Goal: Information Seeking & Learning: Find specific fact

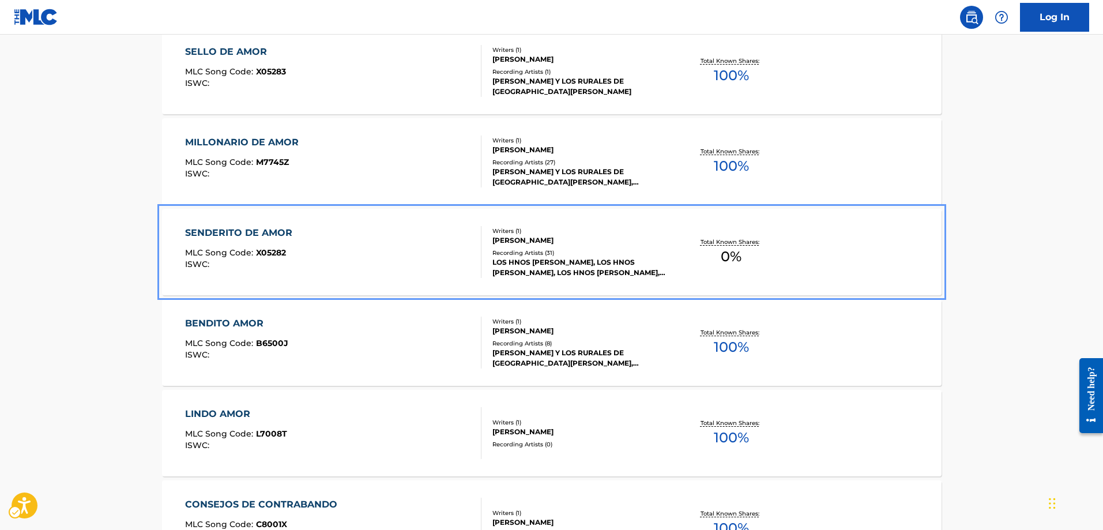
scroll to position [404, 0]
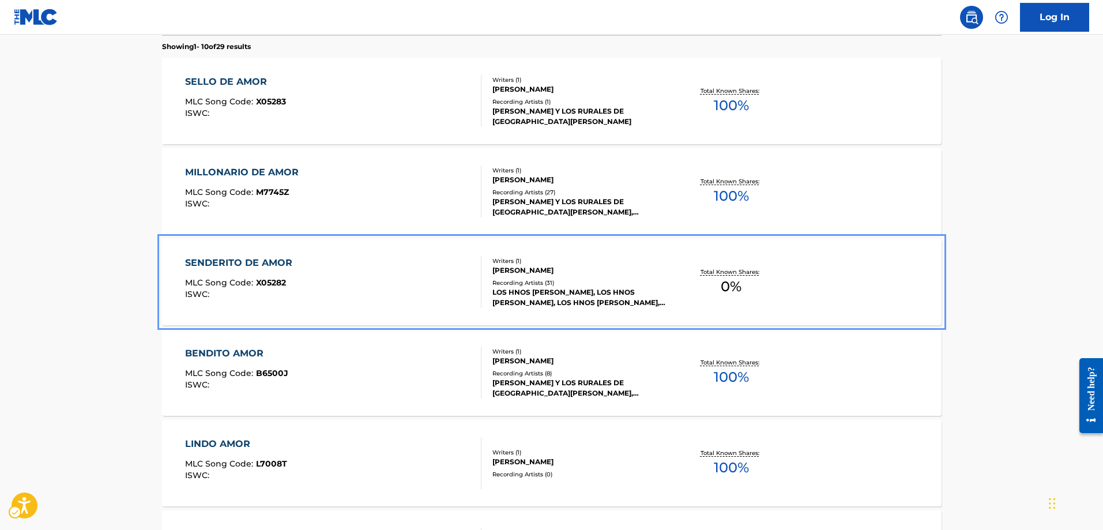
click at [265, 284] on span "X05282" at bounding box center [271, 282] width 30 height 10
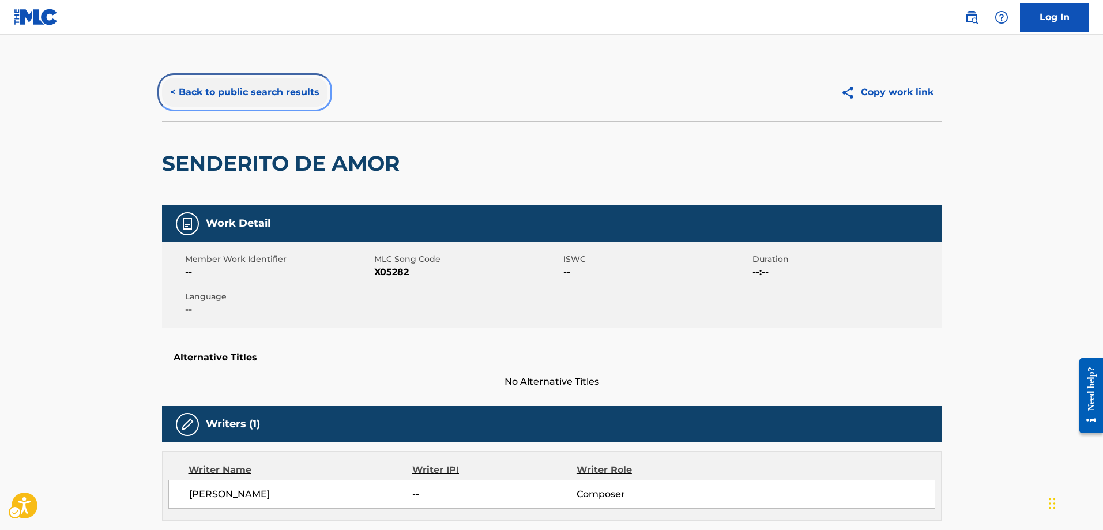
click at [172, 93] on button "< Back to public search results" at bounding box center [245, 92] width 166 height 29
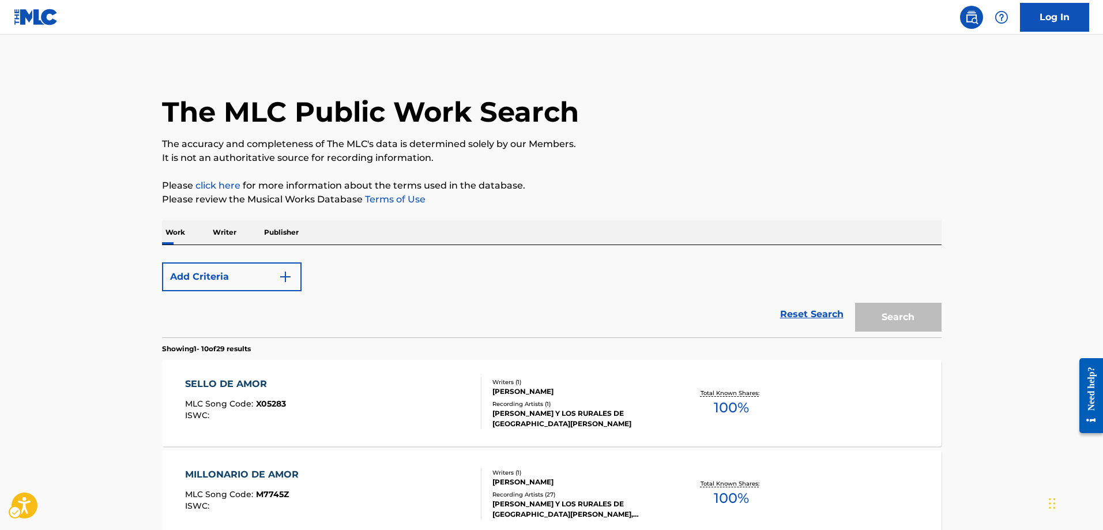
scroll to position [505, 0]
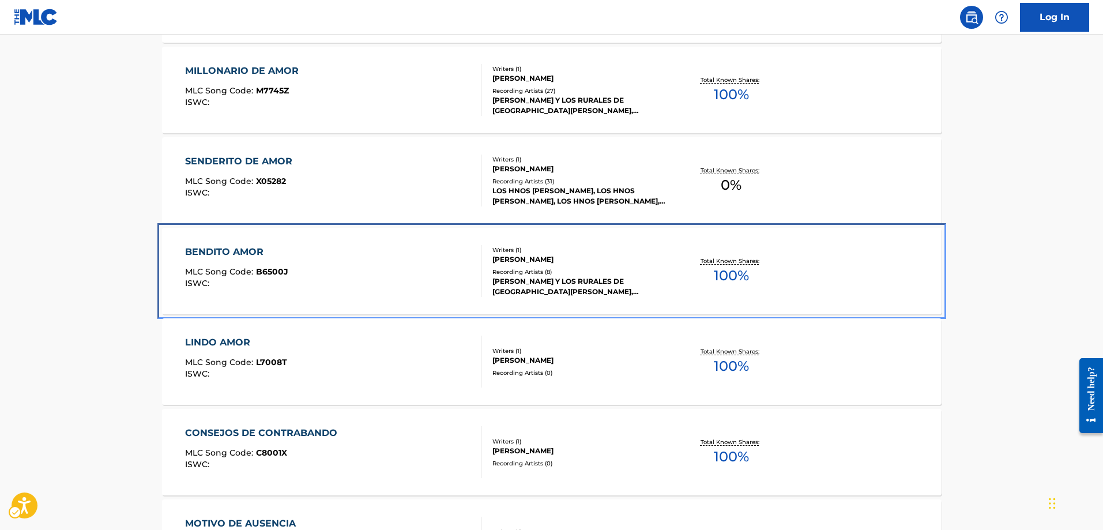
click at [274, 268] on span "B6500J" at bounding box center [272, 272] width 32 height 10
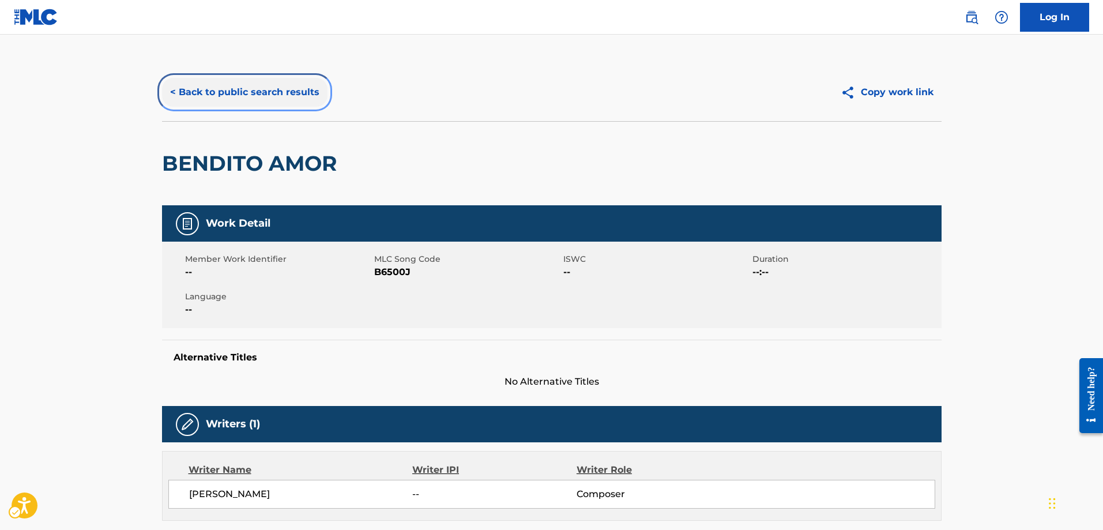
click at [171, 92] on button "< Back to public search results" at bounding box center [245, 92] width 166 height 29
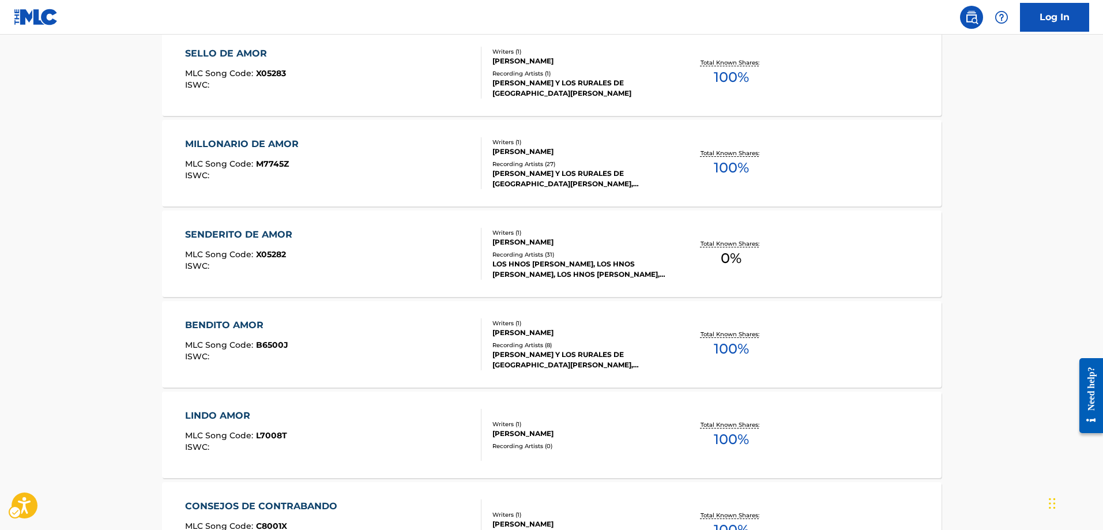
scroll to position [434, 0]
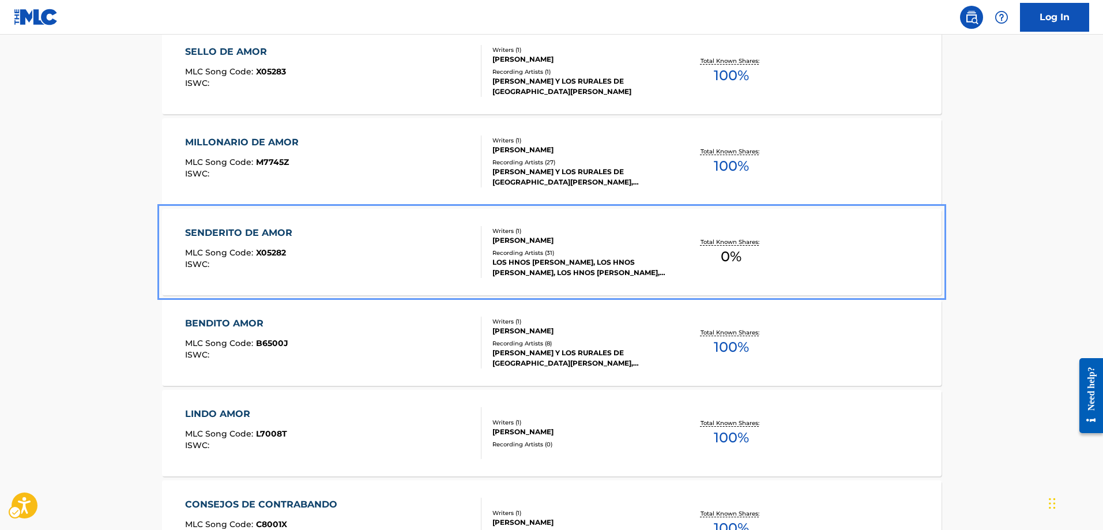
click at [278, 256] on span "X05282" at bounding box center [271, 252] width 30 height 10
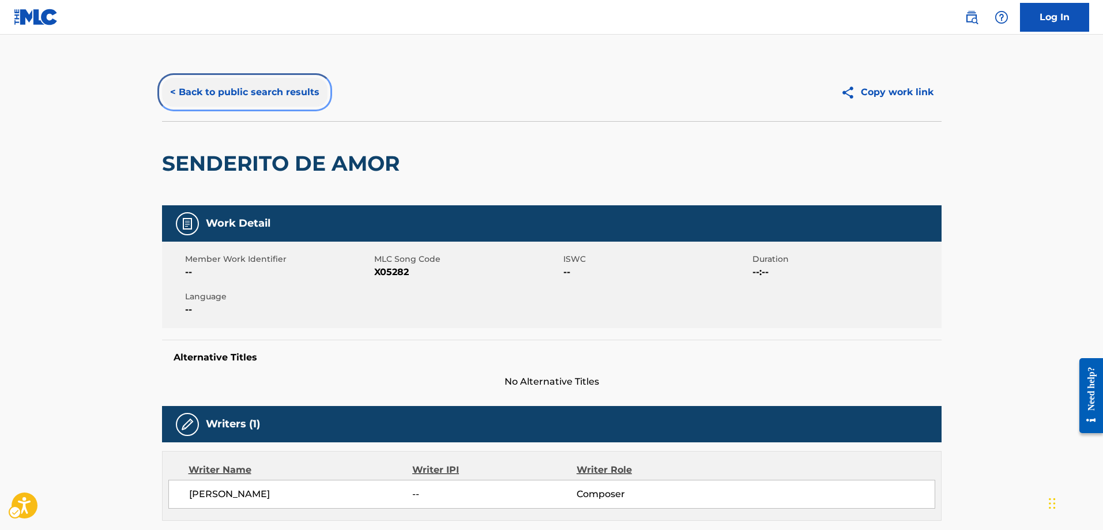
click at [169, 91] on button "< Back to public search results" at bounding box center [245, 92] width 166 height 29
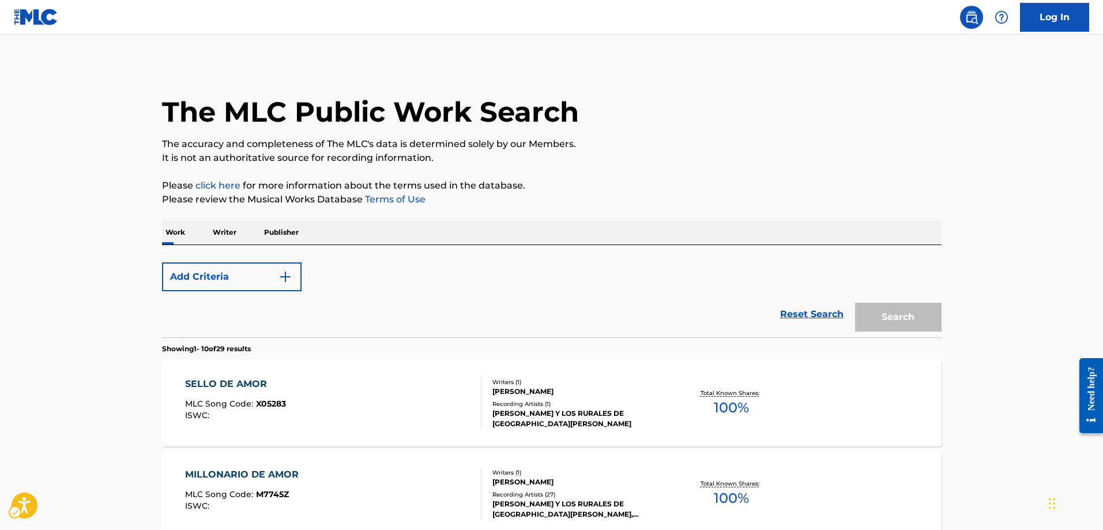
scroll to position [535, 0]
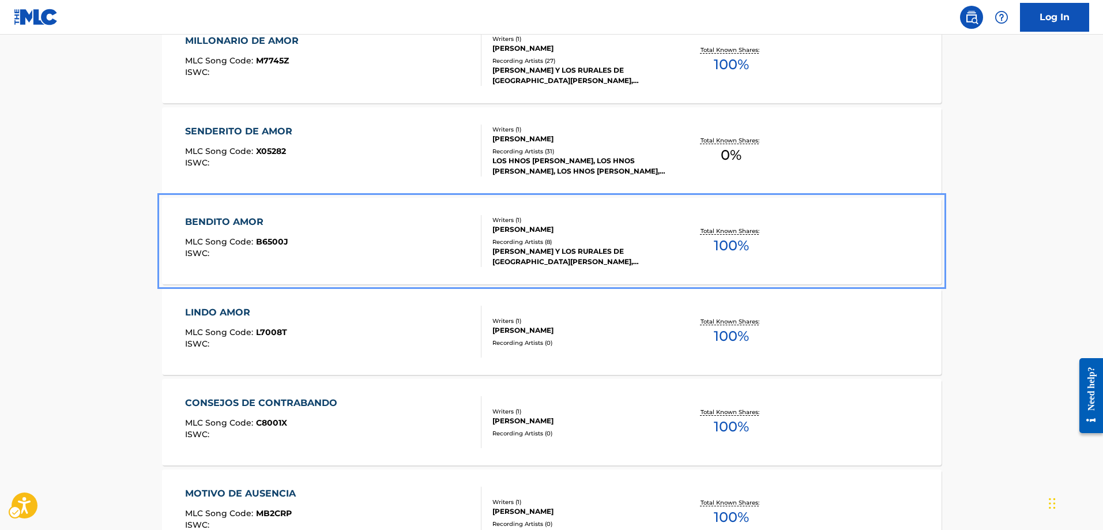
click at [275, 245] on span "B6500J" at bounding box center [272, 242] width 32 height 10
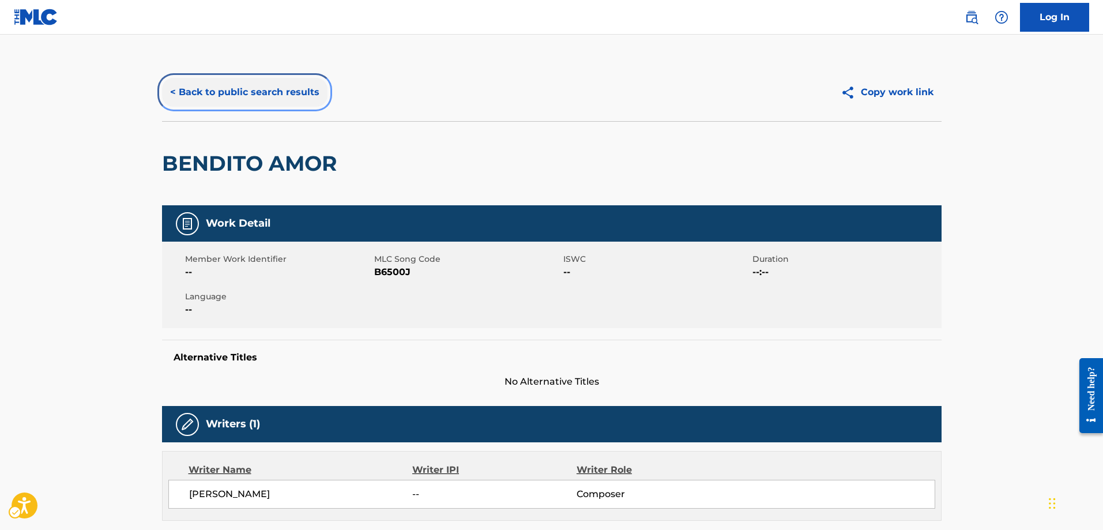
click at [172, 91] on button "< Back to public search results" at bounding box center [245, 92] width 166 height 29
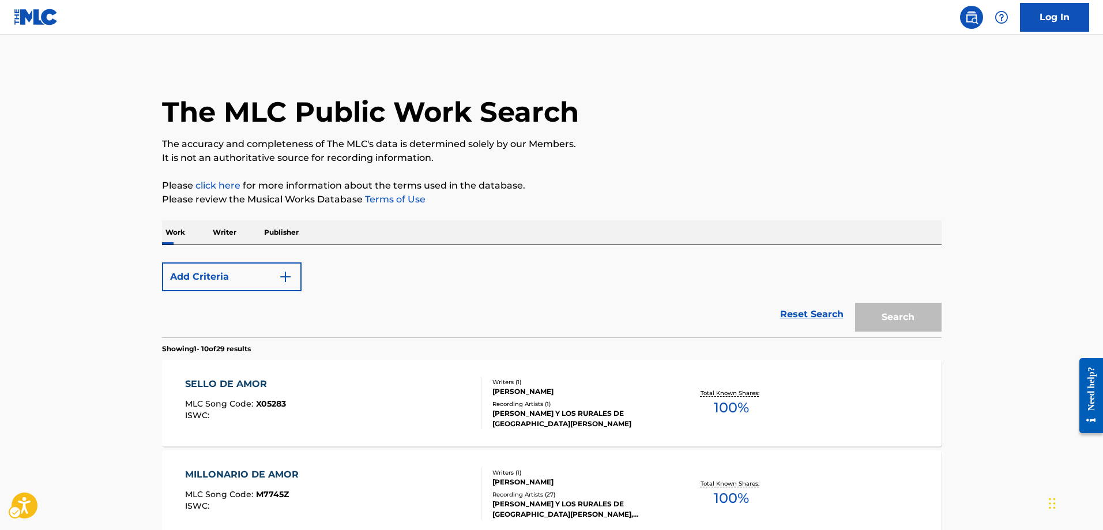
scroll to position [637, 0]
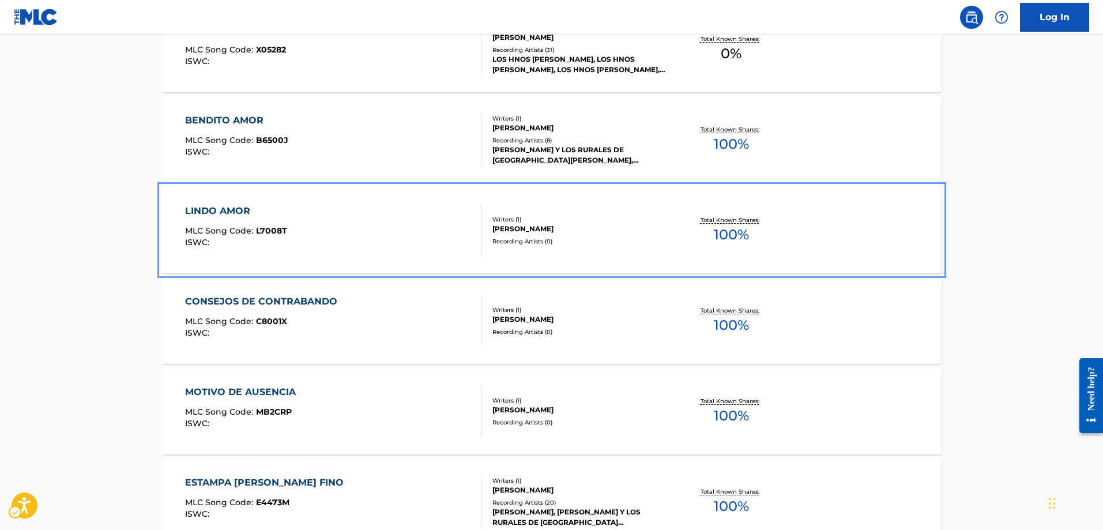
click at [276, 229] on span "L7008T" at bounding box center [271, 231] width 31 height 10
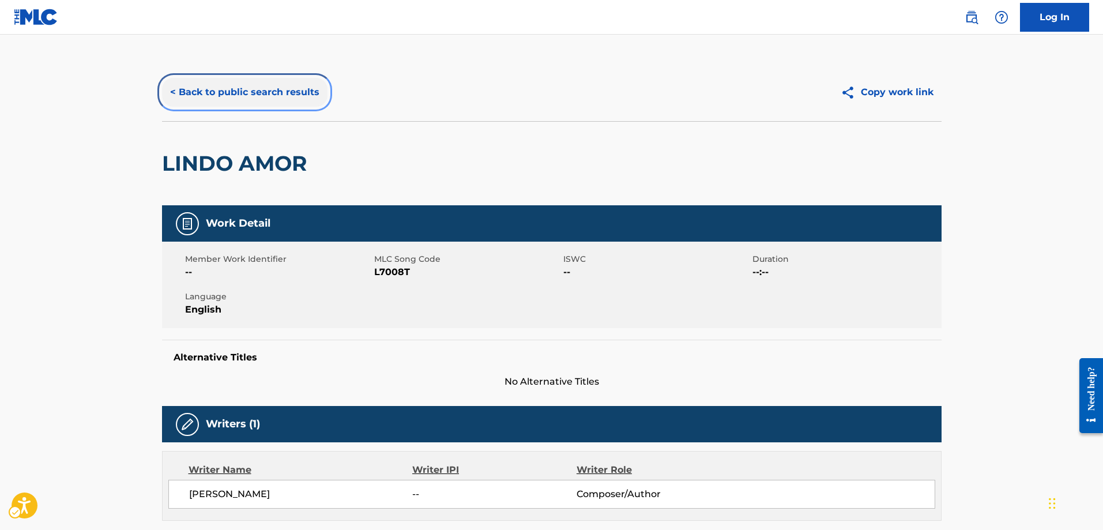
click at [170, 89] on button "< Back to public search results" at bounding box center [245, 92] width 166 height 29
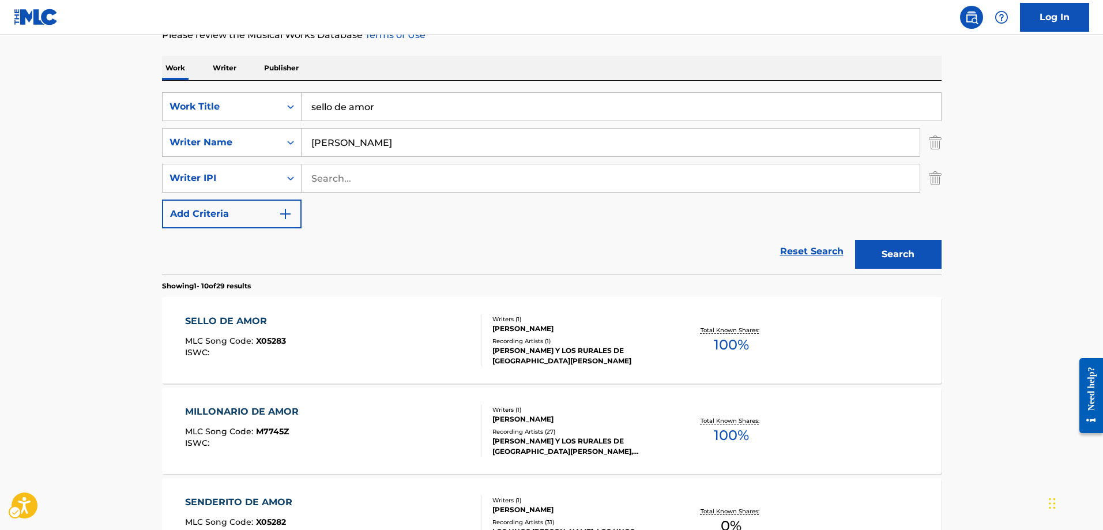
scroll to position [104, 0]
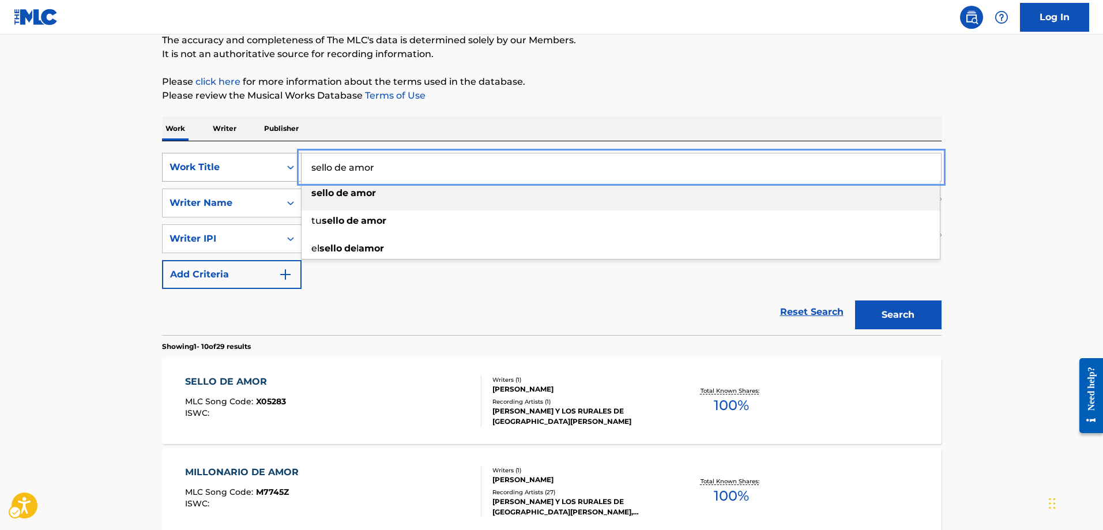
drag, startPoint x: 389, startPoint y: 168, endPoint x: 298, endPoint y: 166, distance: 91.2
click at [298, 166] on div "SearchWithCriteria3e563ea1-317b-4b6b-97a2-e0e70e319a07 Work Title sello de amor…" at bounding box center [552, 167] width 780 height 29
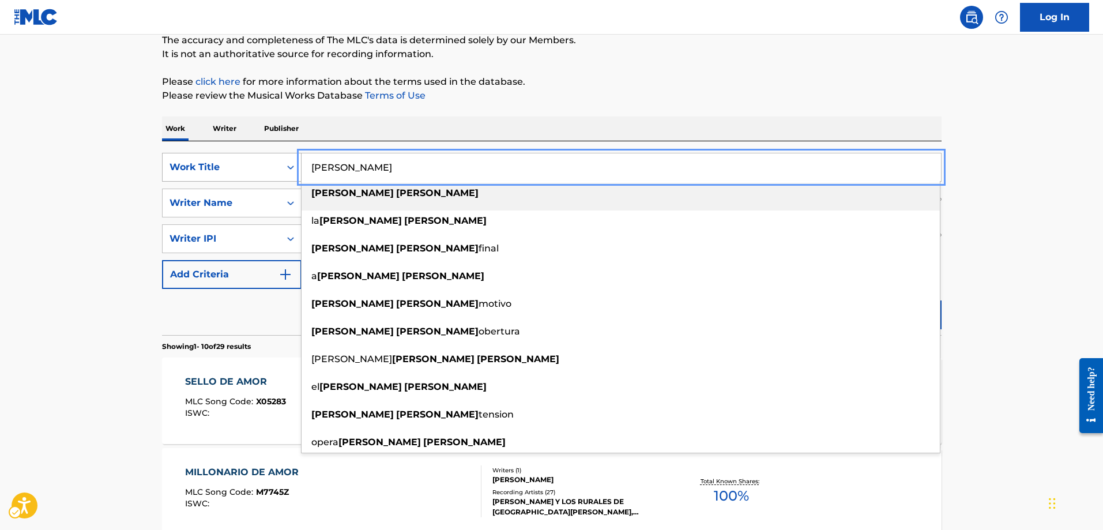
type input "MARTIN FIERRO"
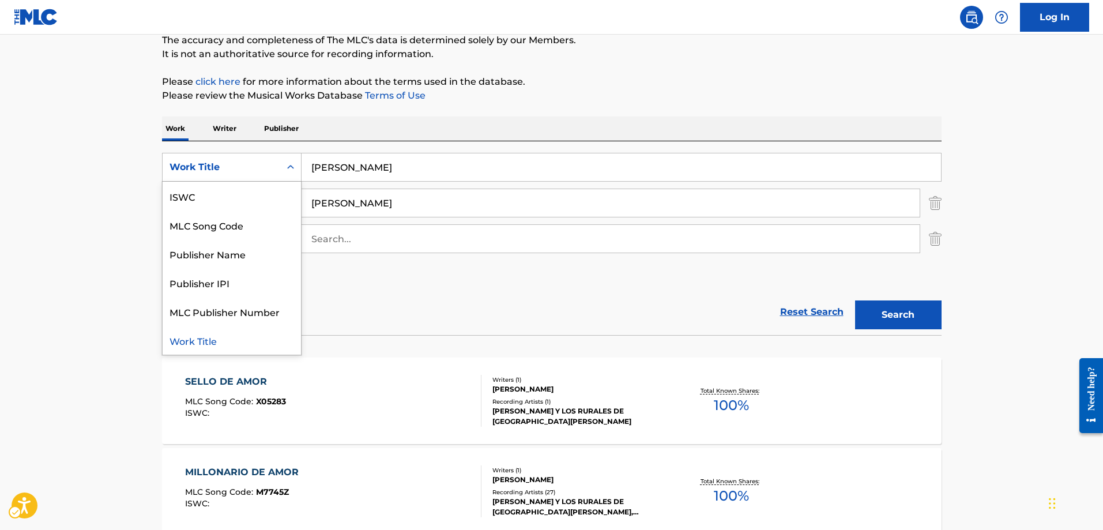
click at [290, 167] on icon "Search Form" at bounding box center [291, 168] width 12 height 12
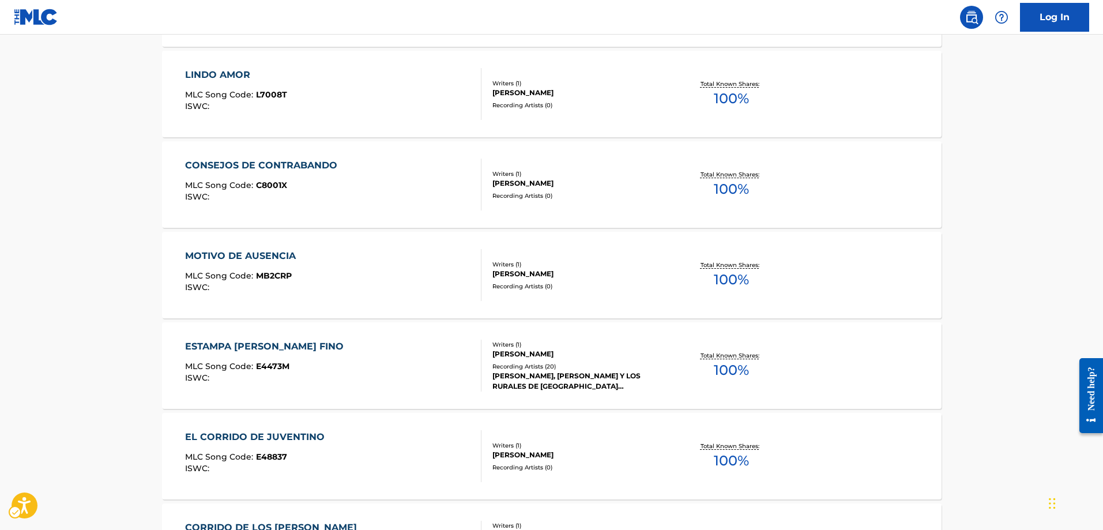
scroll to position [738, 0]
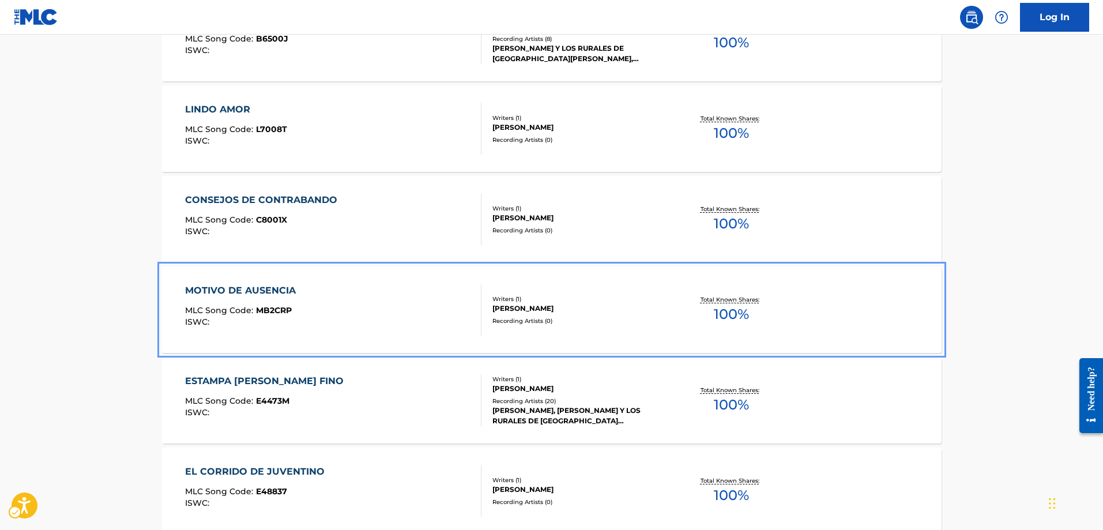
click at [263, 309] on span "MB2CRP" at bounding box center [274, 310] width 36 height 10
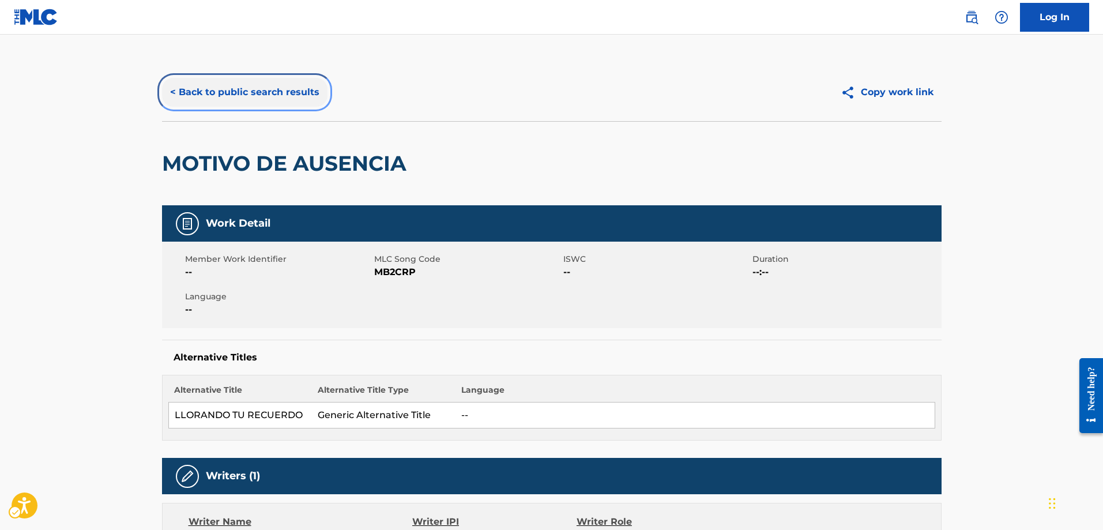
click at [173, 95] on button "< Back to public search results" at bounding box center [245, 92] width 166 height 29
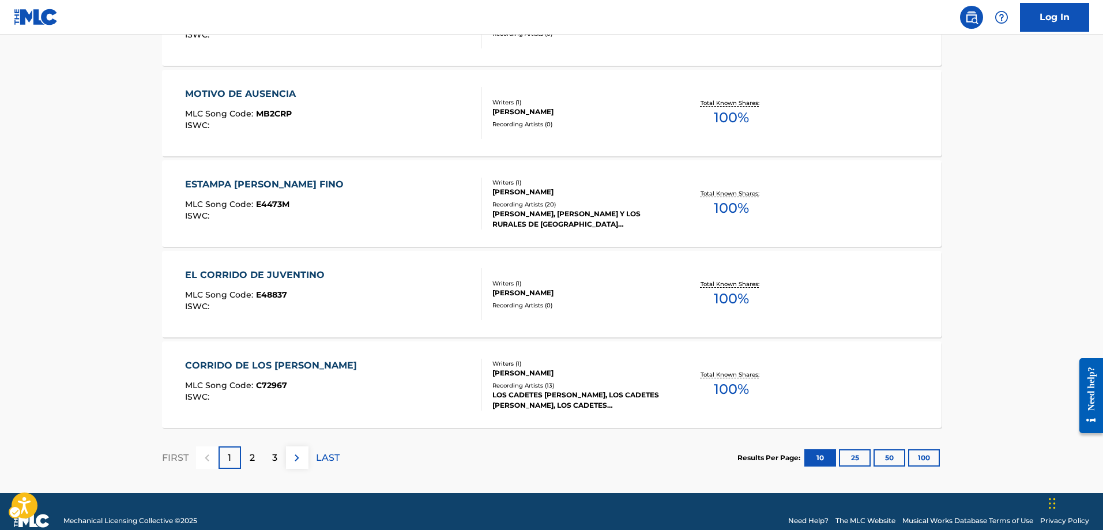
scroll to position [954, 0]
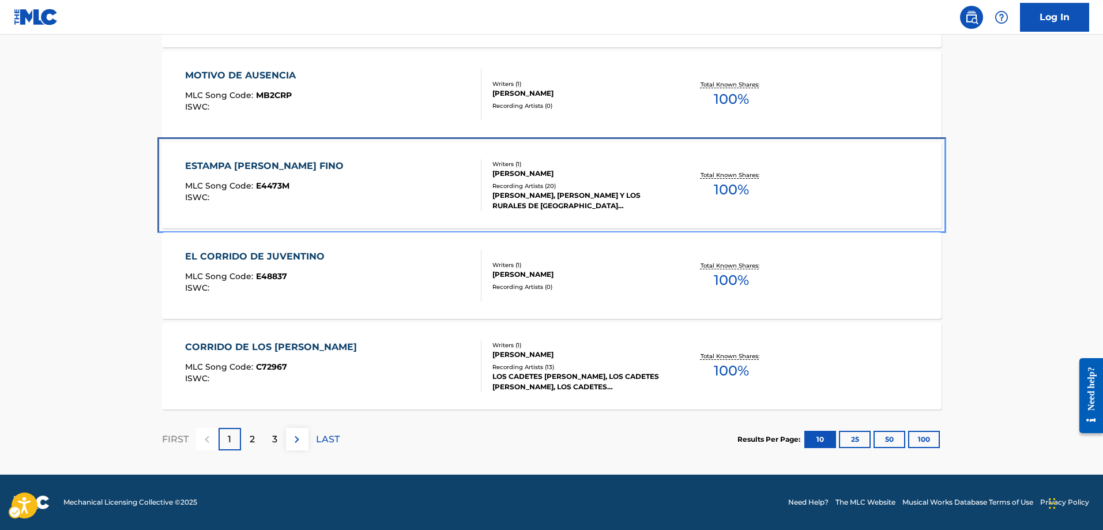
click at [277, 184] on span "E4473M" at bounding box center [272, 186] width 33 height 10
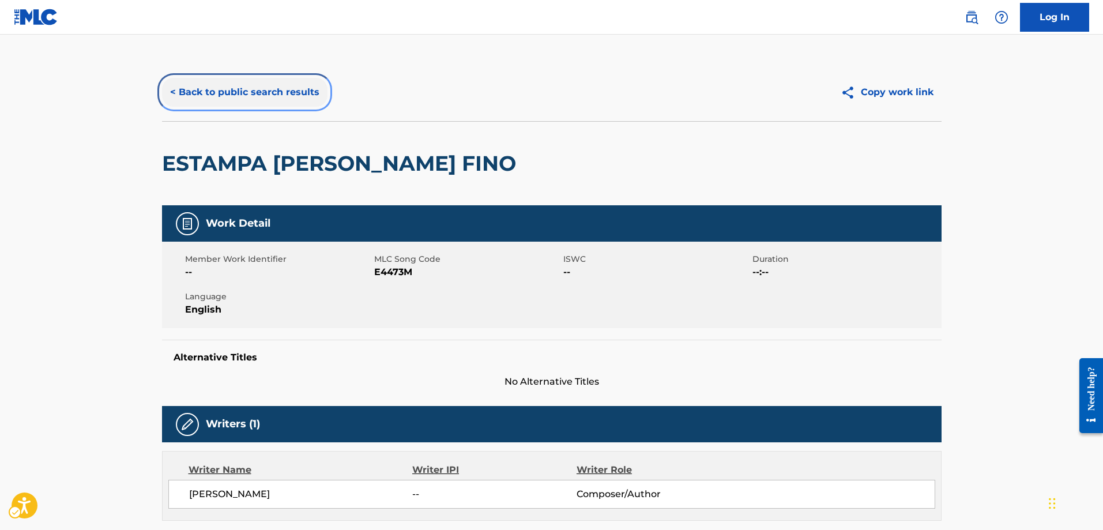
click at [173, 90] on button "< Back to public search results" at bounding box center [245, 92] width 166 height 29
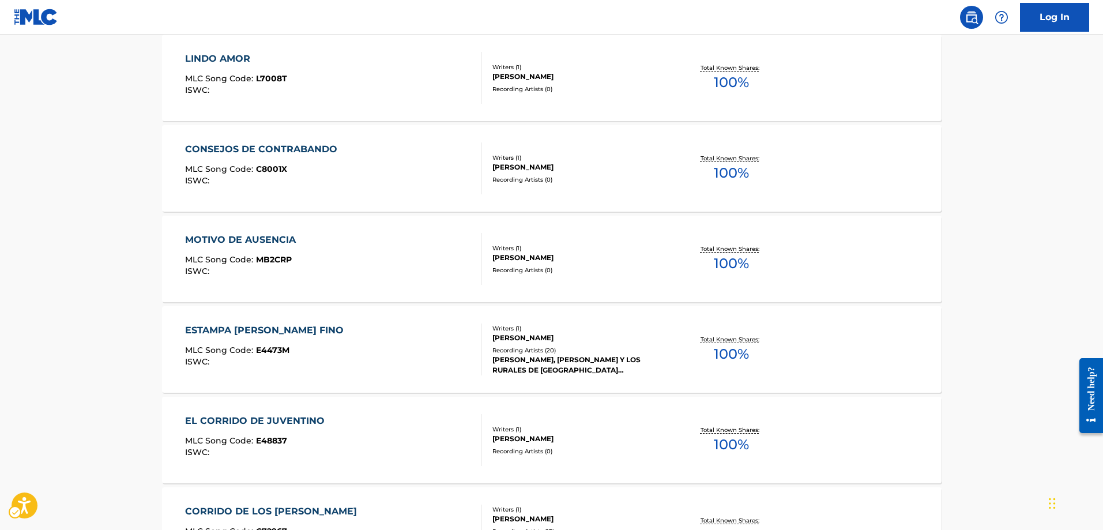
scroll to position [780, 0]
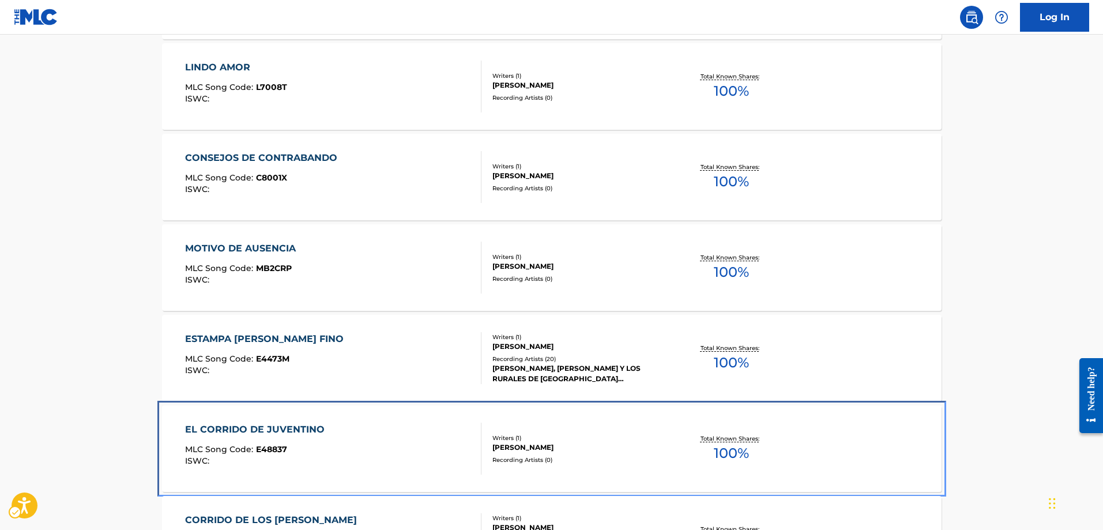
click at [266, 445] on span "E48837" at bounding box center [271, 449] width 31 height 10
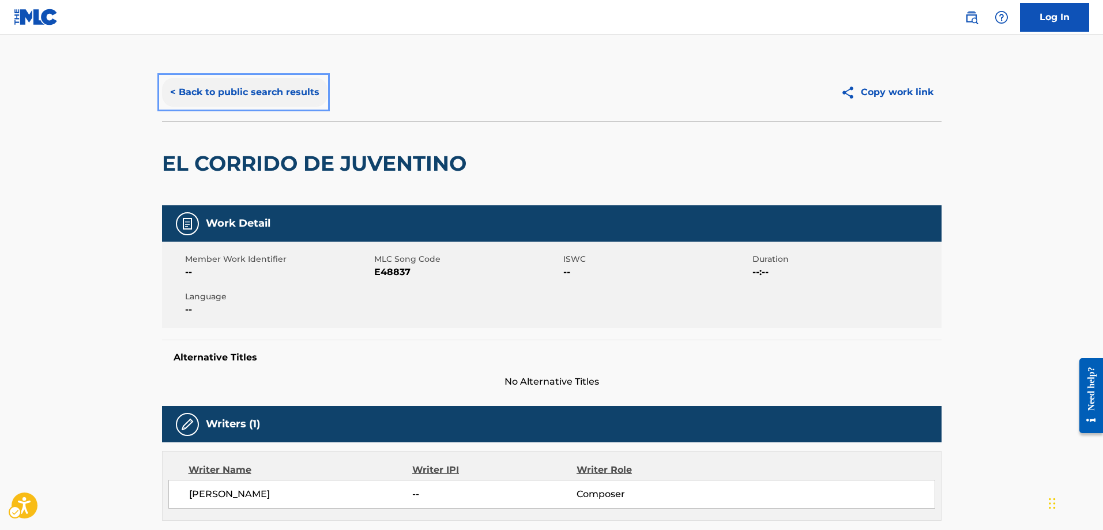
click at [172, 93] on button "< Back to public search results" at bounding box center [245, 92] width 166 height 29
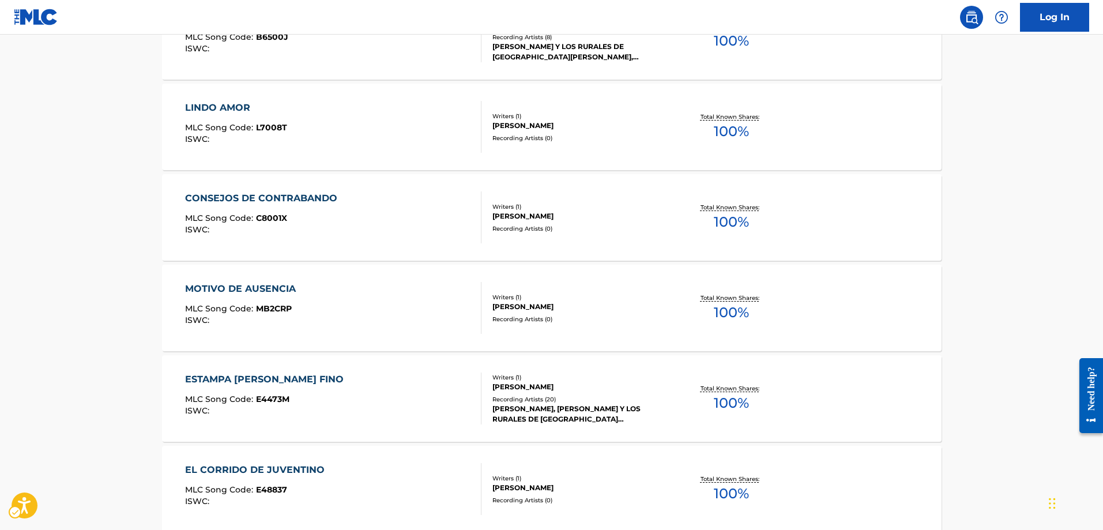
scroll to position [723, 0]
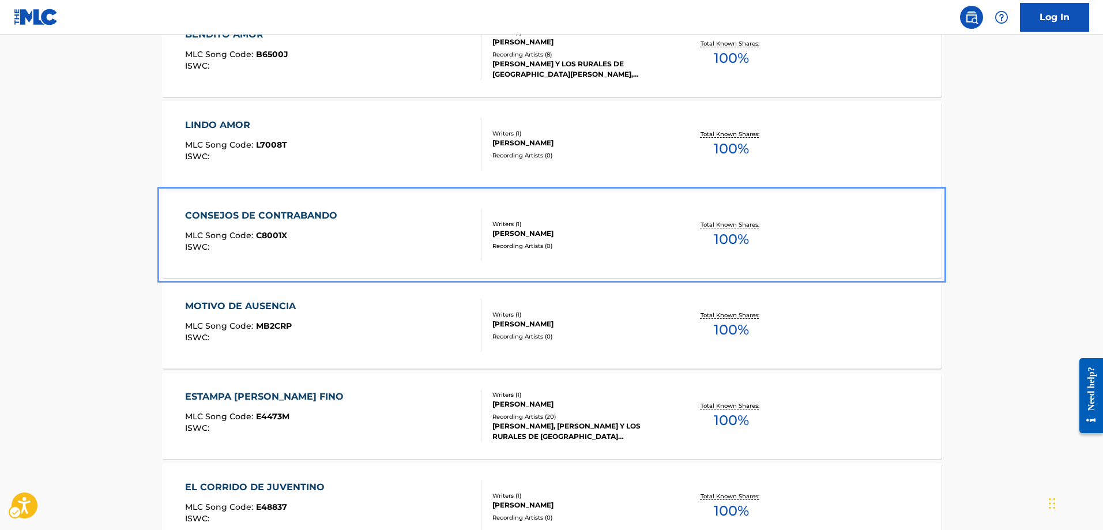
click at [270, 234] on span "C8001X" at bounding box center [271, 235] width 31 height 10
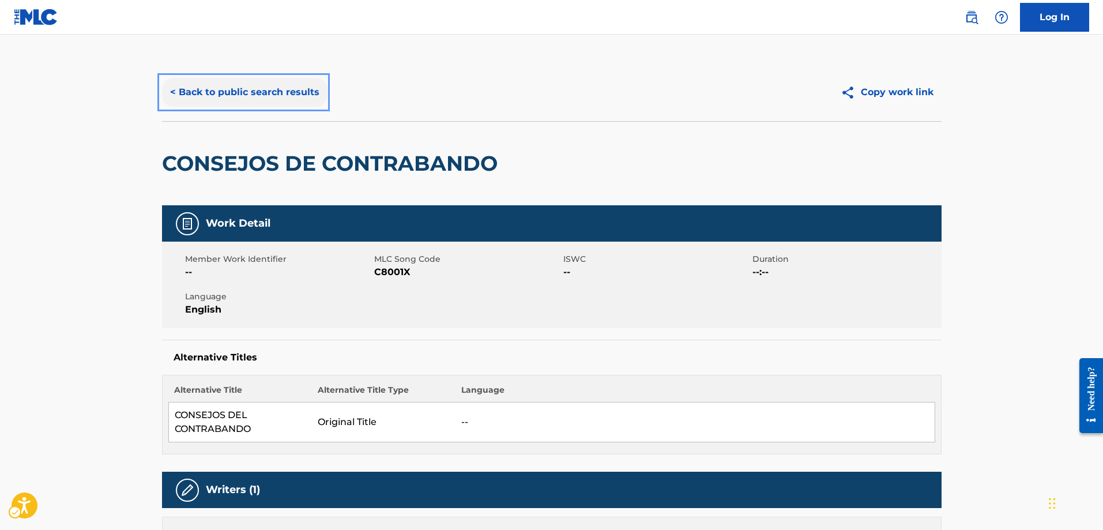
click at [167, 92] on button "< Back to public search results" at bounding box center [245, 92] width 166 height 29
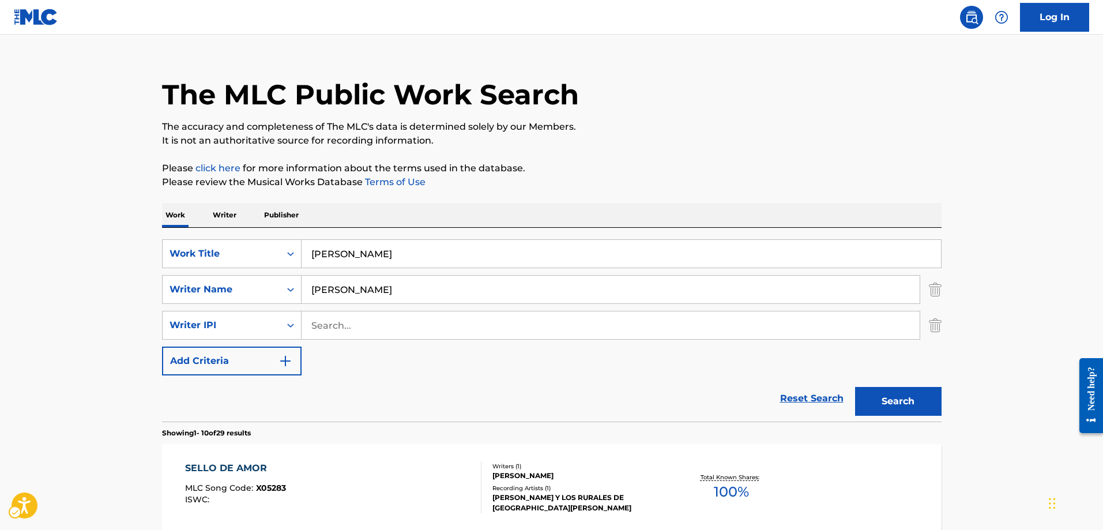
scroll to position [17, 0]
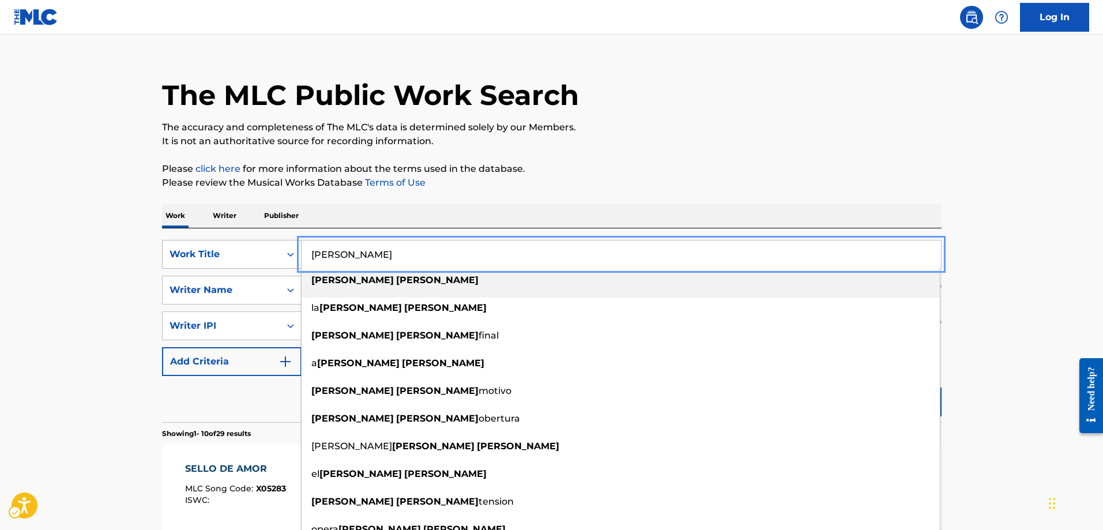
drag, startPoint x: 392, startPoint y: 246, endPoint x: 288, endPoint y: 254, distance: 104.1
click at [288, 254] on div "SearchWithCriteria3e563ea1-317b-4b6b-97a2-e0e70e319a07 Work Title MARTIN FIERRO…" at bounding box center [552, 254] width 780 height 29
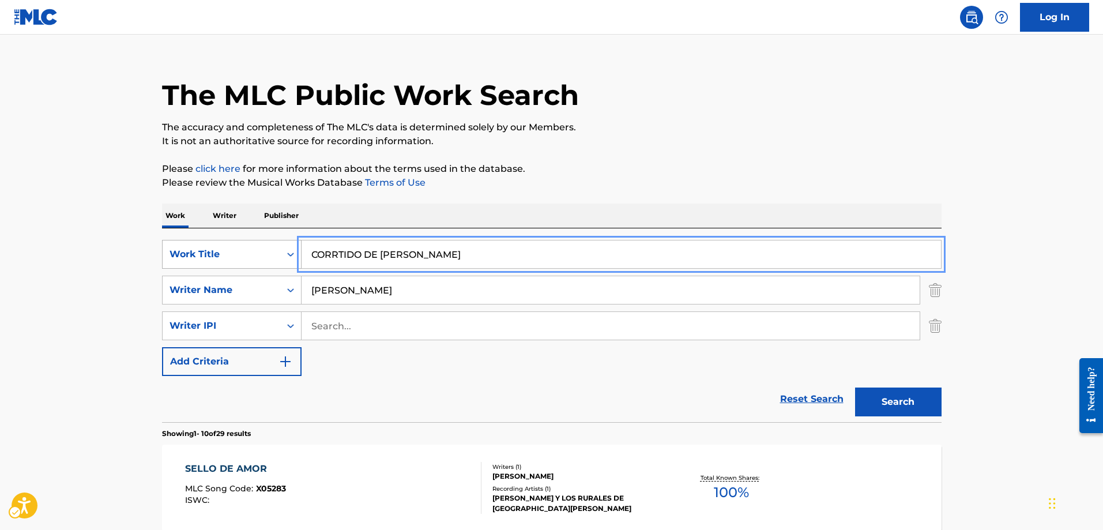
type input "CORRTIDO DE VICENTE FOX"
click at [855, 388] on button "Search" at bounding box center [898, 402] width 87 height 29
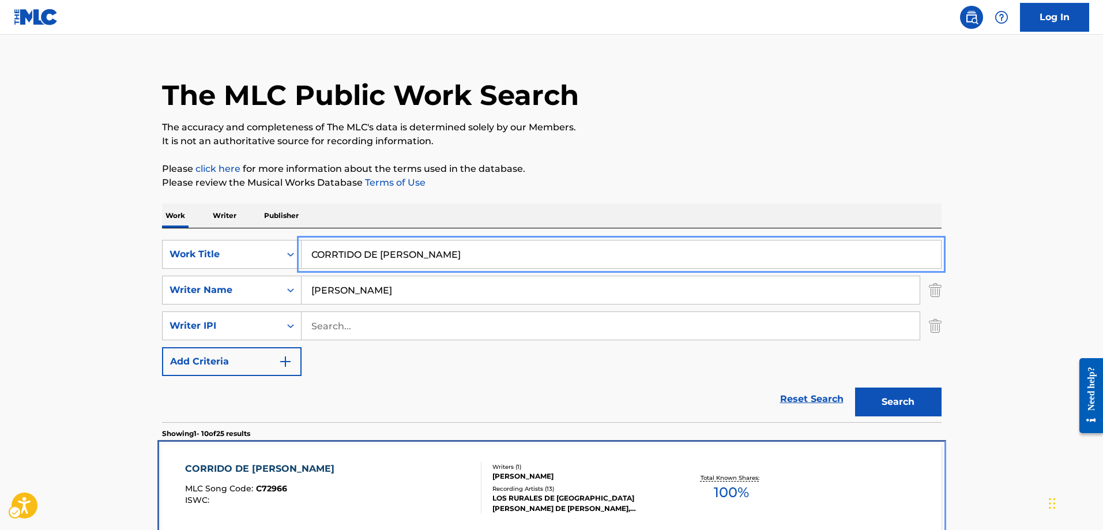
click at [274, 491] on span "C72966" at bounding box center [271, 488] width 31 height 10
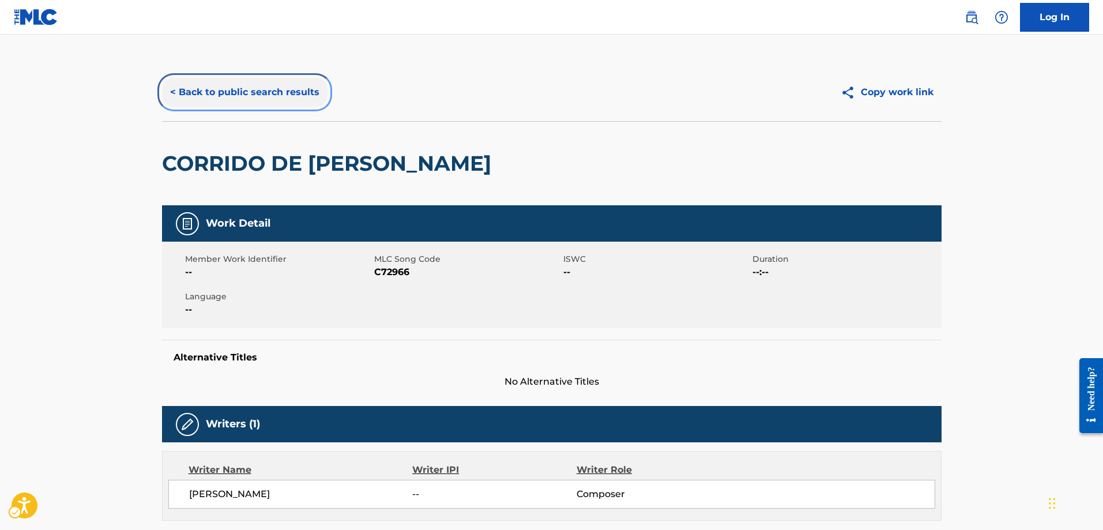
click at [170, 90] on button "< Back to public search results" at bounding box center [245, 92] width 166 height 29
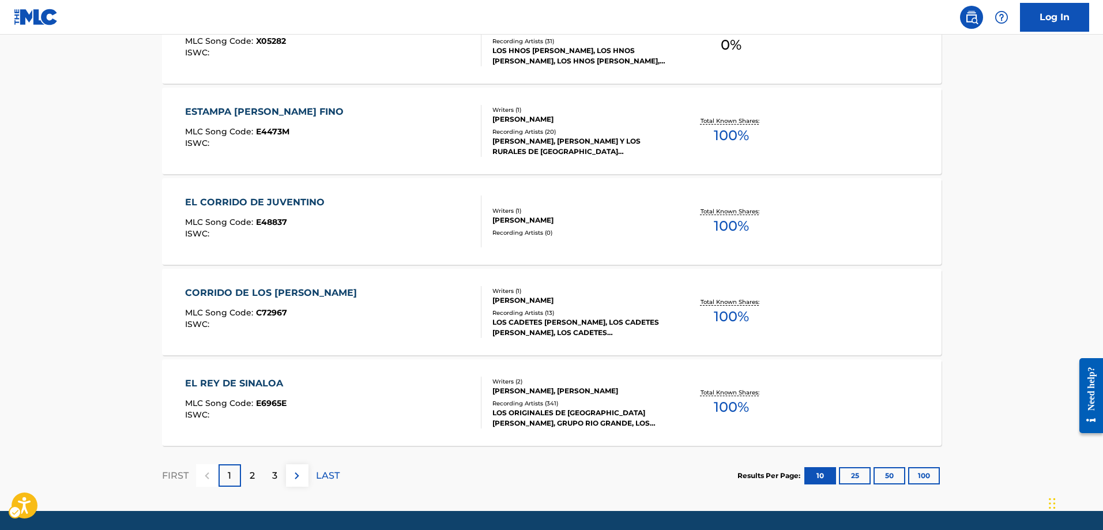
scroll to position [954, 0]
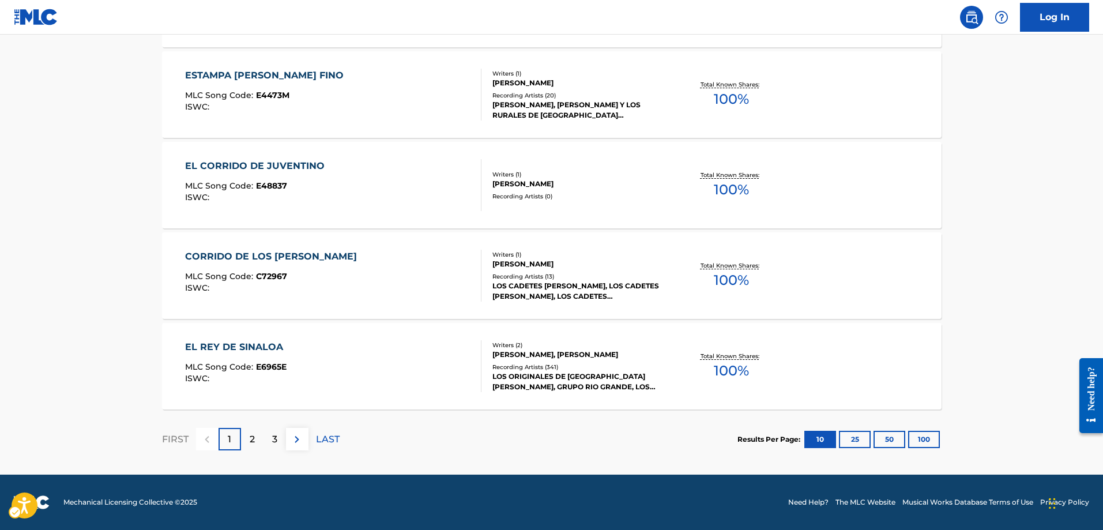
click at [255, 436] on div "2" at bounding box center [252, 439] width 22 height 22
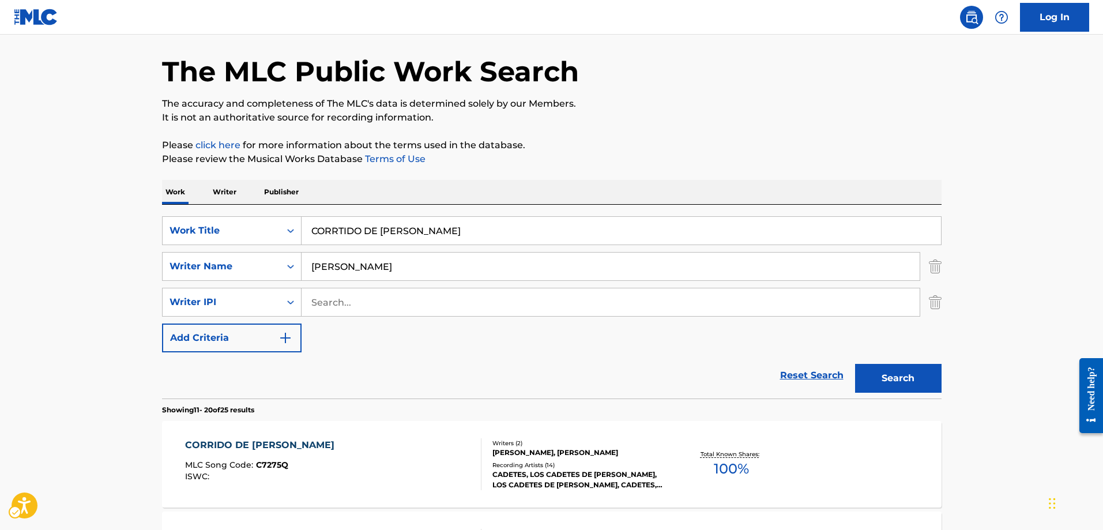
scroll to position [31, 0]
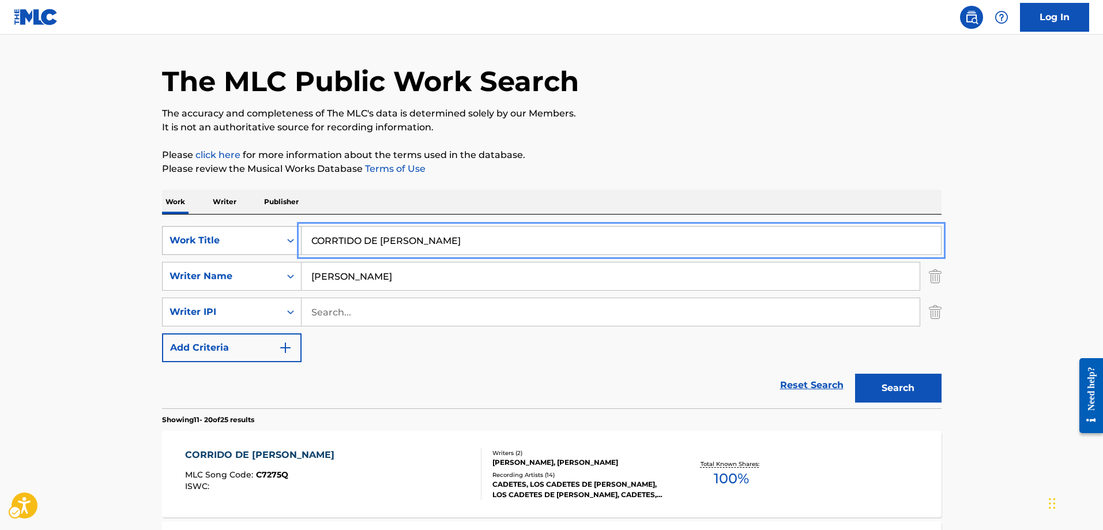
drag, startPoint x: 460, startPoint y: 243, endPoint x: 294, endPoint y: 239, distance: 166.7
click at [294, 239] on div "SearchWithCriteria3e563ea1-317b-4b6b-97a2-e0e70e319a07 Work Title CORRTIDO DE V…" at bounding box center [552, 240] width 780 height 29
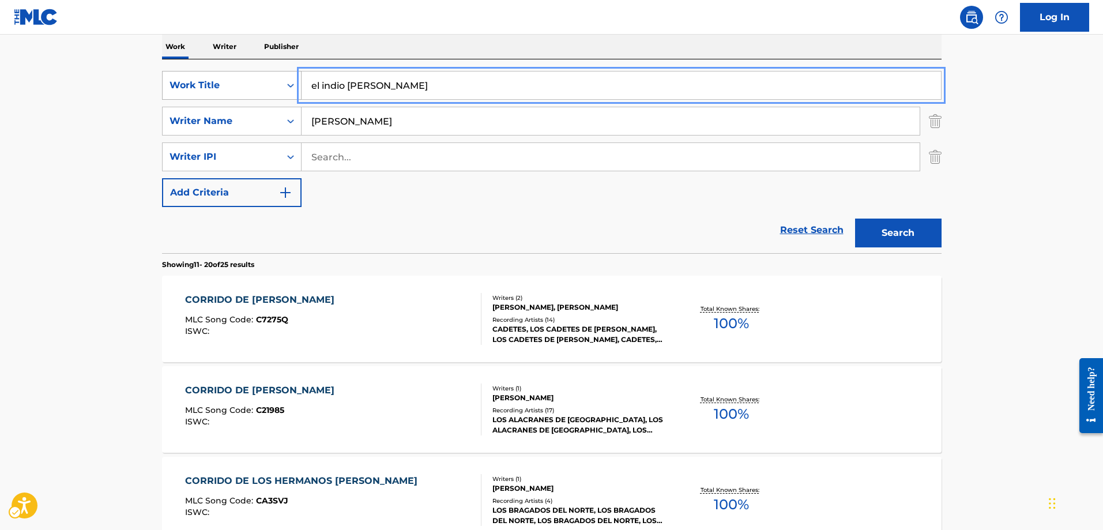
scroll to position [261, 0]
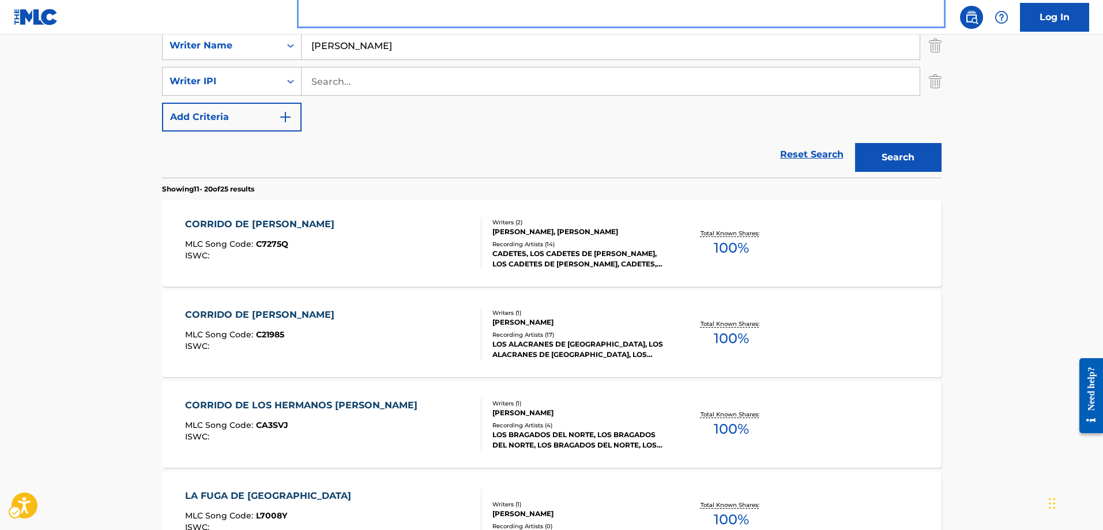
type input "el indio reyes"
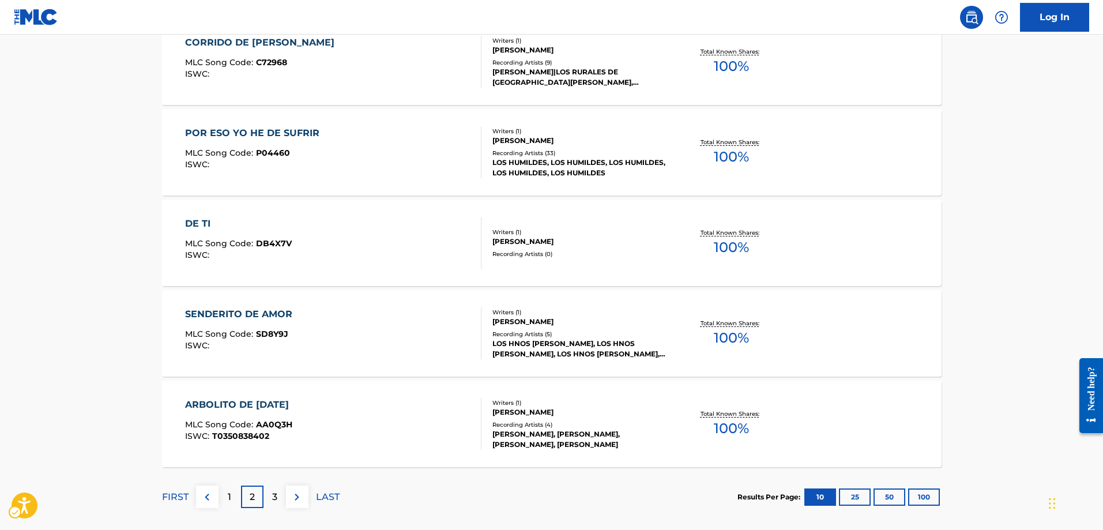
scroll to position [954, 0]
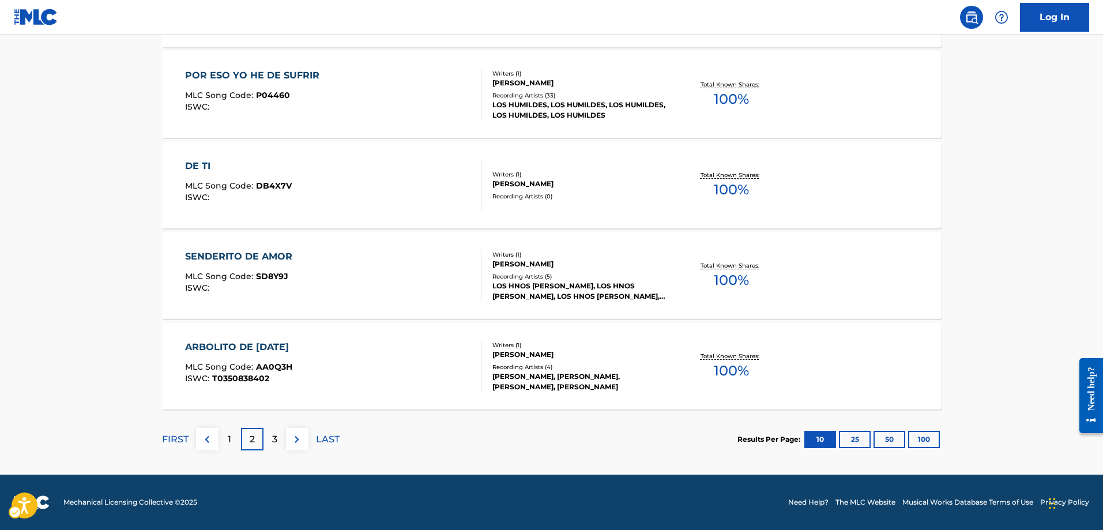
click at [274, 440] on p "3" at bounding box center [274, 440] width 5 height 14
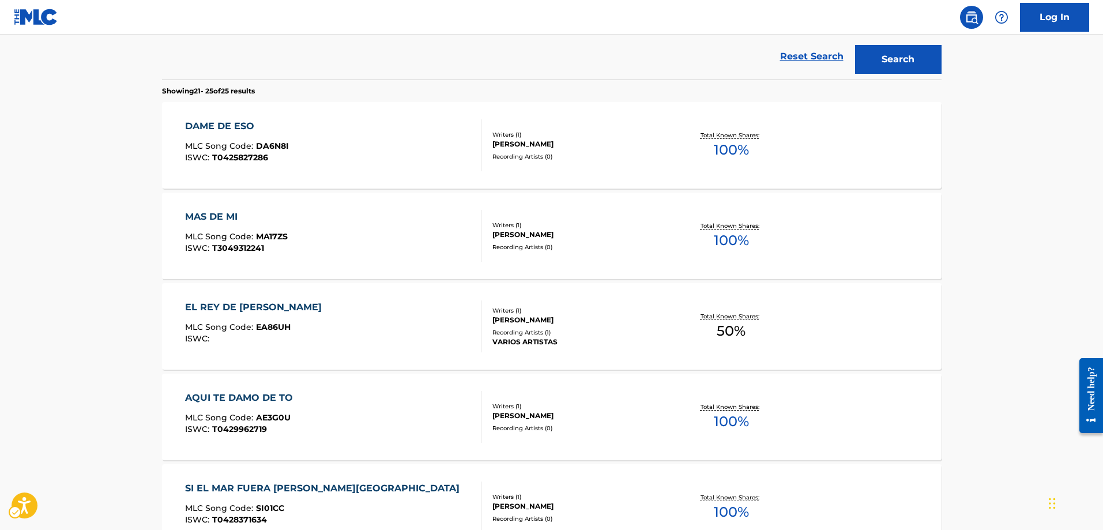
scroll to position [501, 0]
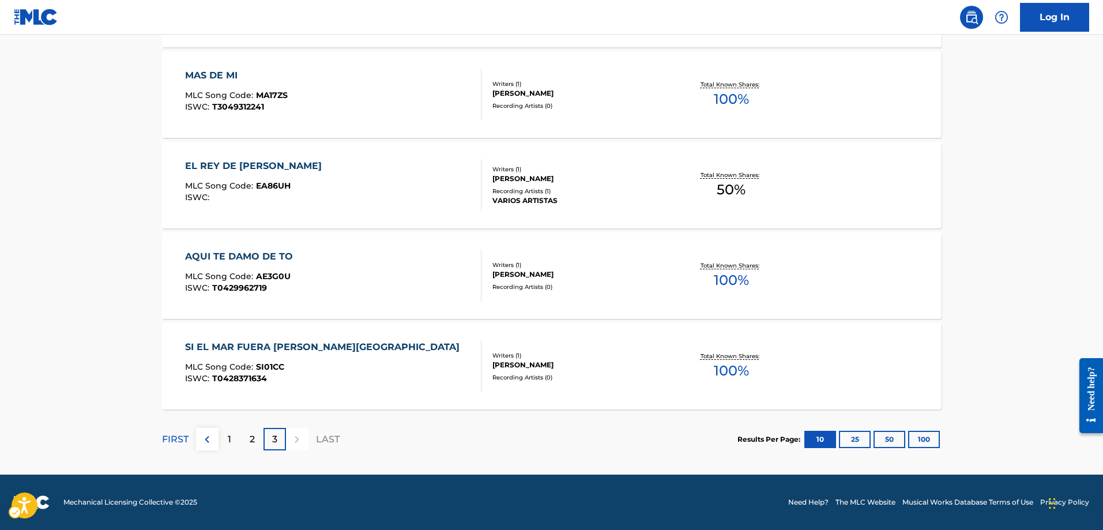
click at [228, 442] on p "1" at bounding box center [229, 440] width 3 height 14
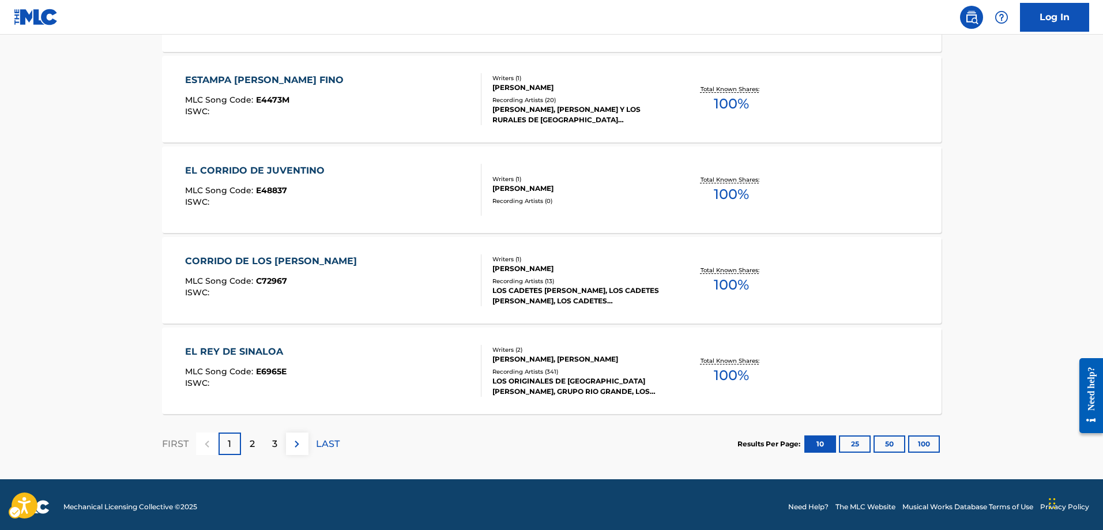
scroll to position [954, 0]
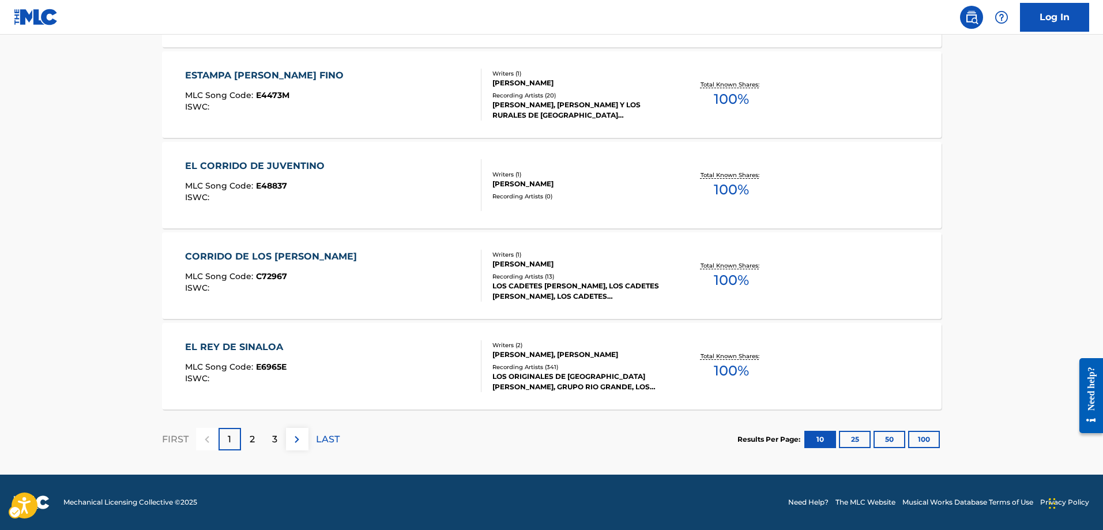
click at [248, 438] on div "2" at bounding box center [252, 439] width 22 height 22
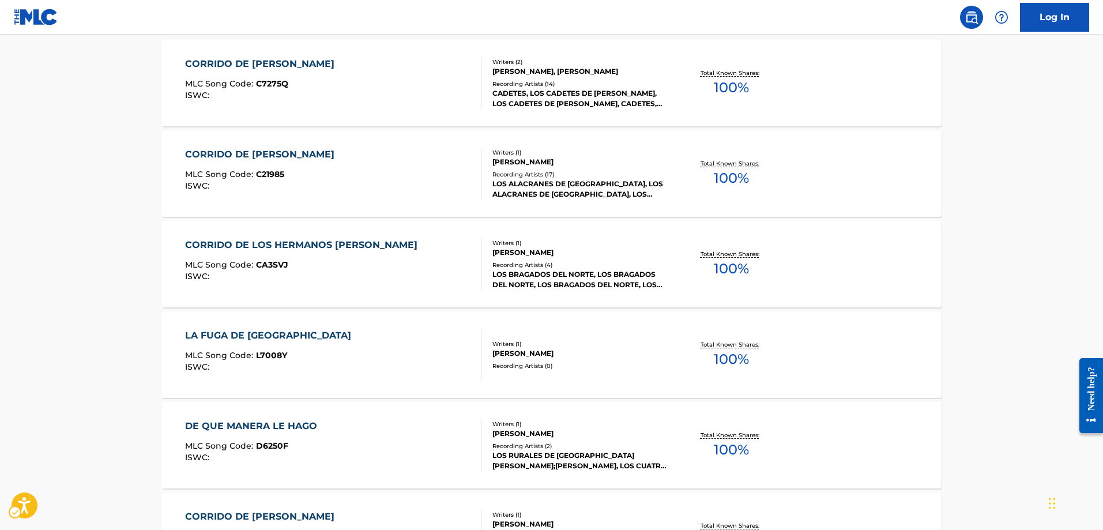
scroll to position [434, 0]
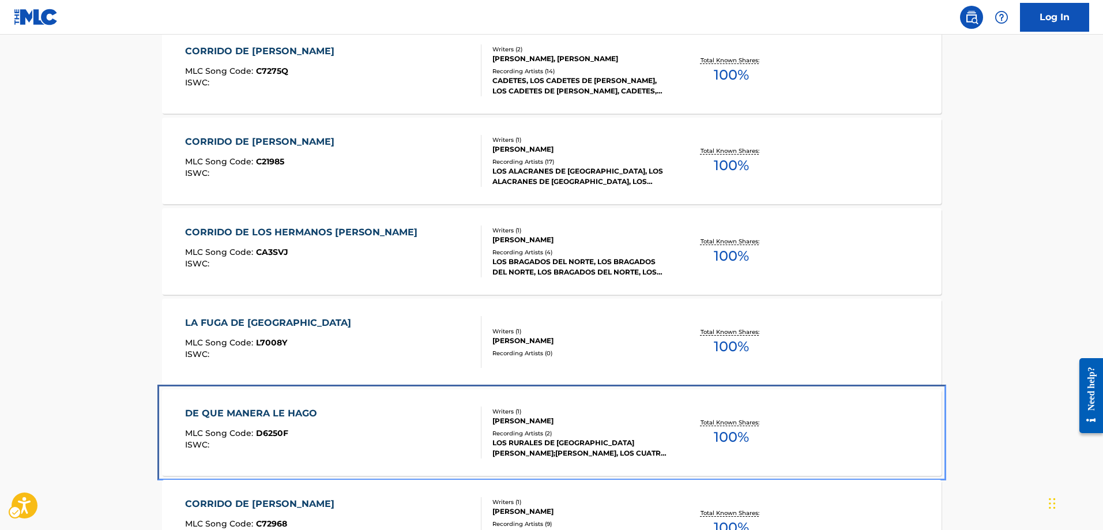
click at [277, 429] on span "D6250F" at bounding box center [272, 433] width 32 height 10
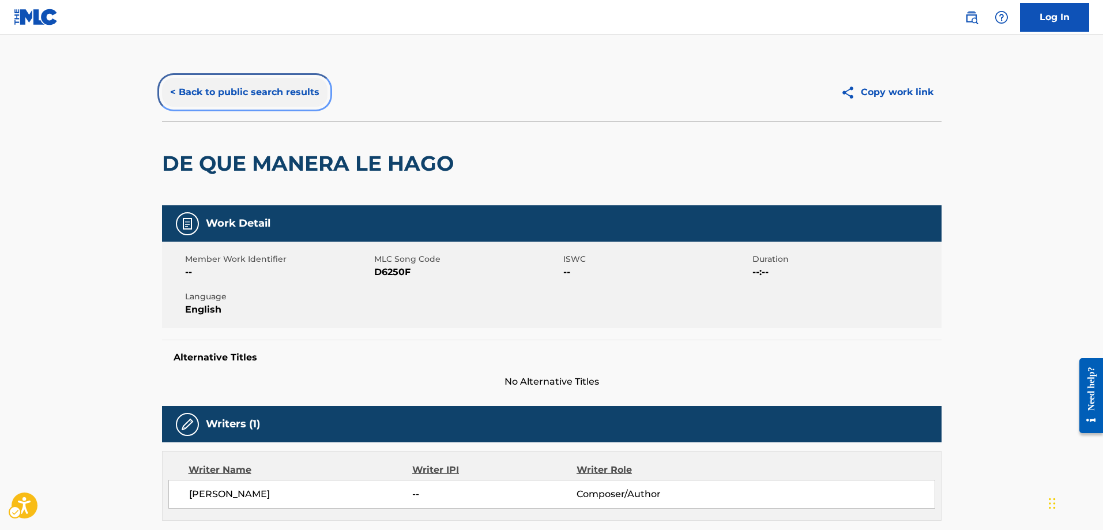
click at [172, 93] on button "< Back to public search results" at bounding box center [245, 92] width 166 height 29
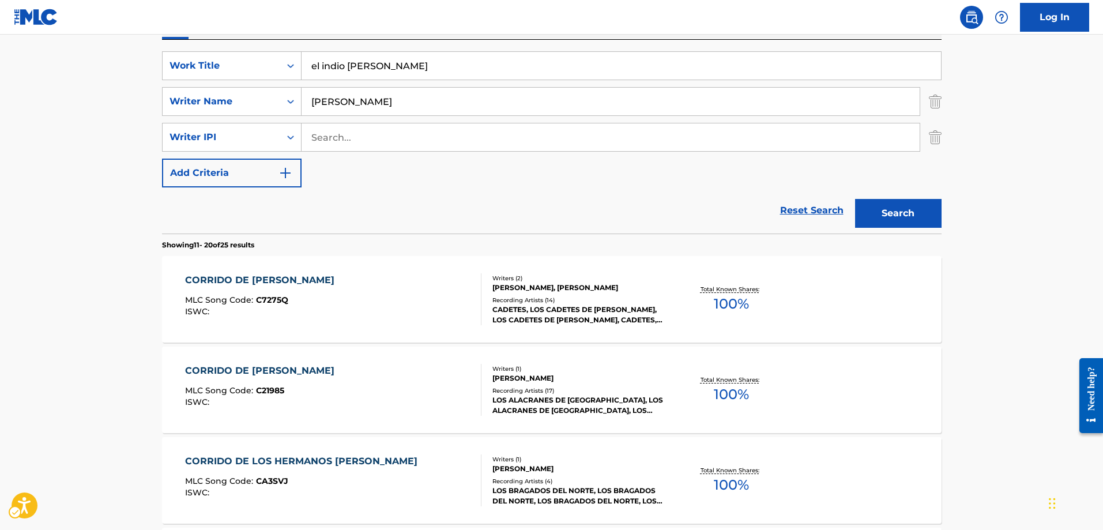
scroll to position [190, 0]
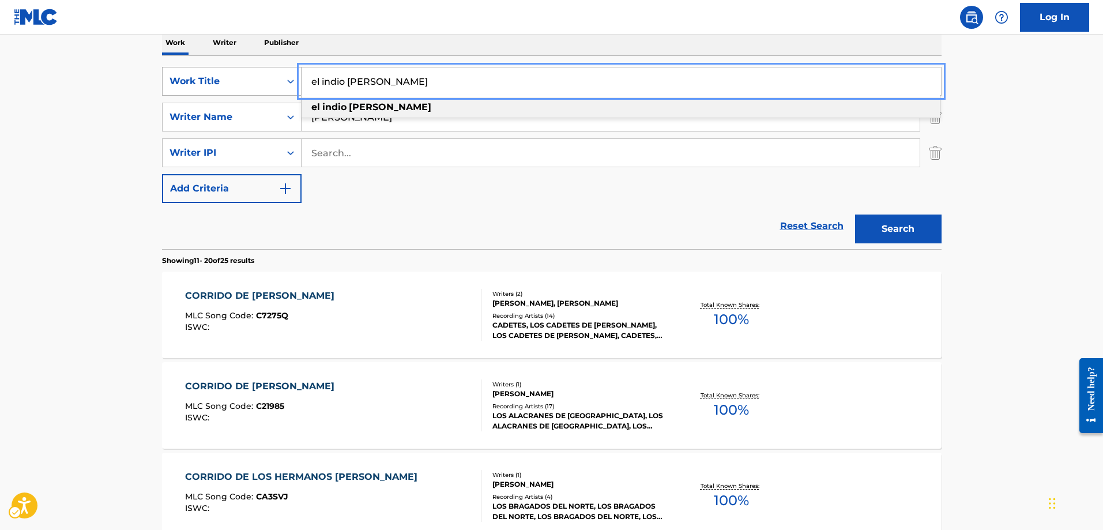
drag, startPoint x: 388, startPoint y: 80, endPoint x: 285, endPoint y: 77, distance: 102.7
click at [285, 77] on div "SearchWithCriteria3e563ea1-317b-4b6b-97a2-e0e70e319a07 Work Title el indio reye…" at bounding box center [552, 81] width 780 height 29
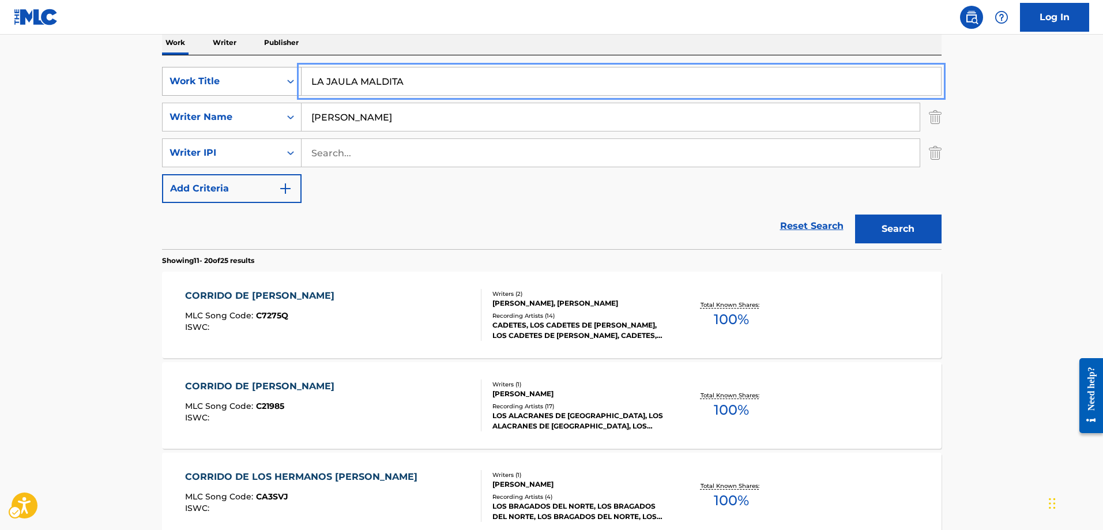
click at [855, 215] on button "Search" at bounding box center [898, 229] width 87 height 29
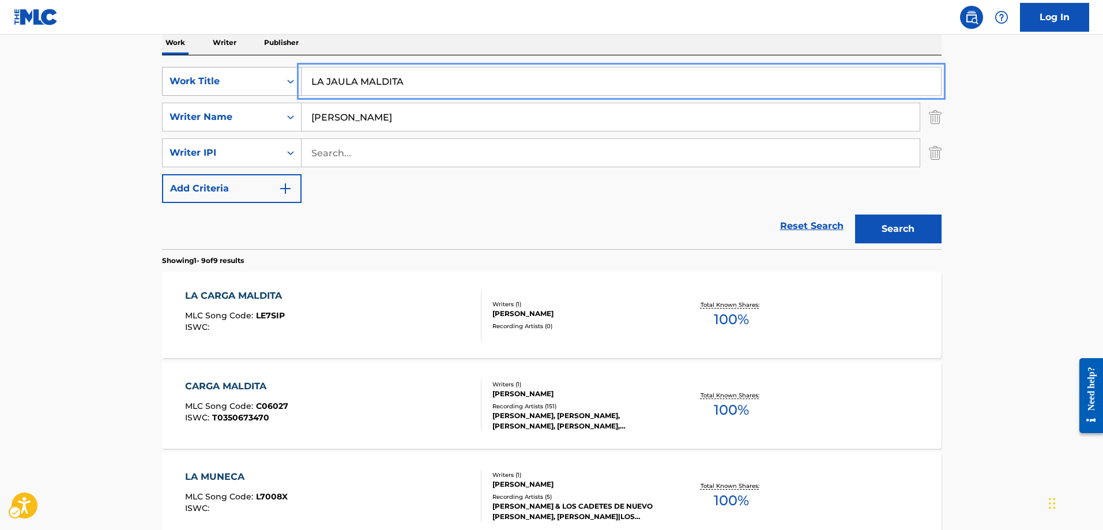
drag, startPoint x: 419, startPoint y: 85, endPoint x: 288, endPoint y: 90, distance: 131.6
click at [288, 90] on div "SearchWithCriteria3e563ea1-317b-4b6b-97a2-e0e70e319a07 Work Title LA JAULA MALD…" at bounding box center [552, 81] width 780 height 29
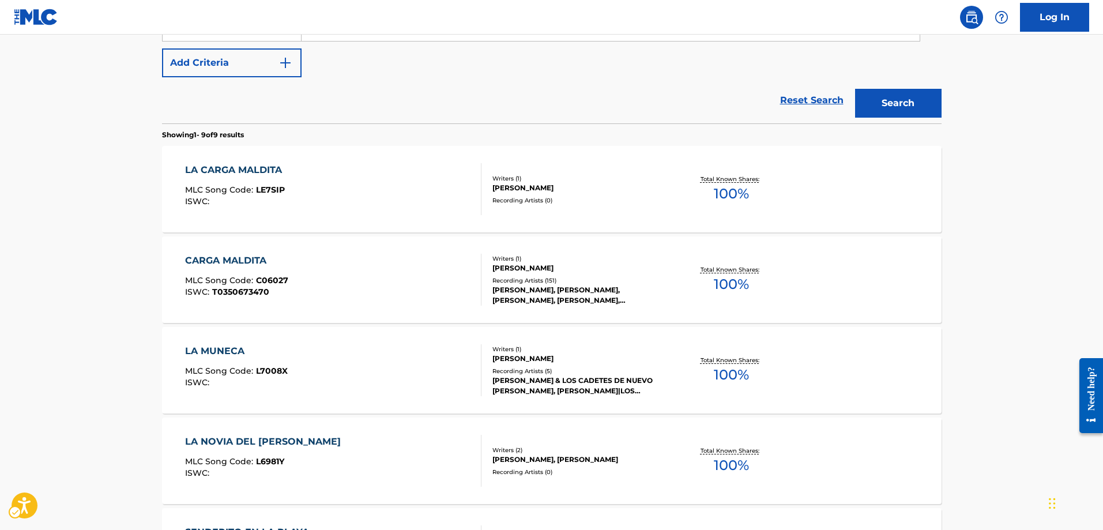
scroll to position [305, 0]
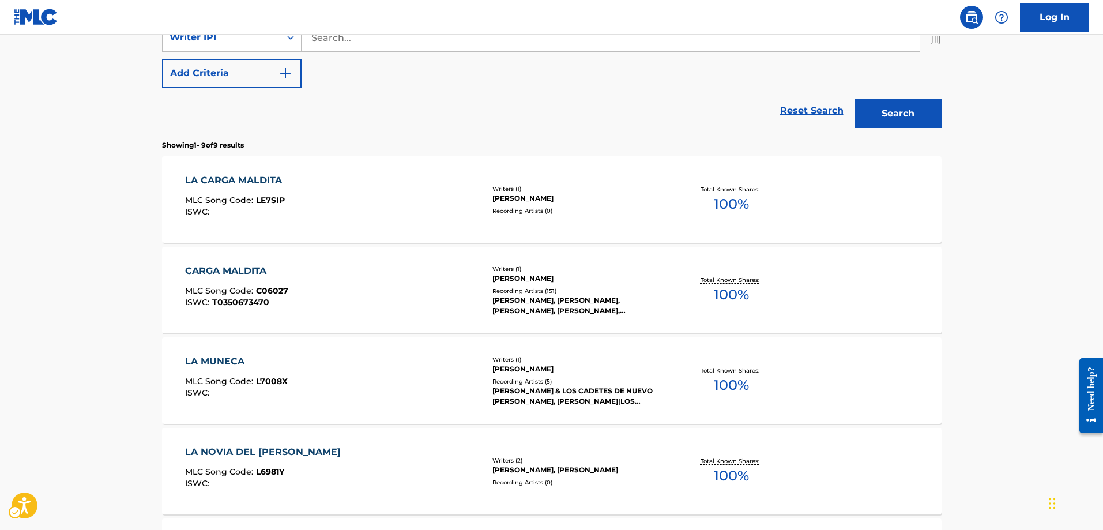
type input "el robo del siglo"
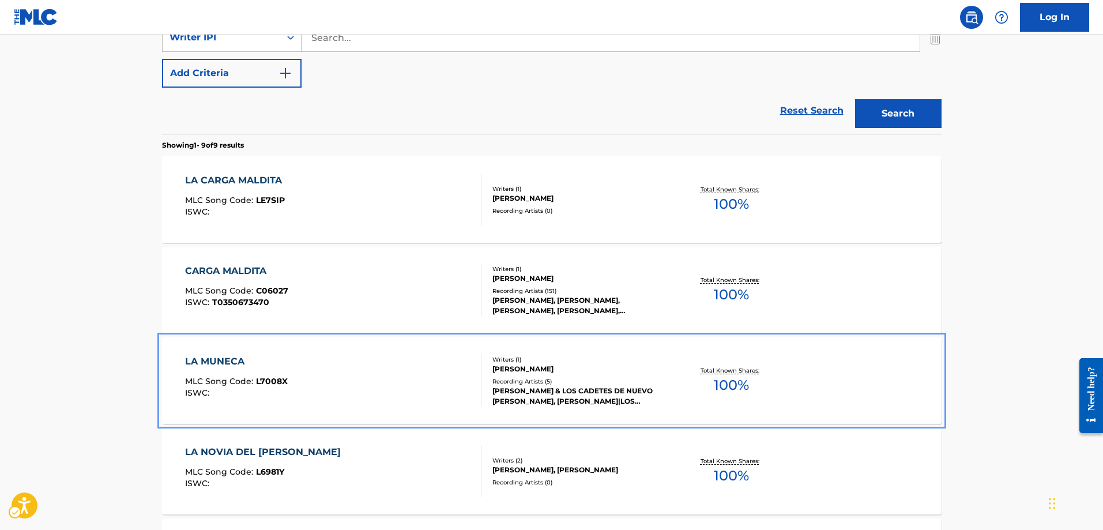
click at [275, 378] on span "L7008X" at bounding box center [272, 381] width 32 height 10
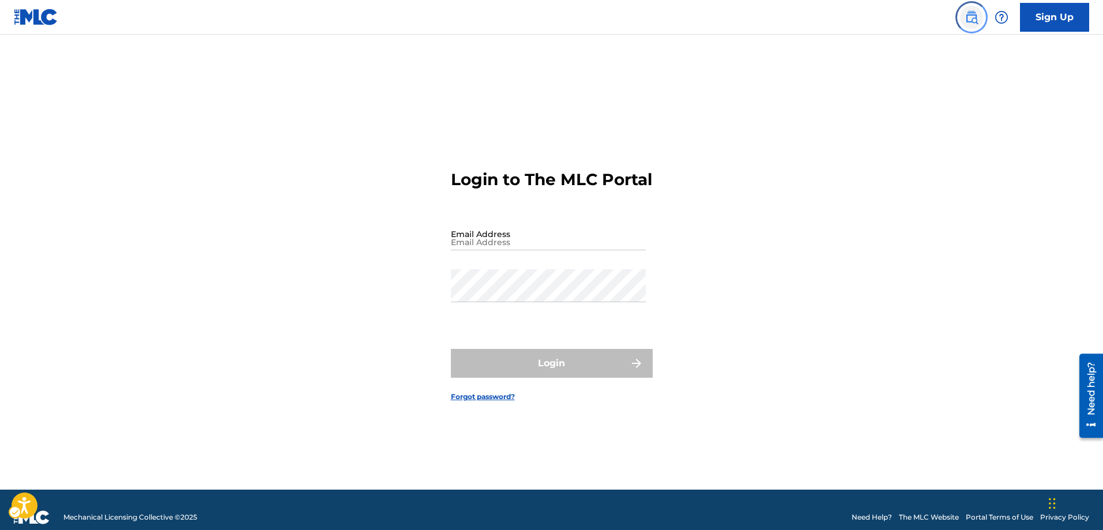
click at [977, 21] on img "Page Menu" at bounding box center [972, 17] width 14 height 14
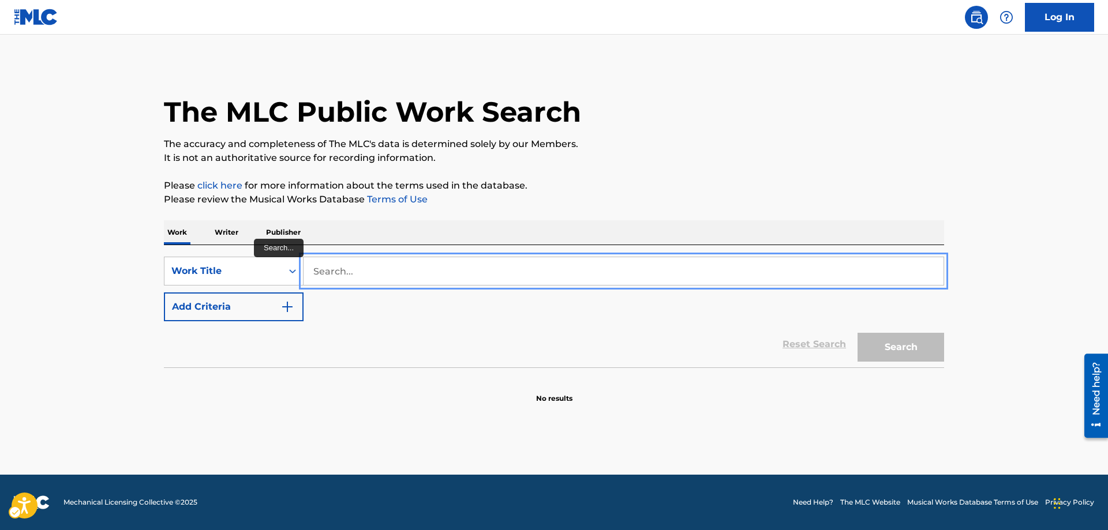
click at [310, 265] on input "Search..." at bounding box center [623, 271] width 640 height 28
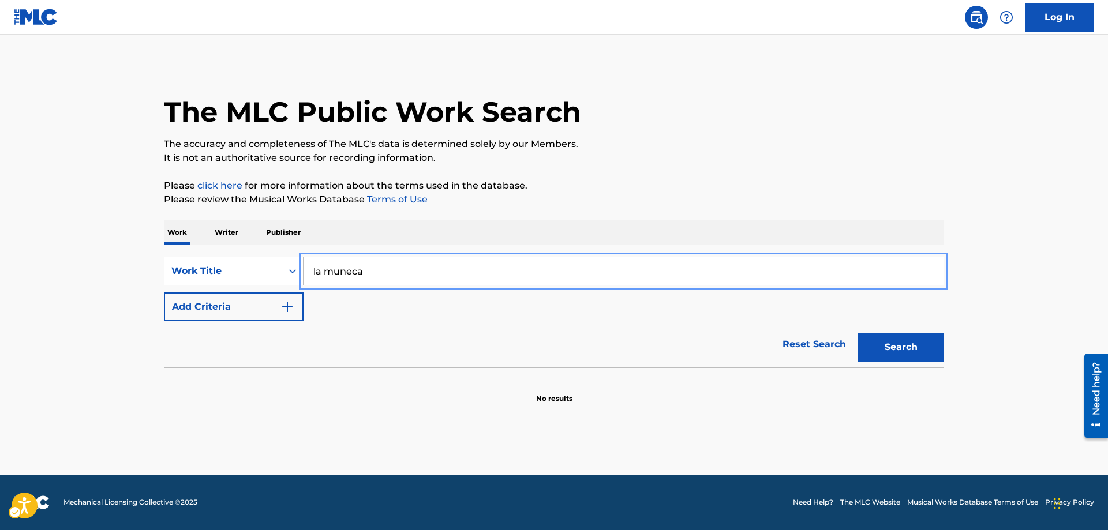
type input "la muneca"
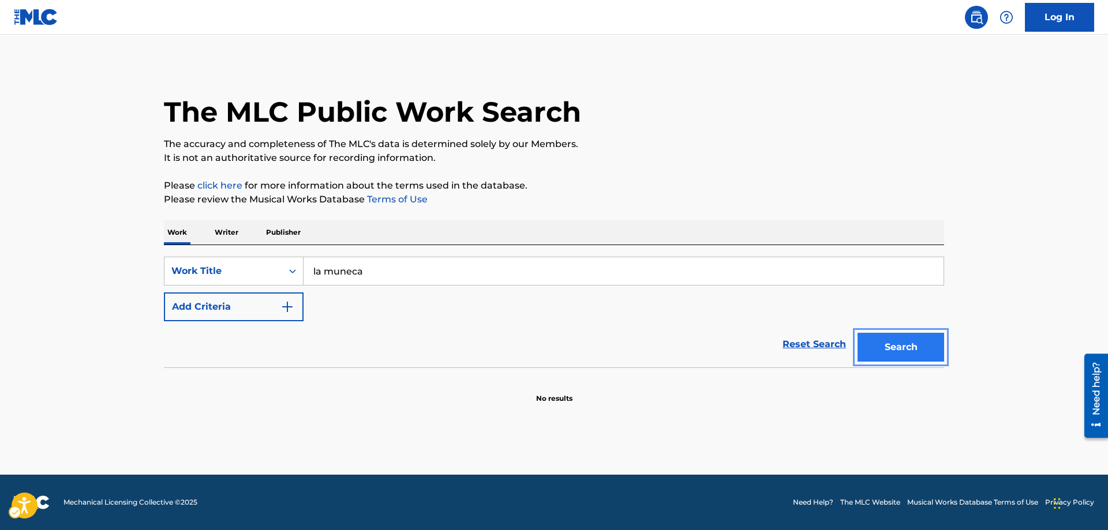
click at [910, 352] on button "Search" at bounding box center [900, 347] width 87 height 29
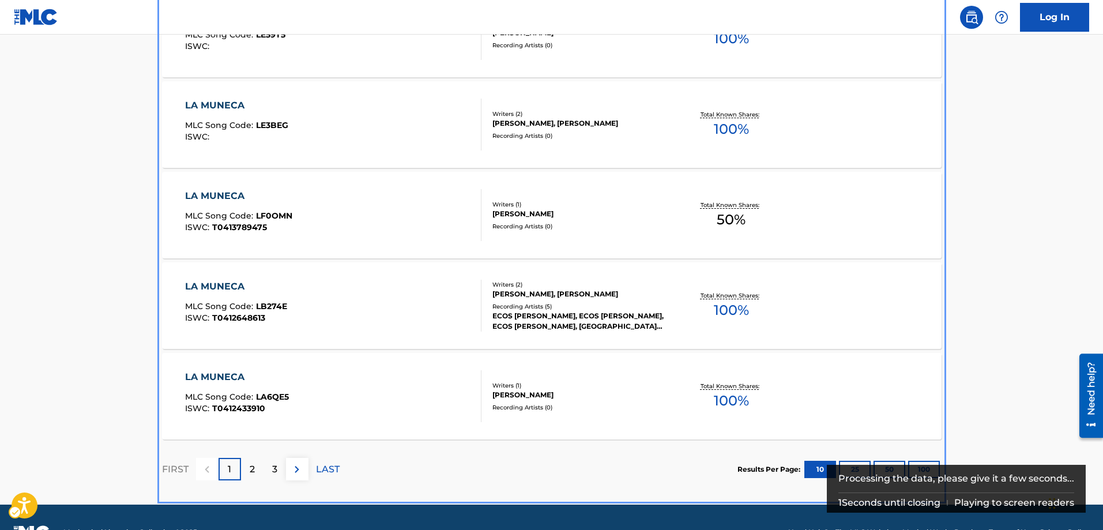
scroll to position [880, 0]
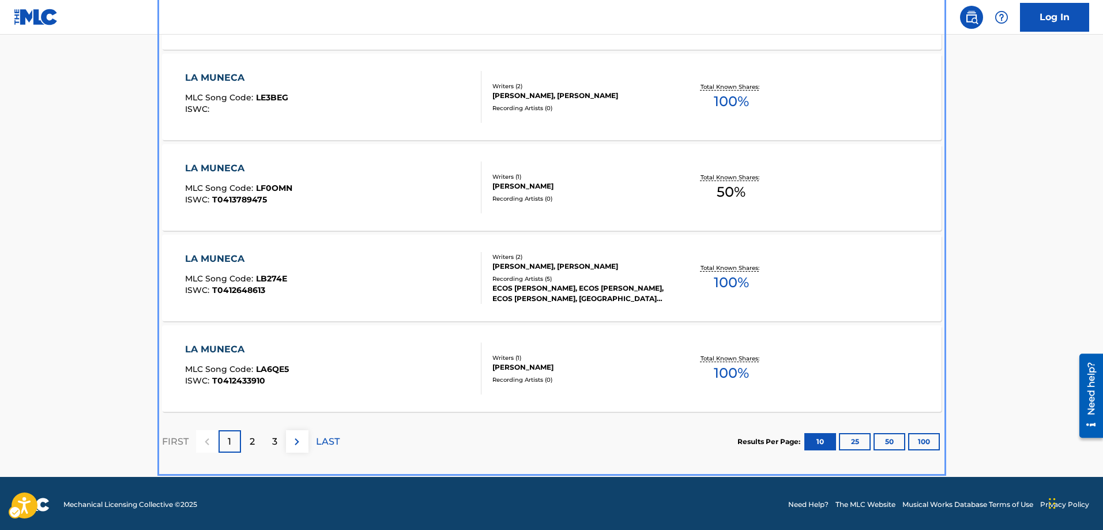
click at [250, 444] on p "2" at bounding box center [252, 442] width 5 height 14
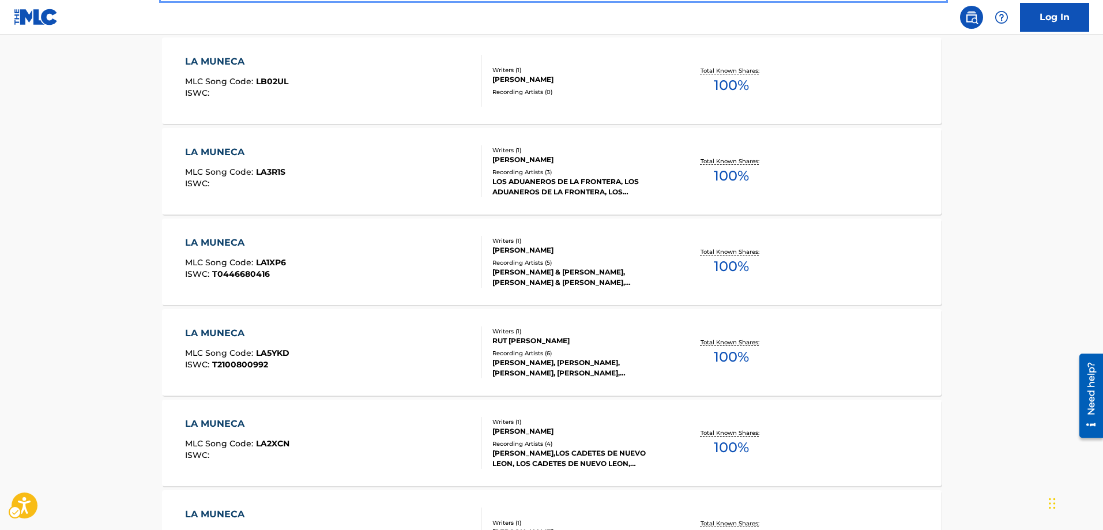
scroll to position [461, 0]
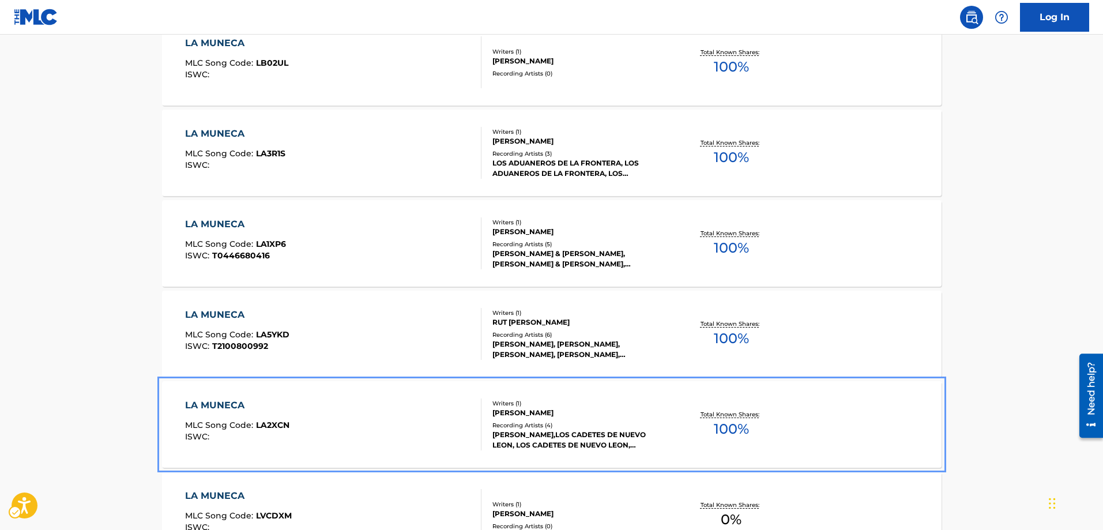
click at [276, 426] on span "LA2XCN" at bounding box center [272, 425] width 33 height 10
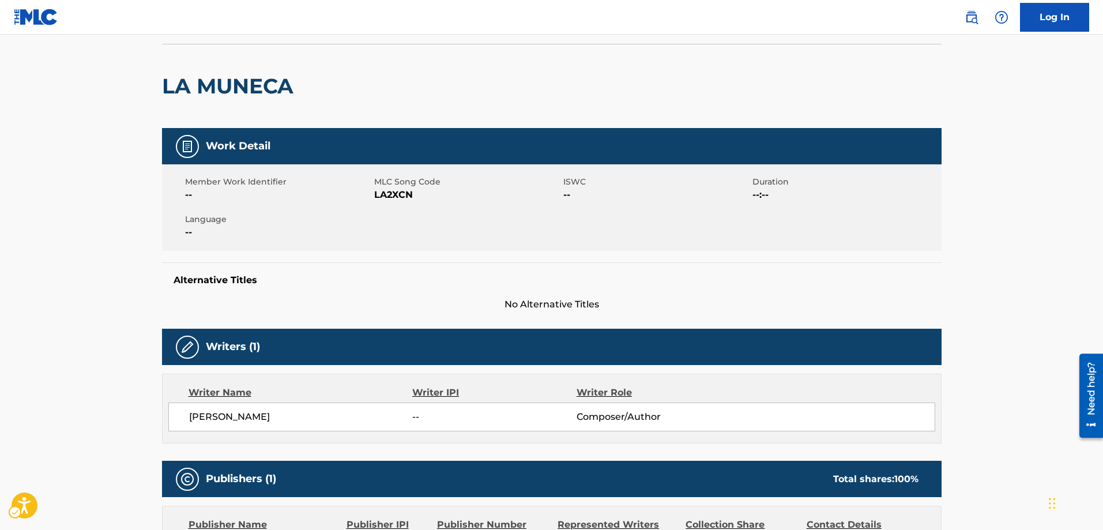
scroll to position [58, 0]
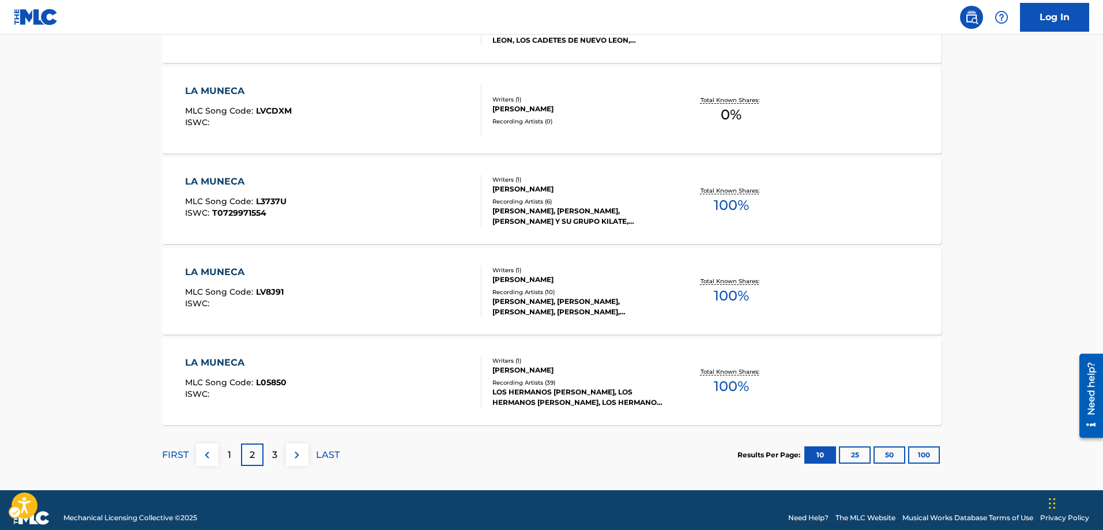
scroll to position [882, 0]
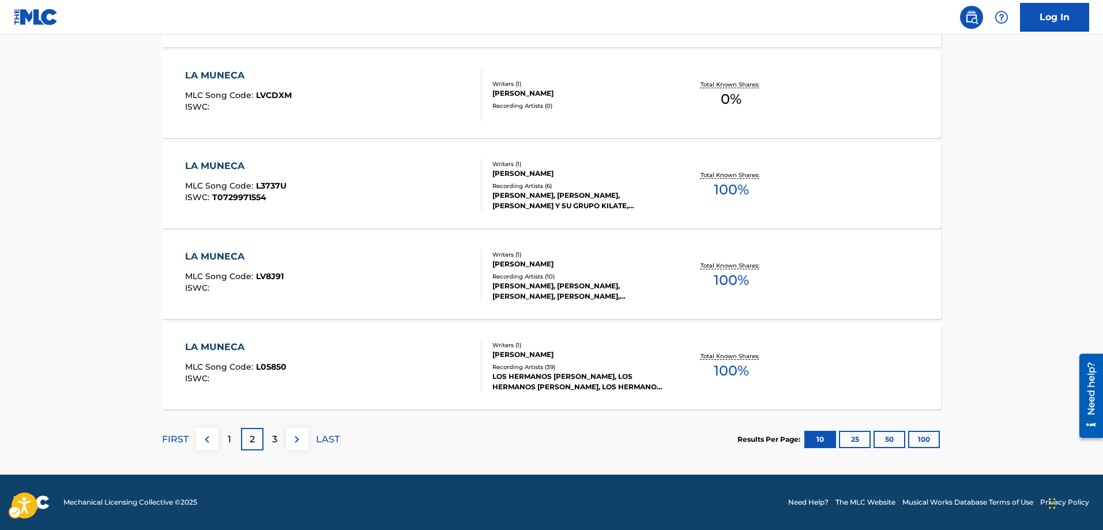
click at [273, 437] on p "3" at bounding box center [274, 440] width 5 height 14
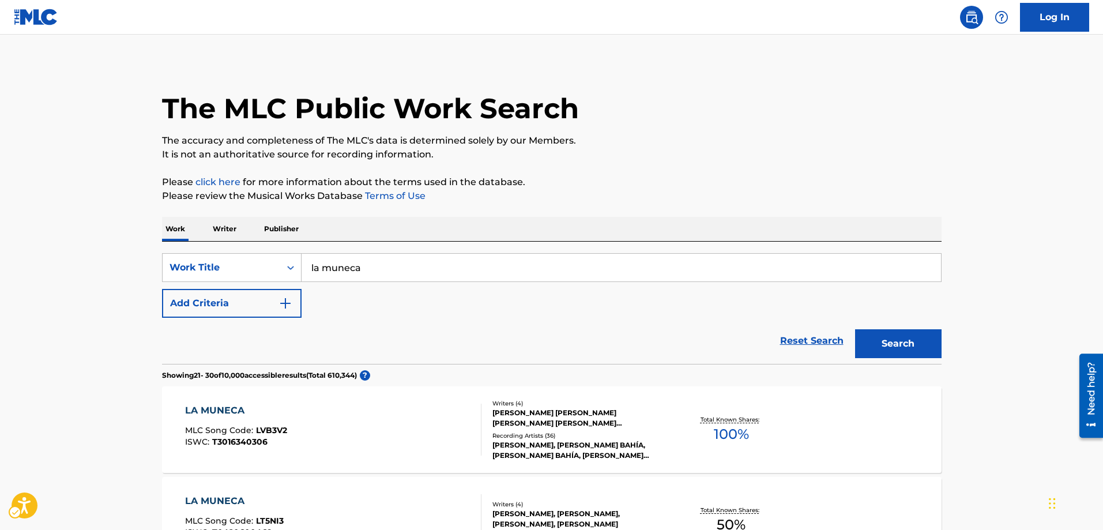
scroll to position [0, 0]
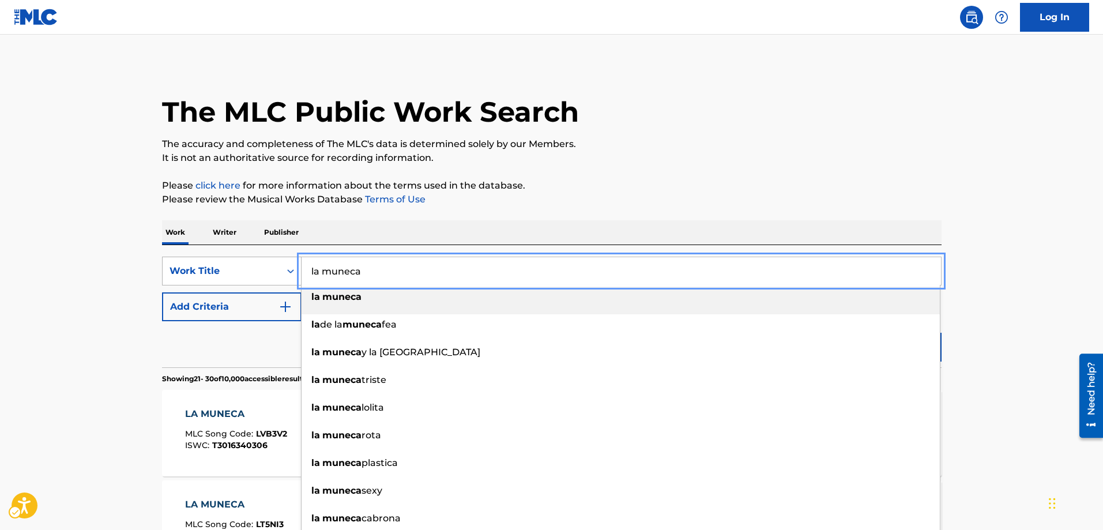
drag, startPoint x: 377, startPoint y: 272, endPoint x: 296, endPoint y: 268, distance: 81.4
click at [296, 268] on div "SearchWithCriteria276f2495-30c6-49bc-8716-0e0d6febe05a Work Title la muneca la …" at bounding box center [552, 271] width 780 height 29
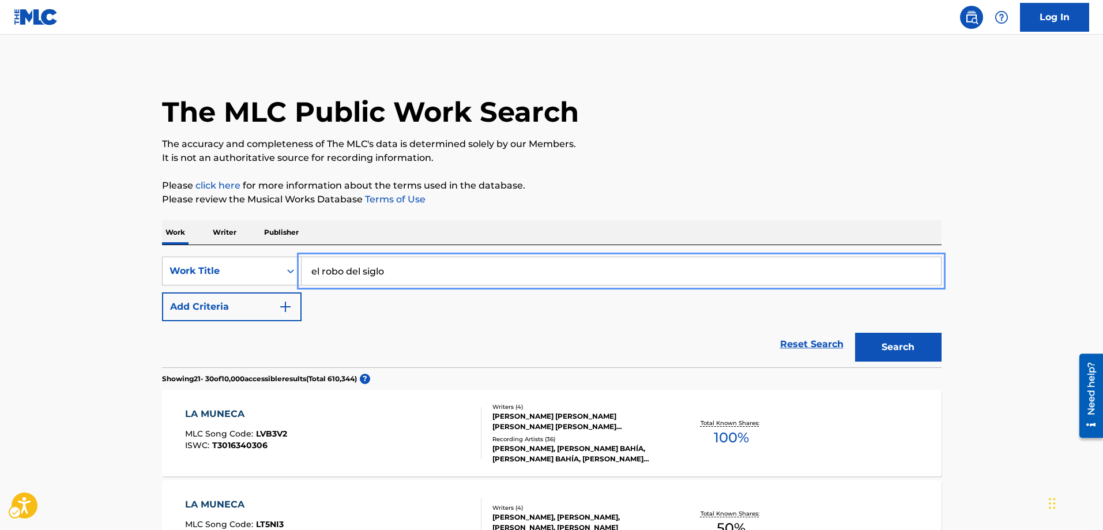
type input "el robo del siglo"
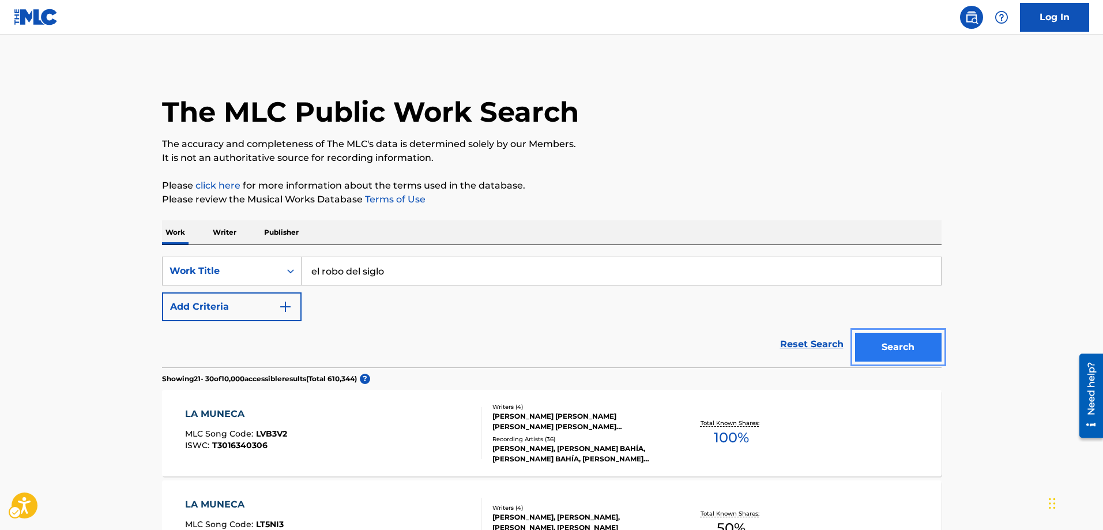
click at [896, 343] on button "Search" at bounding box center [898, 347] width 87 height 29
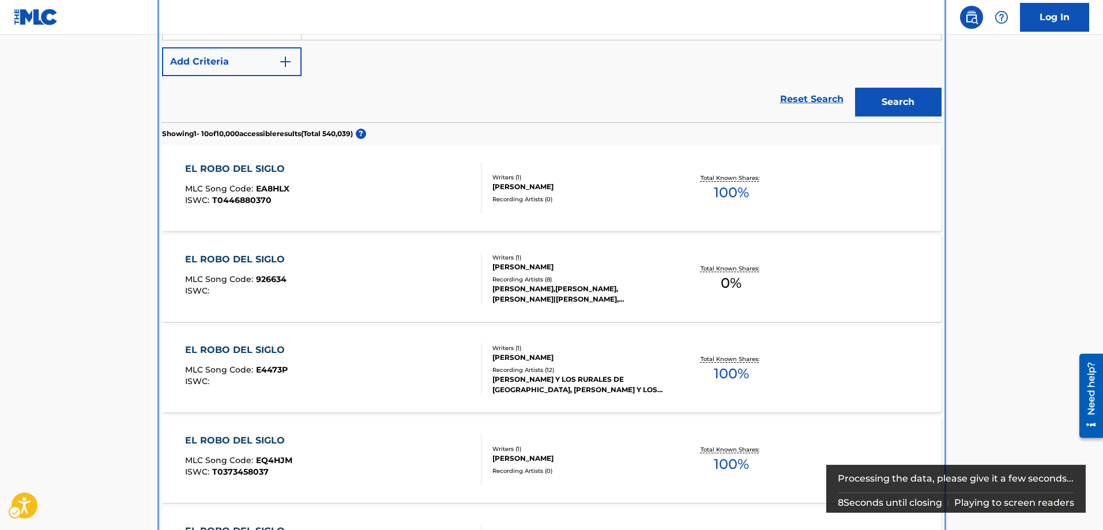
scroll to position [303, 0]
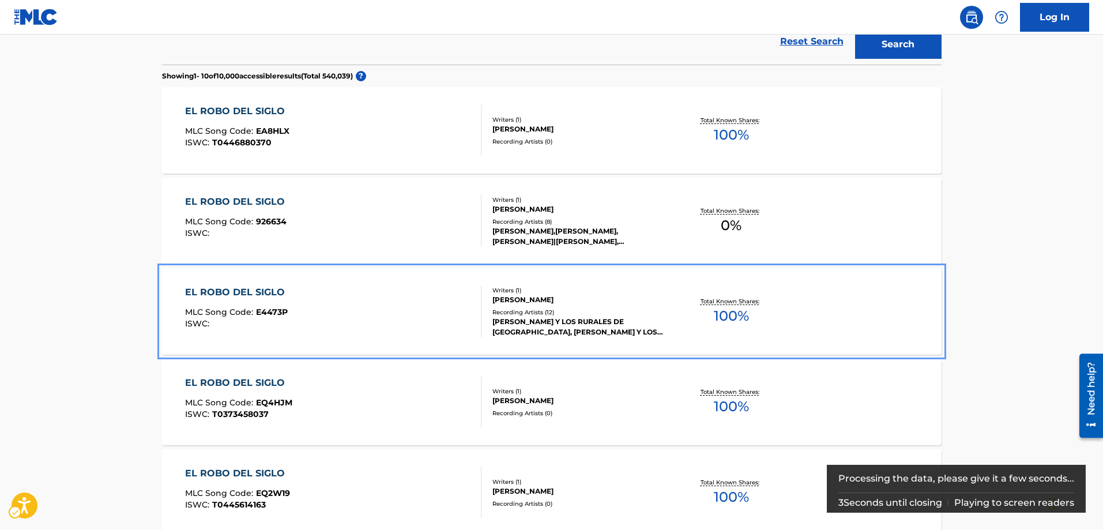
click at [272, 311] on span "E4473P" at bounding box center [272, 312] width 32 height 10
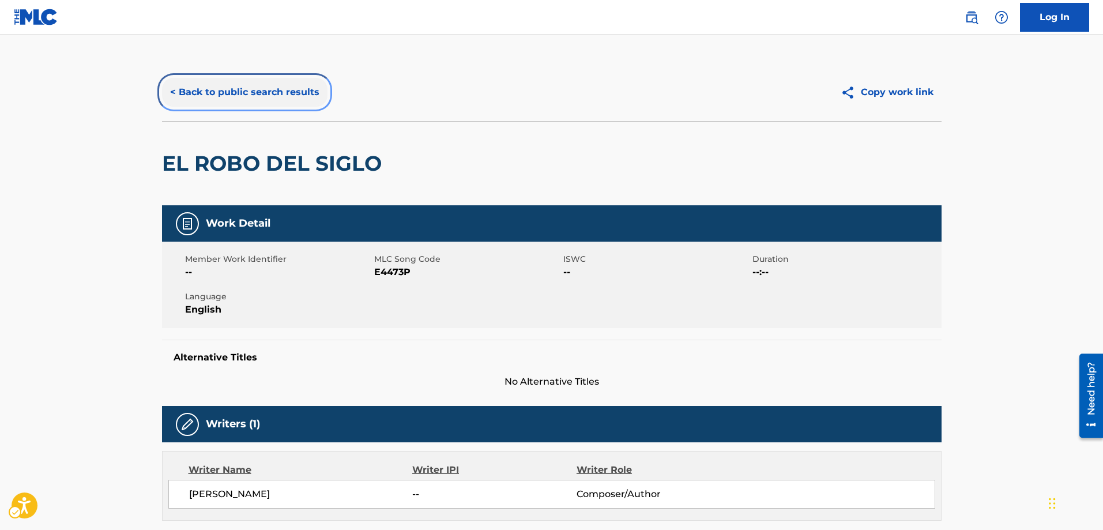
click at [170, 92] on button "< Back to public search results" at bounding box center [245, 92] width 166 height 29
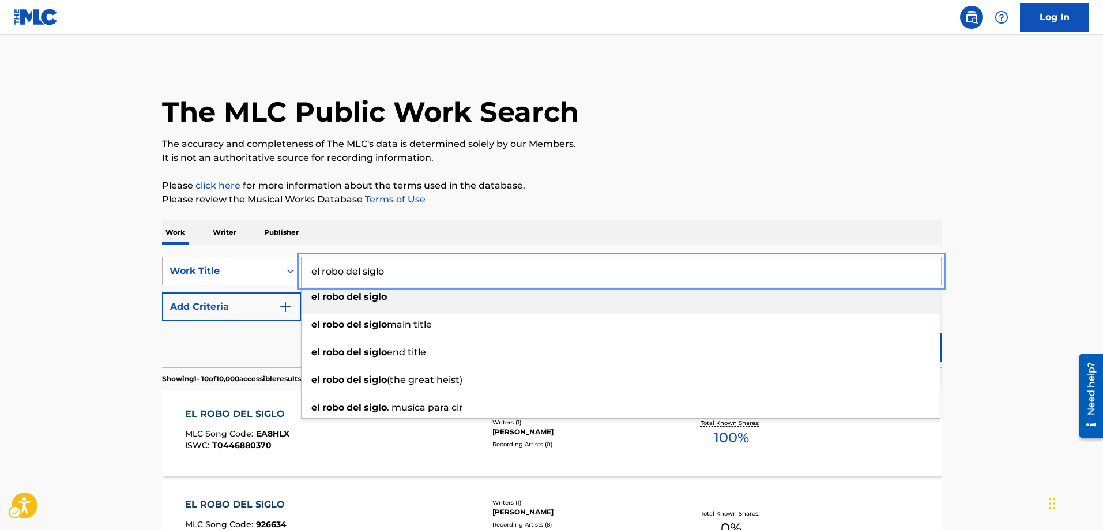
drag, startPoint x: 391, startPoint y: 273, endPoint x: 290, endPoint y: 273, distance: 101.5
click at [290, 273] on div "SearchWithCriteria276f2495-30c6-49bc-8716-0e0d6febe05a Work Title el robo del s…" at bounding box center [552, 271] width 780 height 29
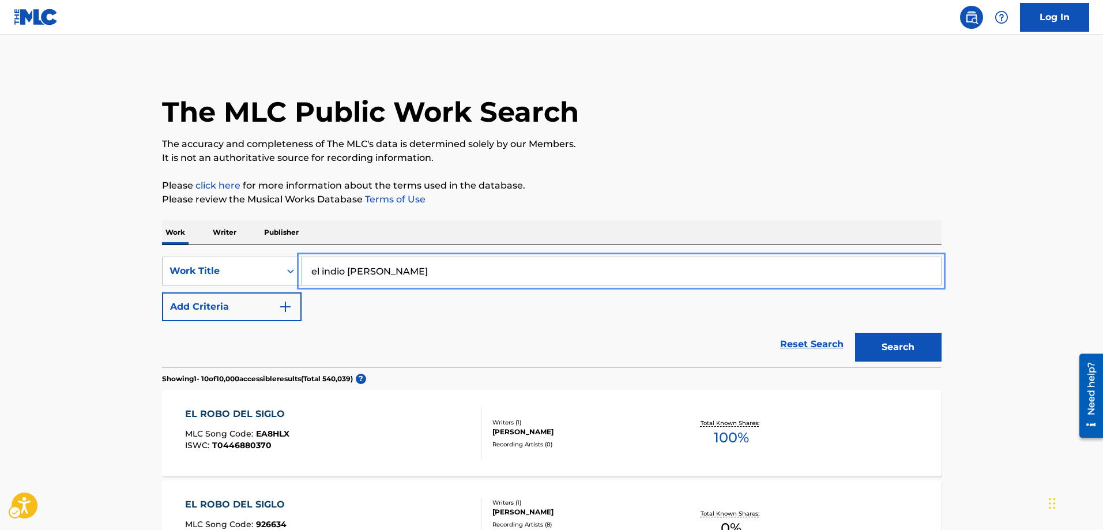
type input "el indio reyes"
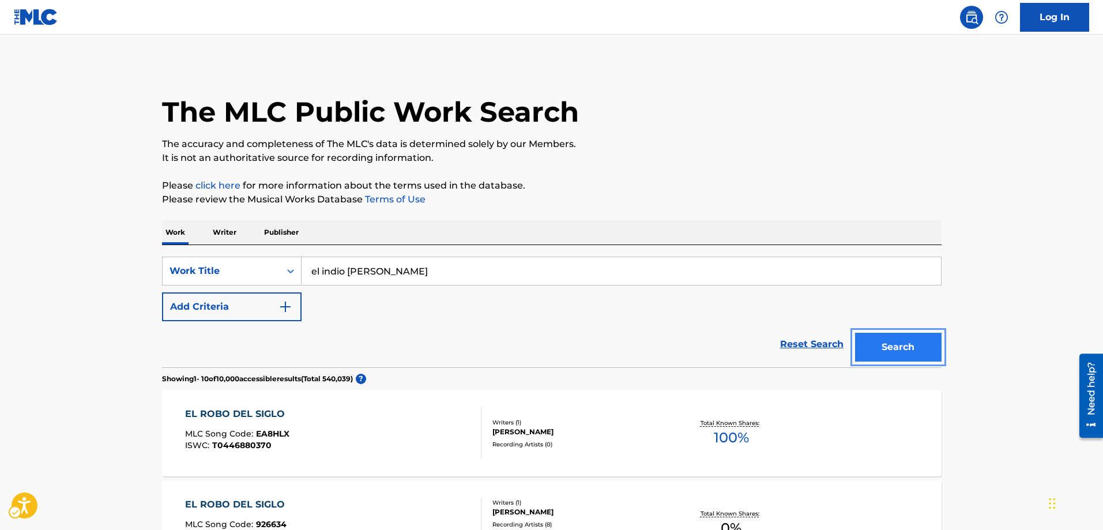
click at [895, 352] on button "Search" at bounding box center [898, 347] width 87 height 29
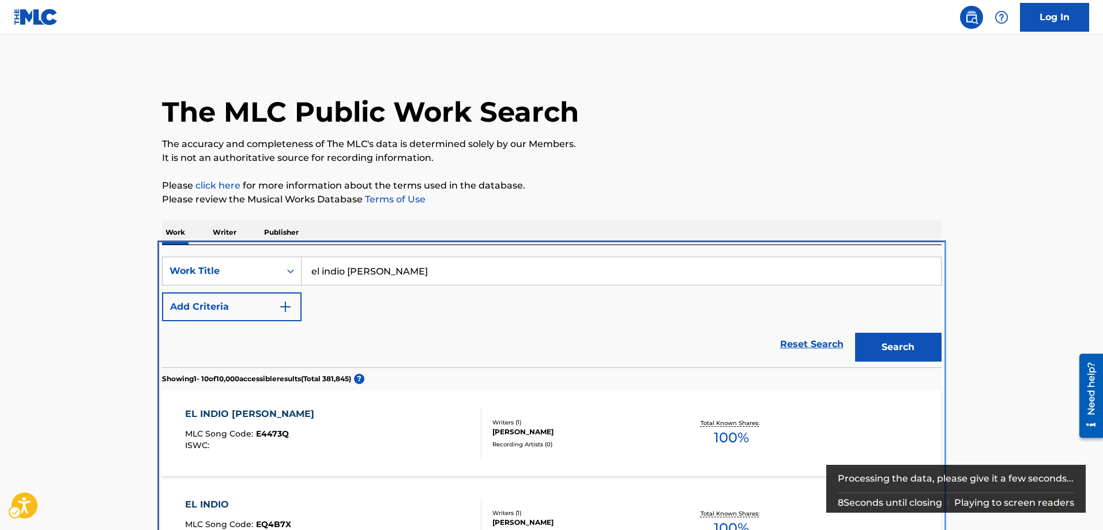
scroll to position [245, 0]
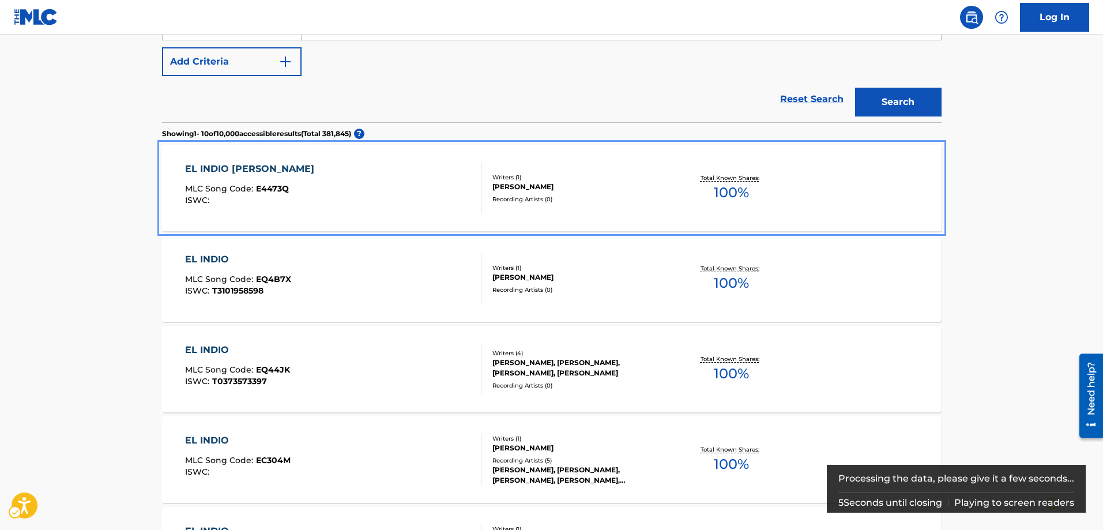
click at [272, 187] on span "E4473Q" at bounding box center [272, 188] width 33 height 10
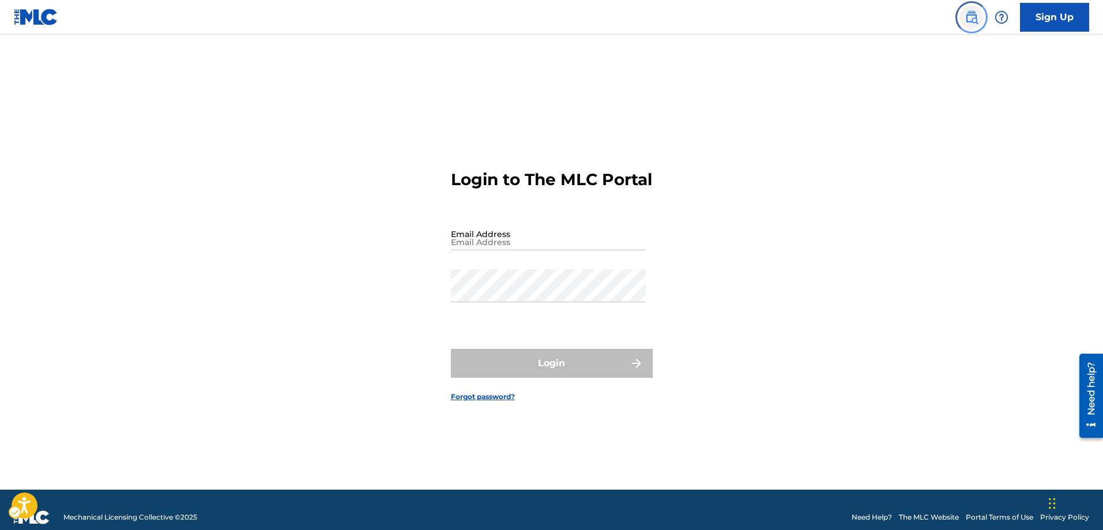
click at [969, 19] on img "Page Menu" at bounding box center [972, 17] width 14 height 14
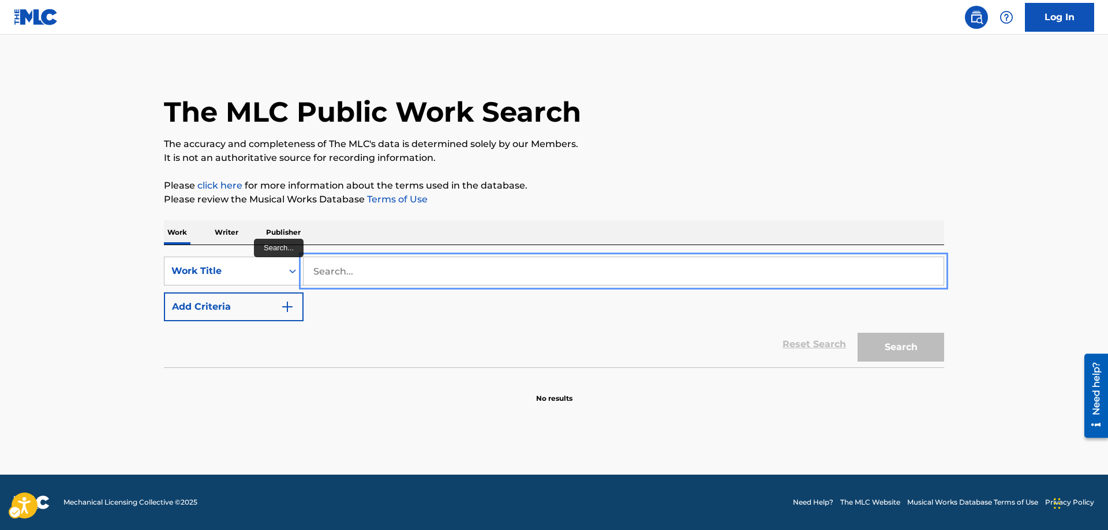
click at [318, 268] on input "Search..." at bounding box center [623, 271] width 640 height 28
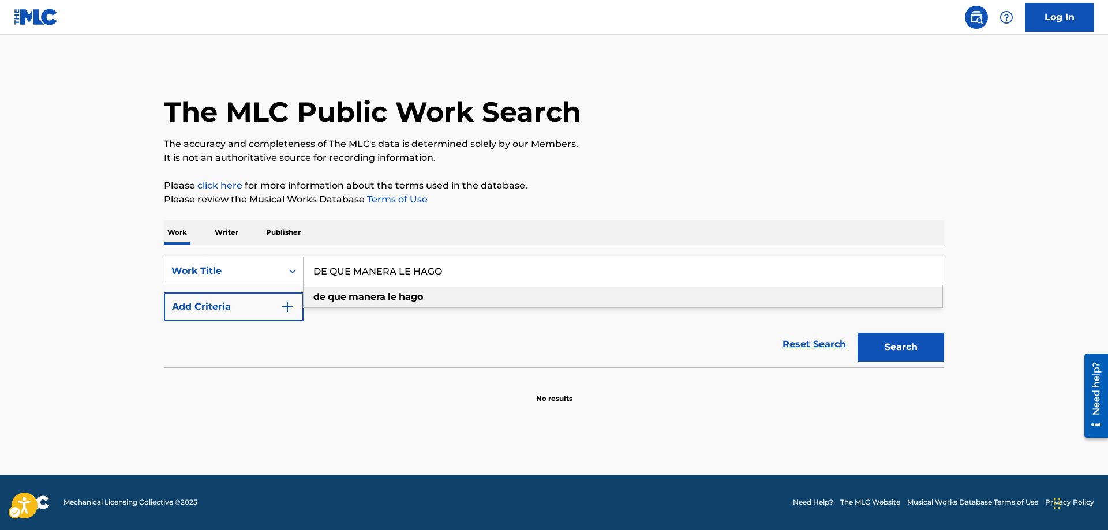
click at [312, 294] on div "de que manera le hago" at bounding box center [622, 297] width 639 height 21
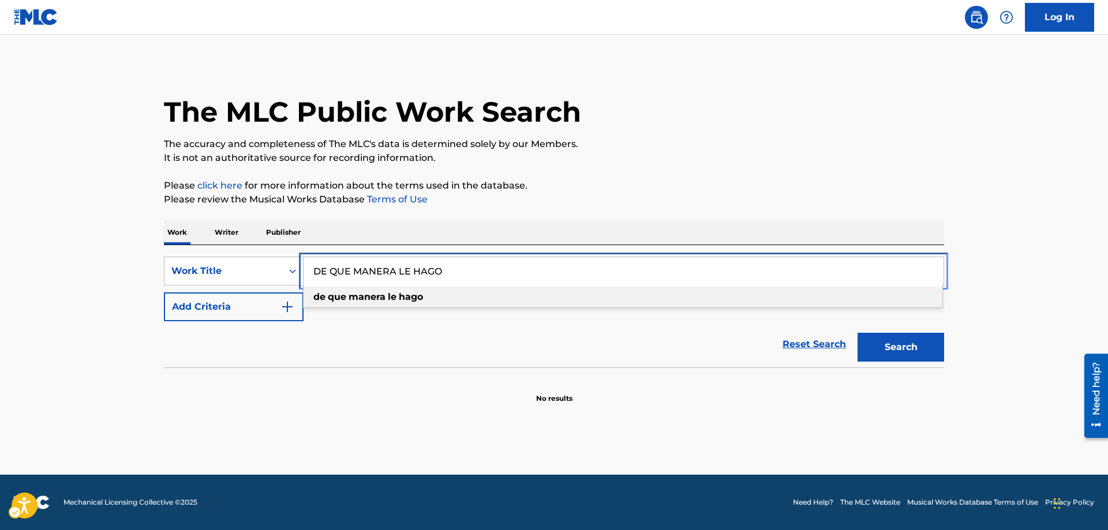
type input "de que manera le hago"
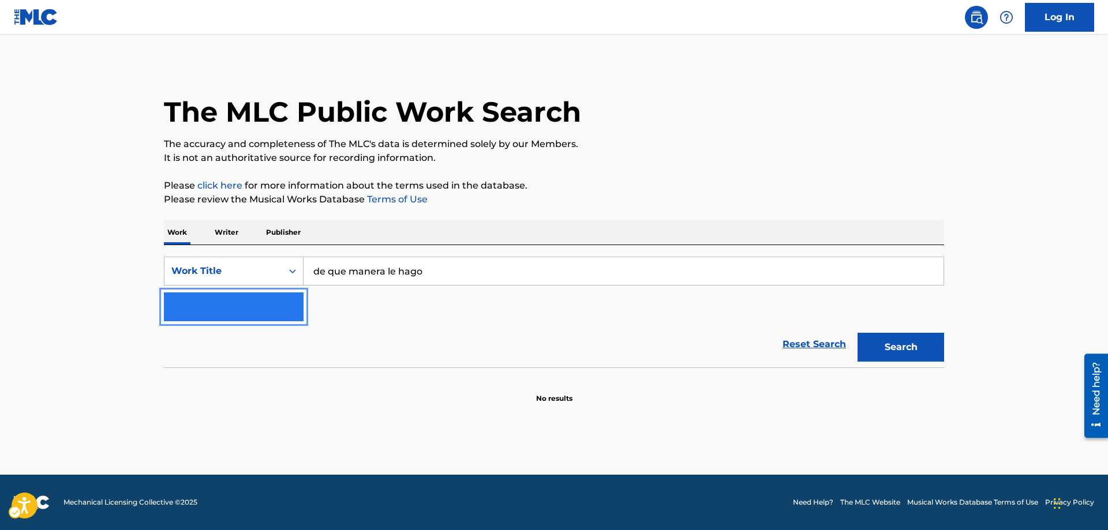
click at [292, 307] on img "Search Form" at bounding box center [287, 307] width 14 height 14
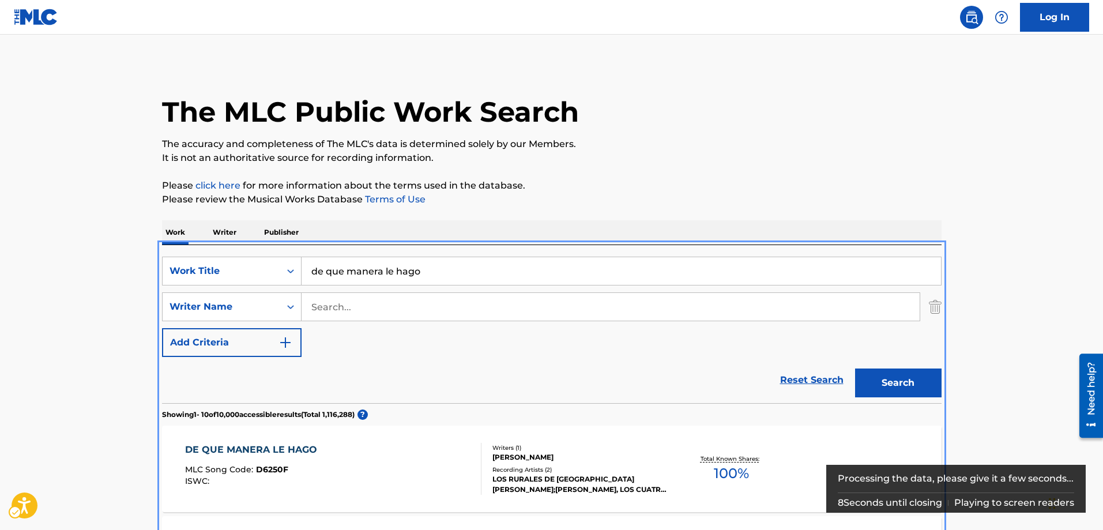
scroll to position [245, 0]
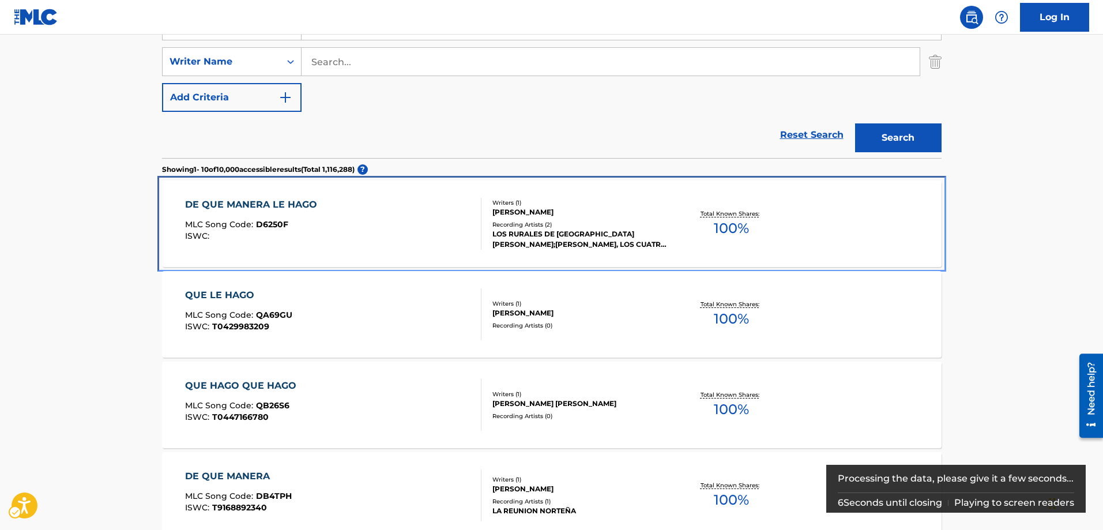
click at [280, 229] on span "D6250F" at bounding box center [272, 224] width 32 height 10
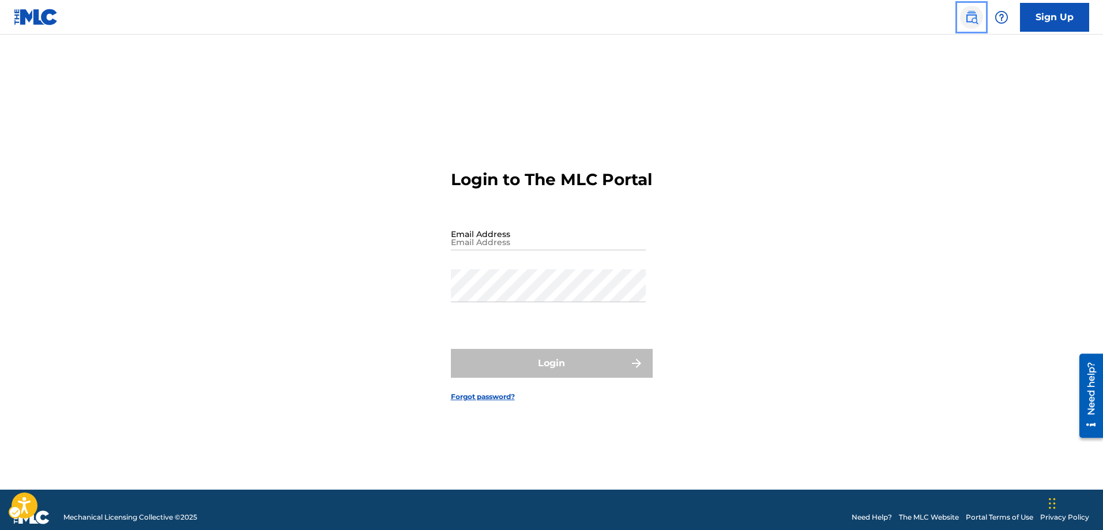
click at [967, 17] on img "Page Menu" at bounding box center [972, 17] width 14 height 14
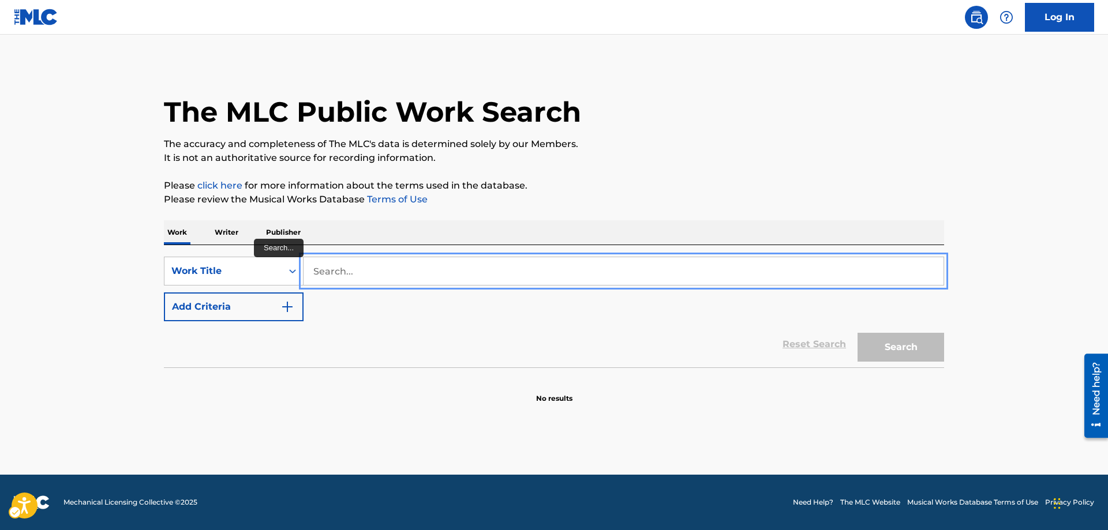
click at [310, 268] on input "Search..." at bounding box center [623, 271] width 640 height 28
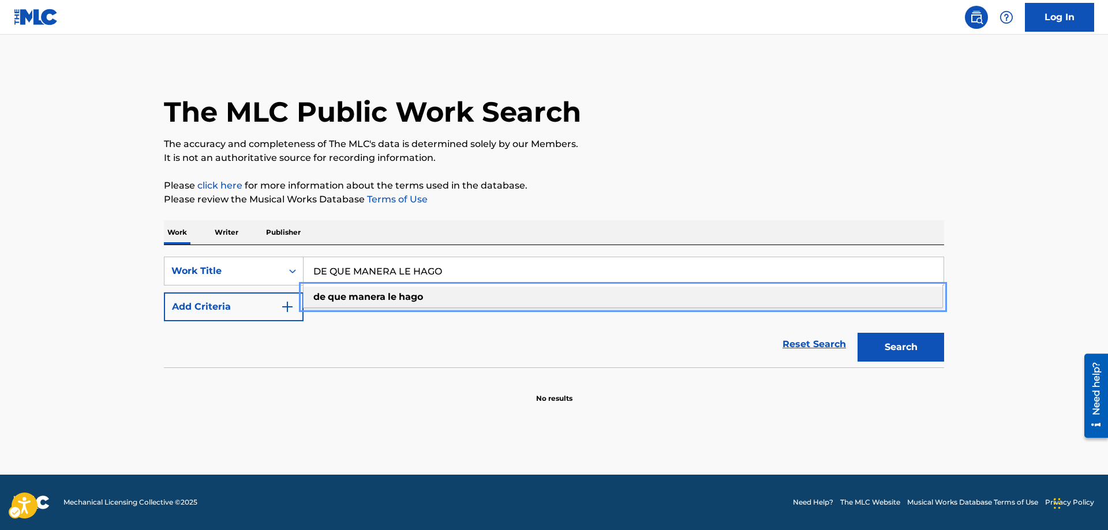
click at [438, 295] on div "de que manera le hago" at bounding box center [622, 297] width 639 height 21
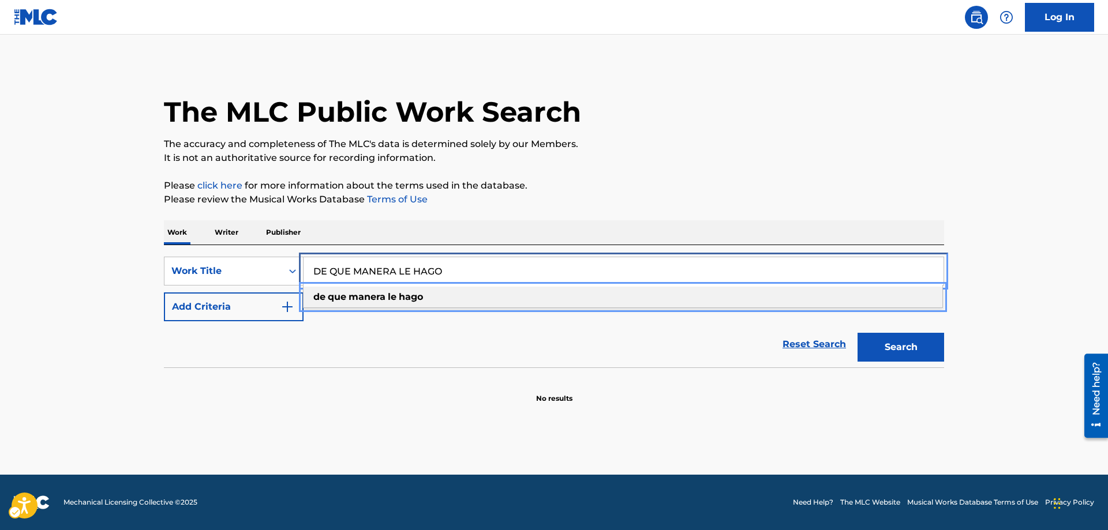
type input "de que manera le hago"
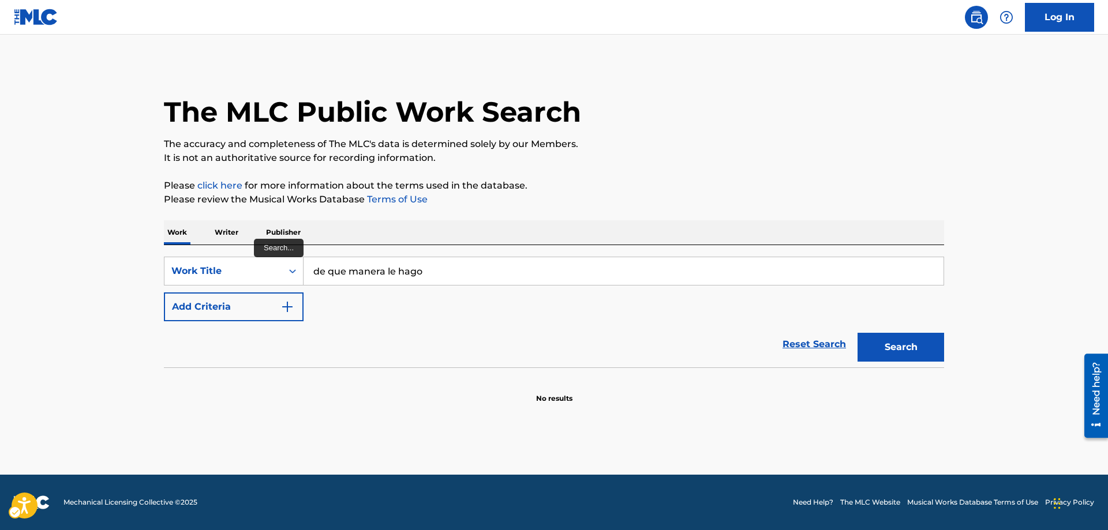
click at [351, 296] on div "SearchWithCriteriab8ece3ab-2b38-472e-8b24-ec1a79ea07ea Work Title de que manera…" at bounding box center [554, 289] width 780 height 65
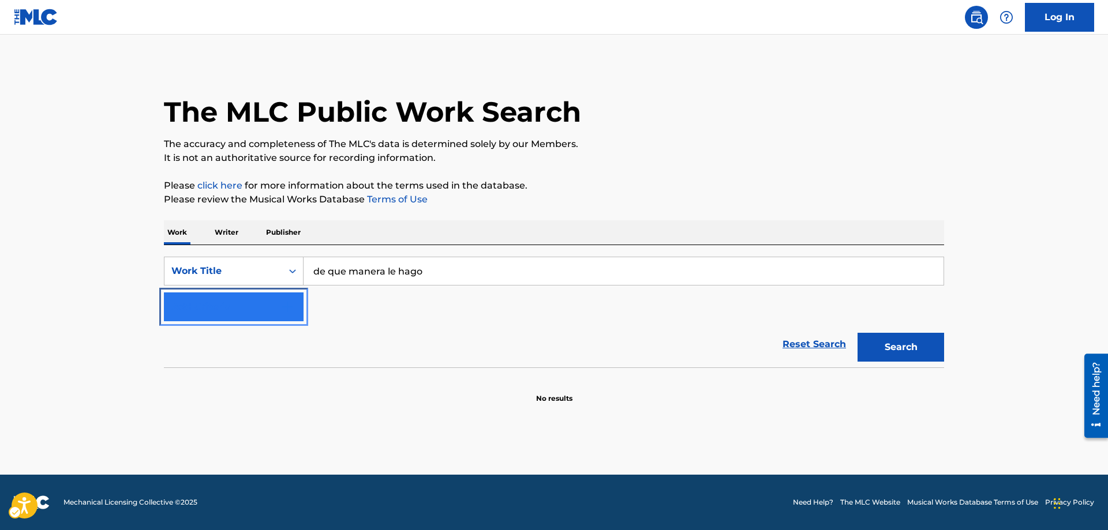
click at [289, 306] on img "Search Form" at bounding box center [287, 307] width 14 height 14
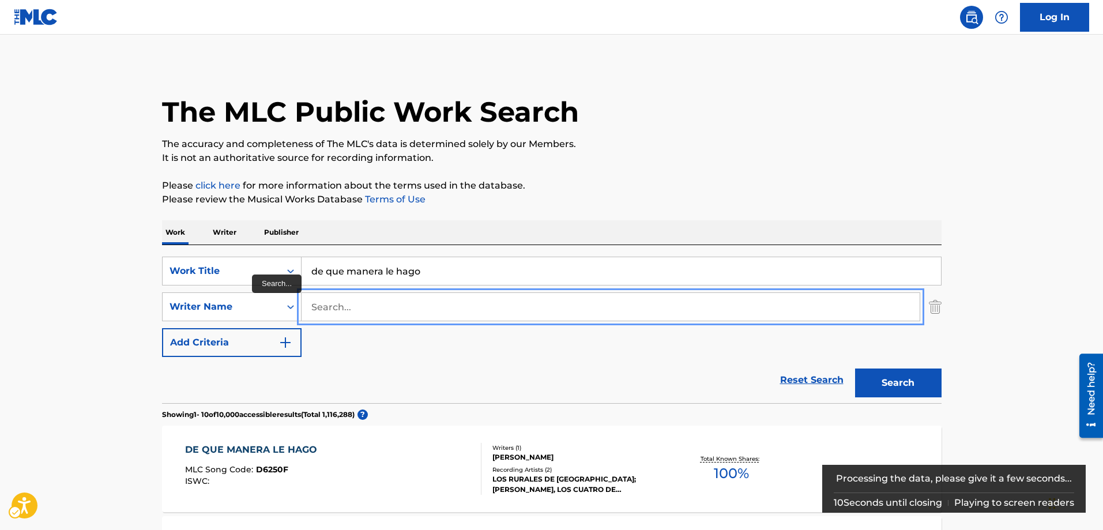
click at [315, 305] on input "Search..." at bounding box center [611, 307] width 618 height 28
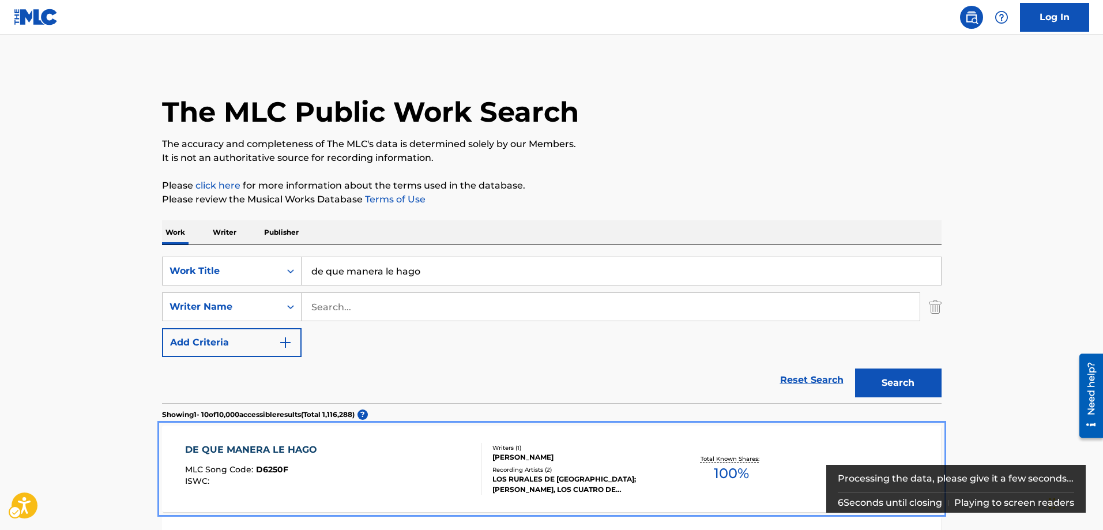
click at [284, 470] on span "D6250F" at bounding box center [272, 469] width 32 height 10
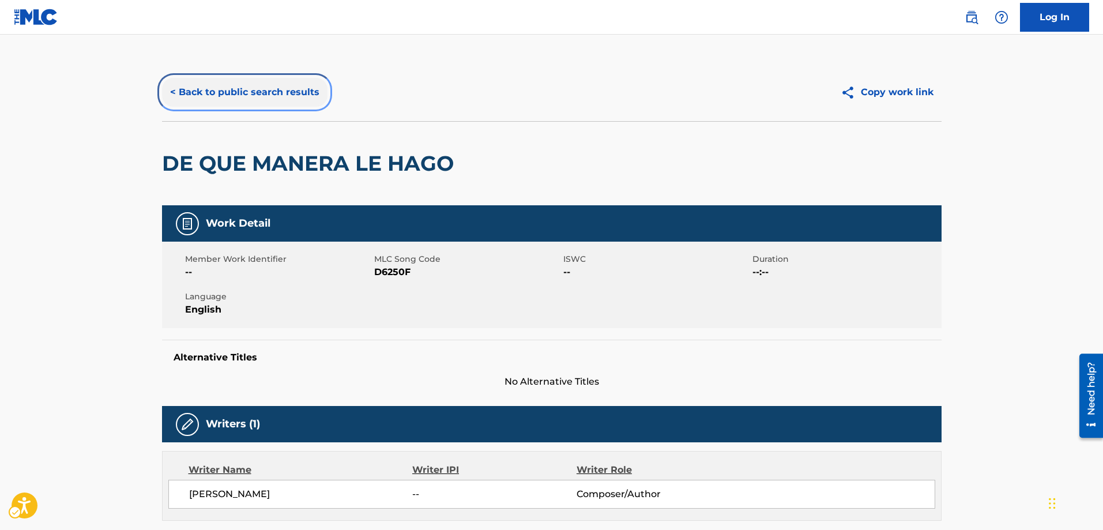
click at [171, 90] on button "< Back to public search results" at bounding box center [245, 92] width 166 height 29
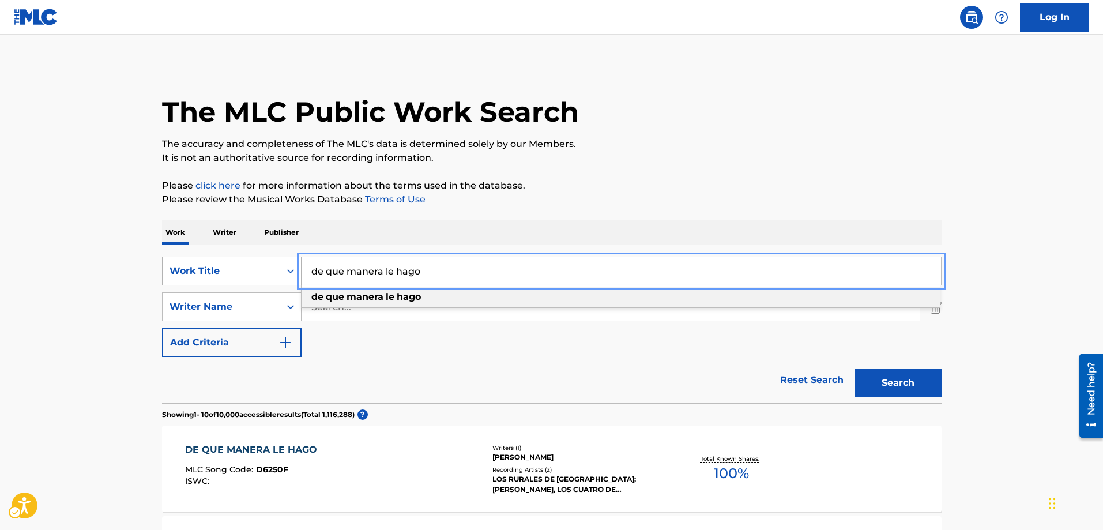
drag, startPoint x: 438, startPoint y: 271, endPoint x: 300, endPoint y: 269, distance: 138.5
click at [300, 269] on div "SearchWithCriteriab8ece3ab-2b38-472e-8b24-ec1a79ea07ea Work Title de que manera…" at bounding box center [552, 271] width 780 height 29
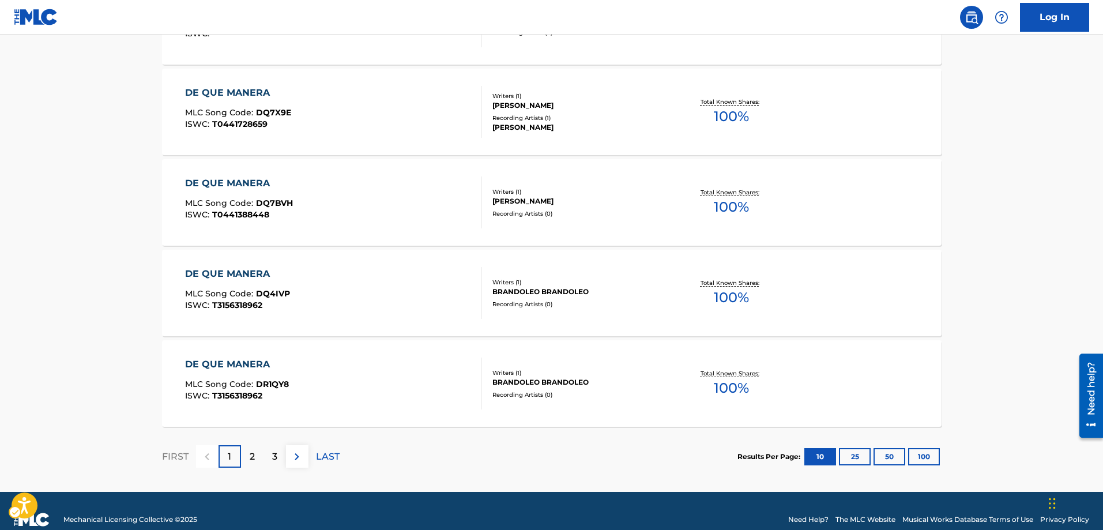
scroll to position [918, 0]
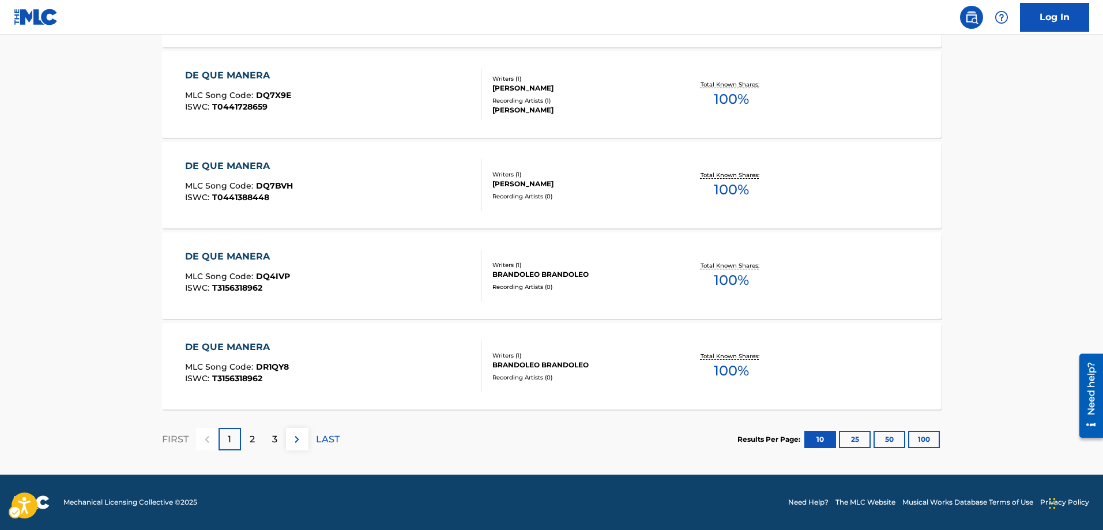
click at [253, 437] on p "2" at bounding box center [252, 440] width 5 height 14
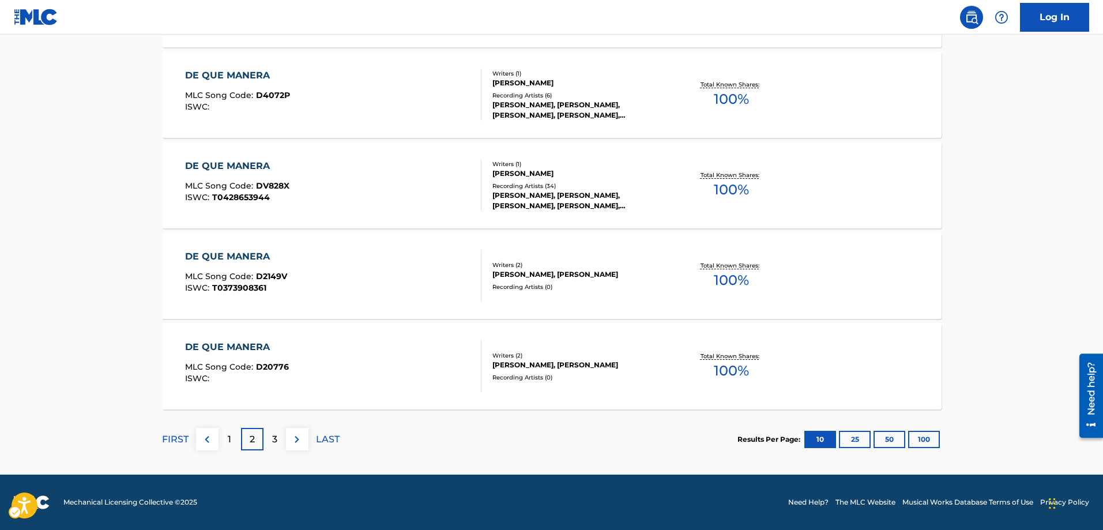
click at [276, 436] on p "3" at bounding box center [274, 440] width 5 height 14
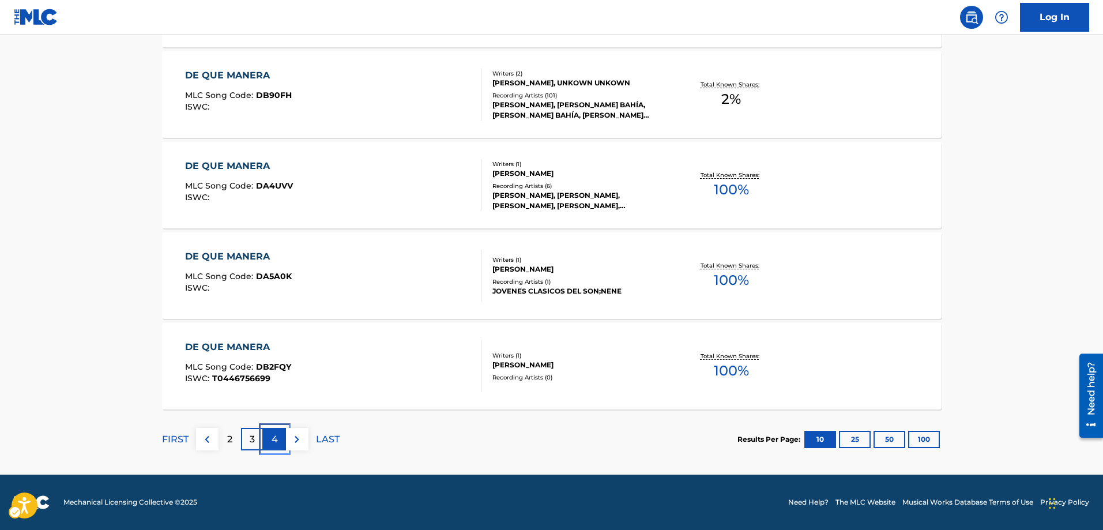
click at [279, 434] on div "4" at bounding box center [275, 439] width 22 height 22
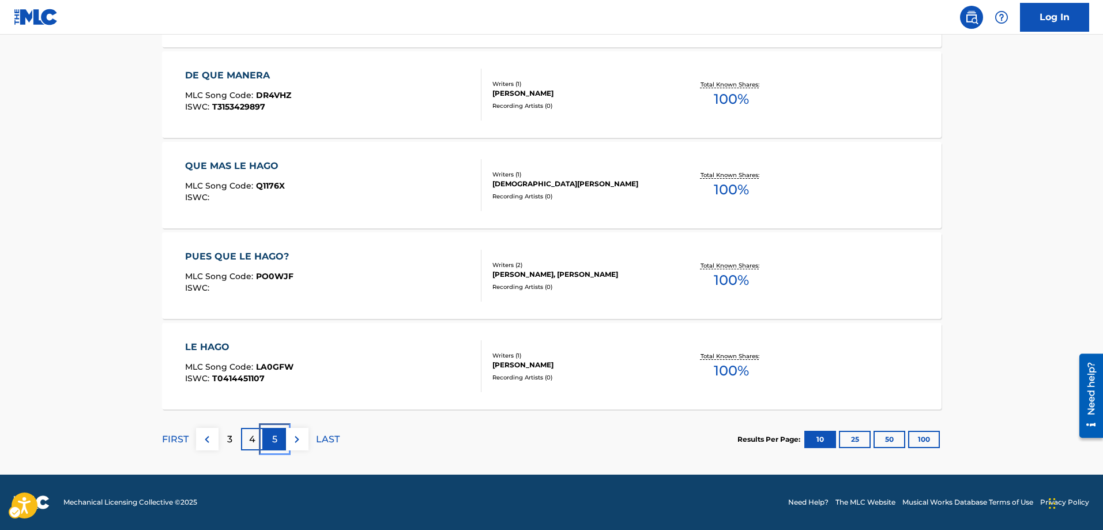
click at [276, 437] on p "5" at bounding box center [274, 440] width 5 height 14
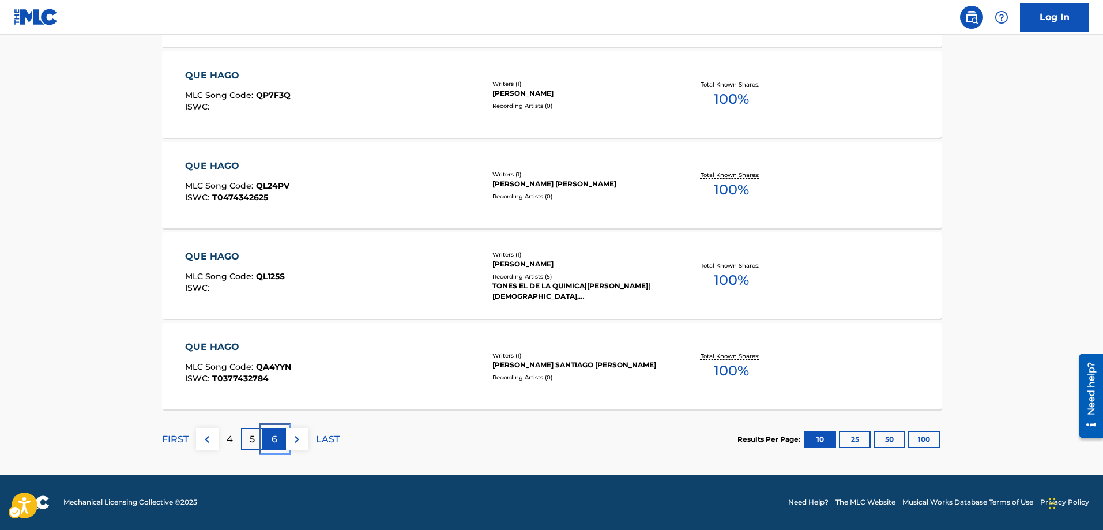
click at [273, 436] on p "6" at bounding box center [275, 440] width 6 height 14
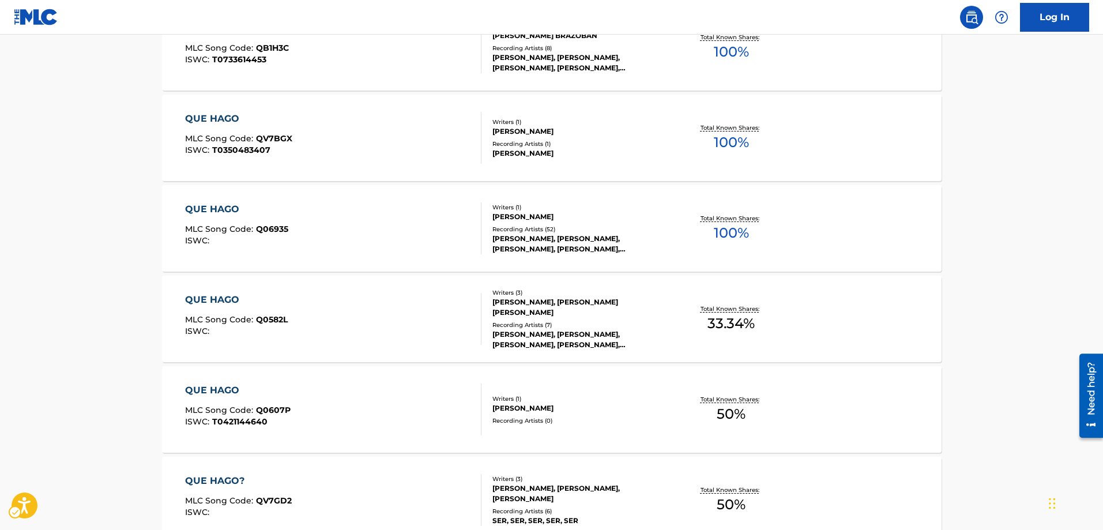
scroll to position [865, 0]
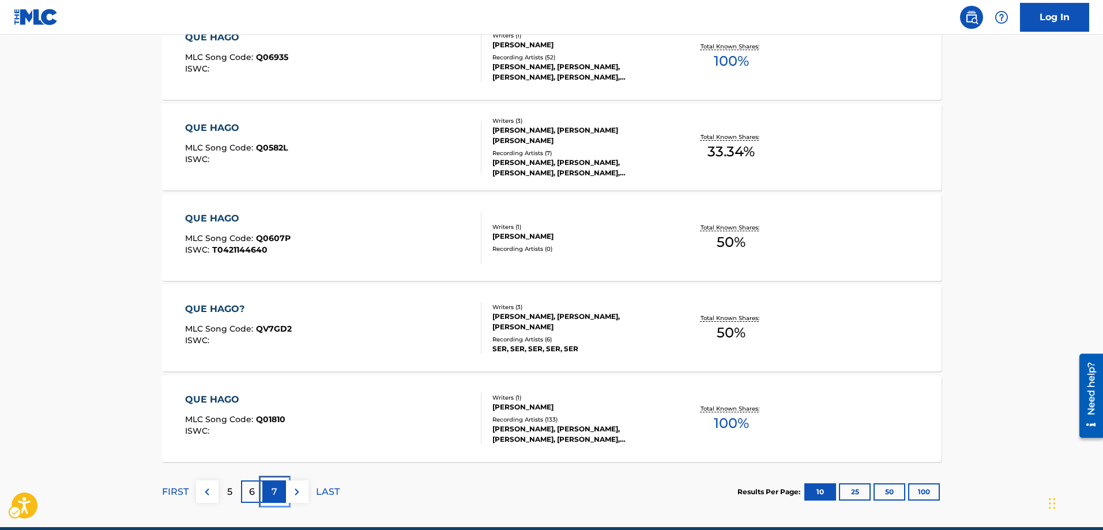
click at [279, 488] on div "7" at bounding box center [275, 492] width 22 height 22
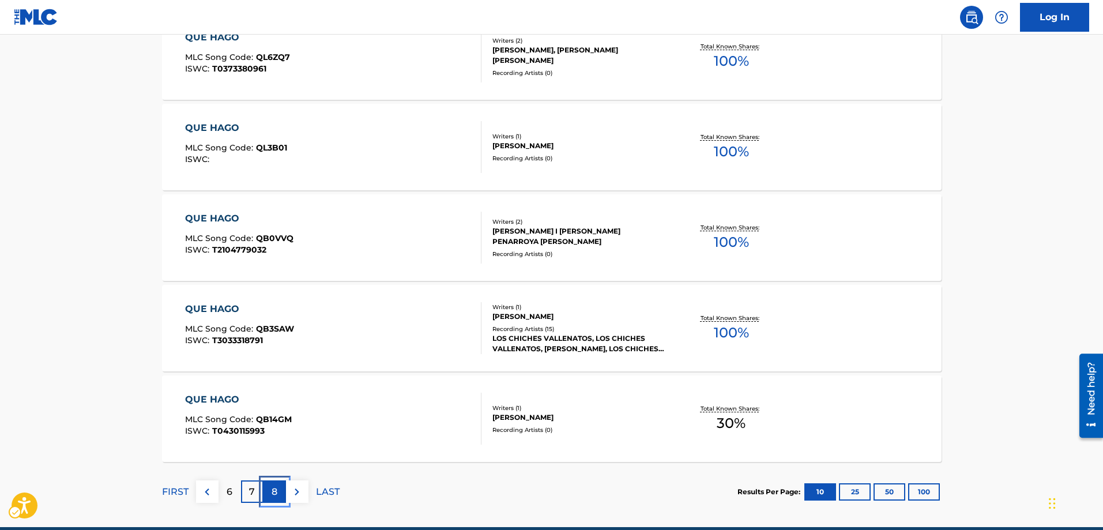
click at [279, 488] on div "8" at bounding box center [275, 492] width 22 height 22
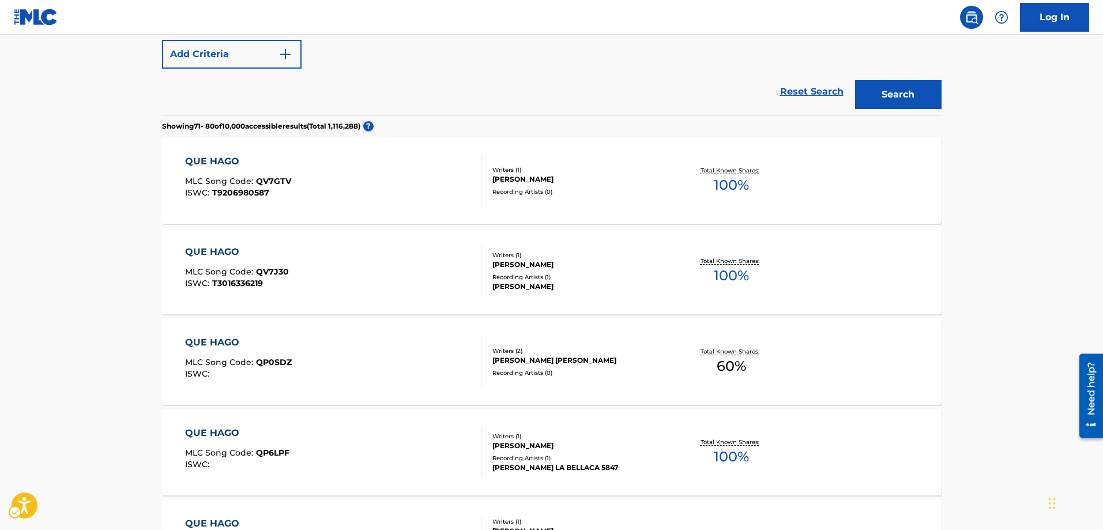
scroll to position [0, 0]
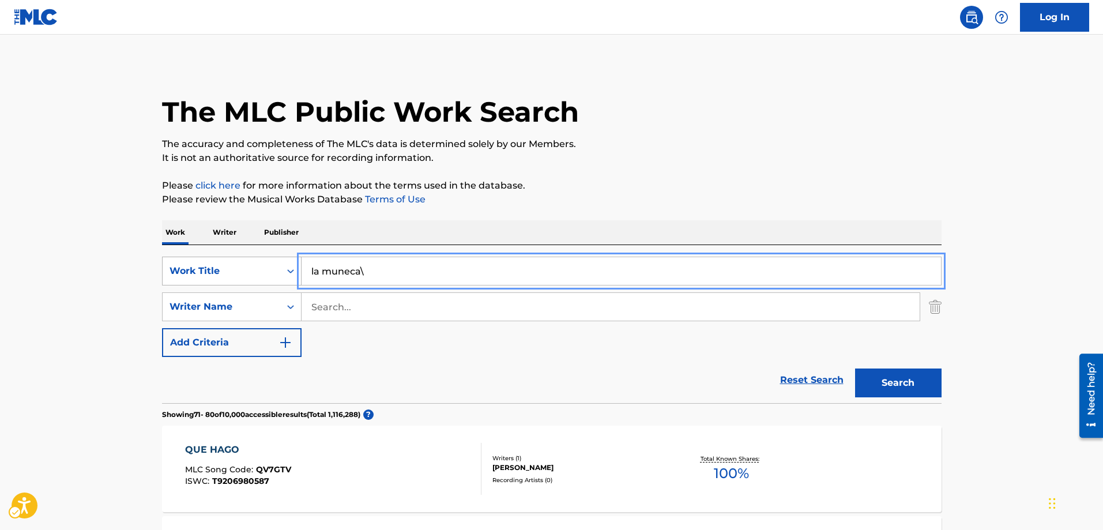
drag, startPoint x: 383, startPoint y: 270, endPoint x: 266, endPoint y: 269, distance: 117.1
click at [266, 269] on div "SearchWithCriteriab8ece3ab-2b38-472e-8b24-ec1a79ea07ea Work Title la muneca\" at bounding box center [552, 271] width 780 height 29
click at [359, 274] on input "a mi reina a mi esposa" at bounding box center [622, 271] width 640 height 28
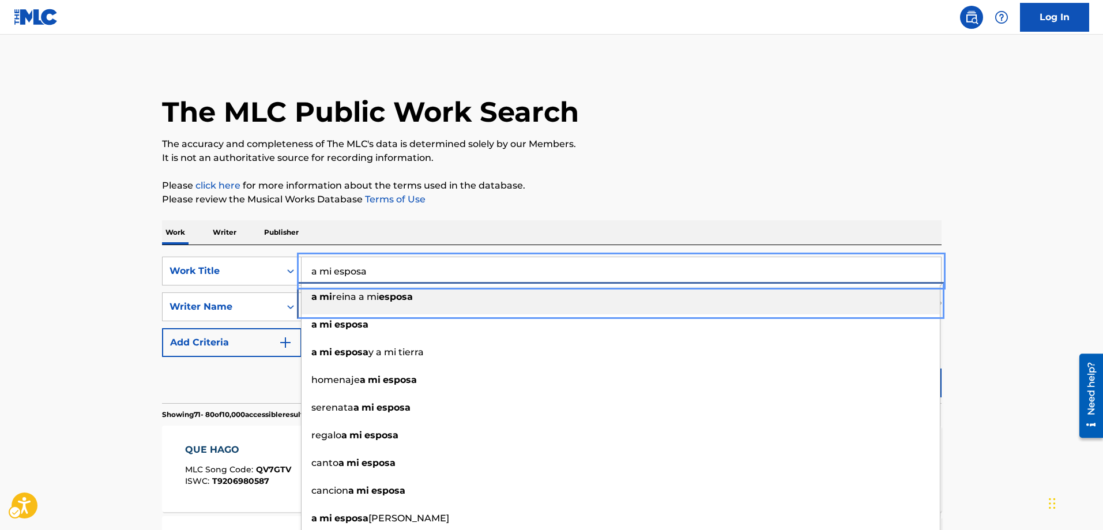
click at [337, 297] on span "reina a mi" at bounding box center [355, 296] width 47 height 11
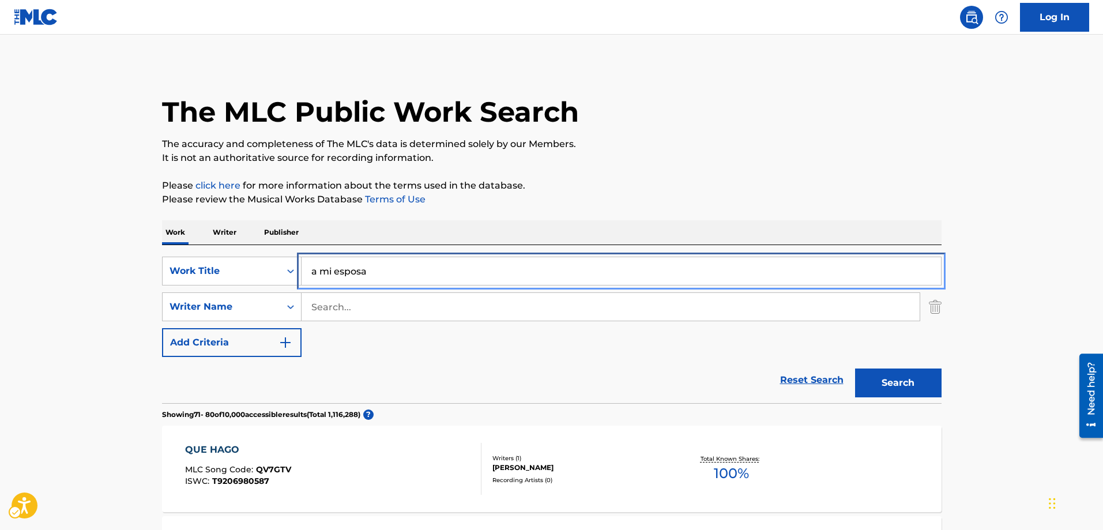
type input "a mi reina a mi esposa"
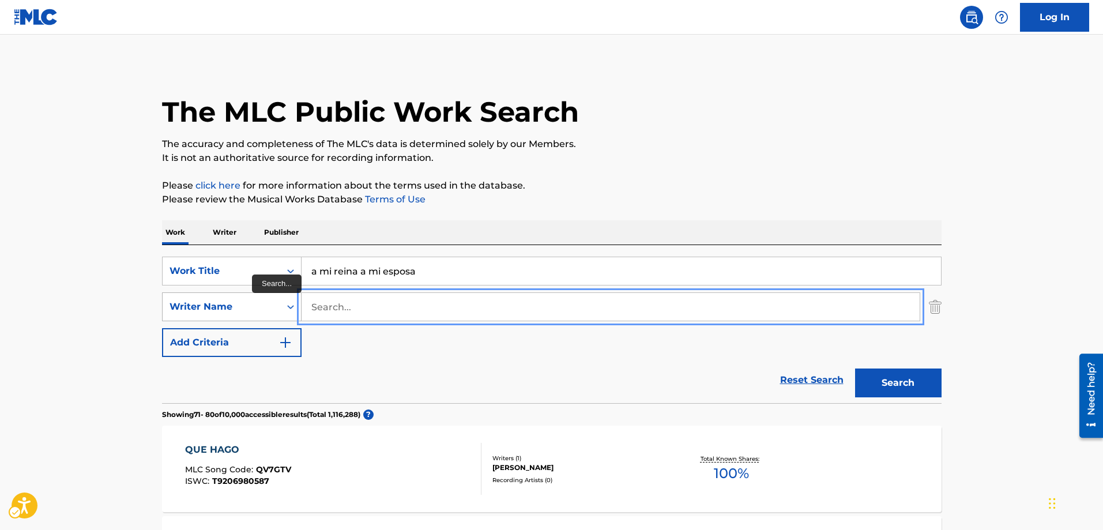
drag, startPoint x: 348, startPoint y: 305, endPoint x: 286, endPoint y: 305, distance: 62.3
click at [286, 305] on div "SearchWithCriteriaa6938ac5-3a88-4025-aa18-b9511469c920 Writer Name" at bounding box center [552, 306] width 780 height 29
click at [310, 305] on input "Search..." at bounding box center [611, 307] width 618 height 28
type input "[PERSON_NAME]"
click at [855, 369] on button "Search" at bounding box center [898, 383] width 87 height 29
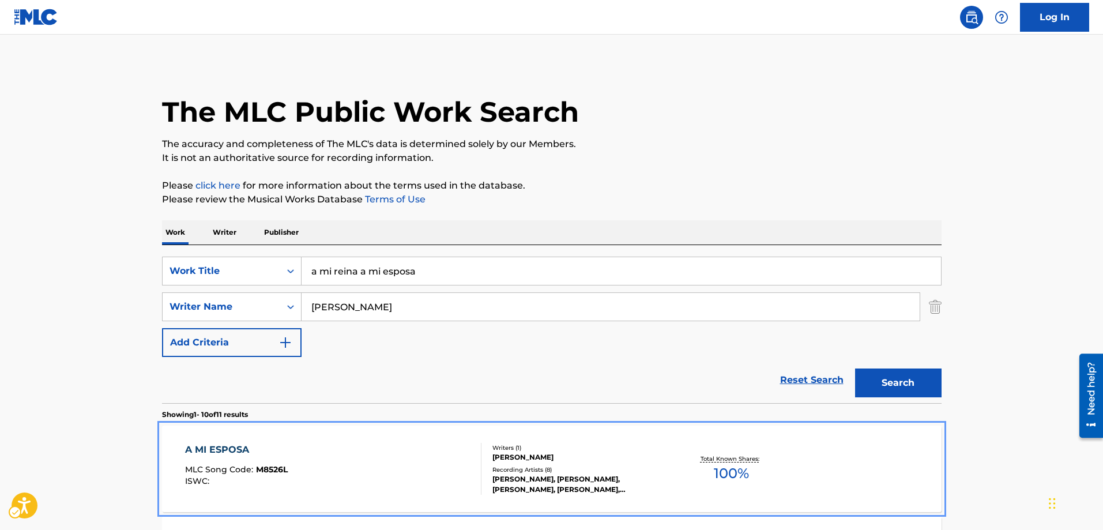
click at [269, 471] on span "M8526L" at bounding box center [272, 469] width 32 height 10
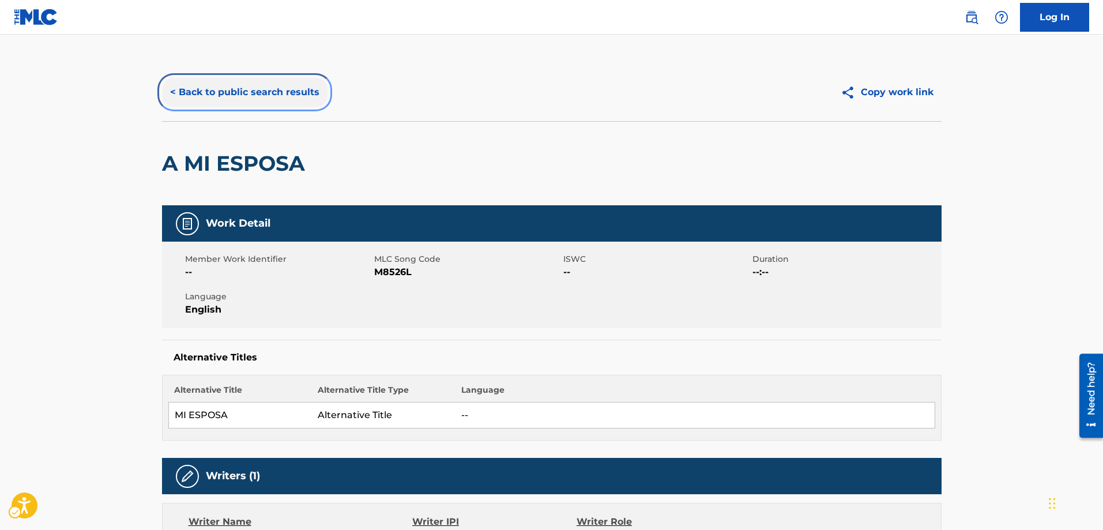
click at [174, 94] on button "< Back to public search results" at bounding box center [245, 92] width 166 height 29
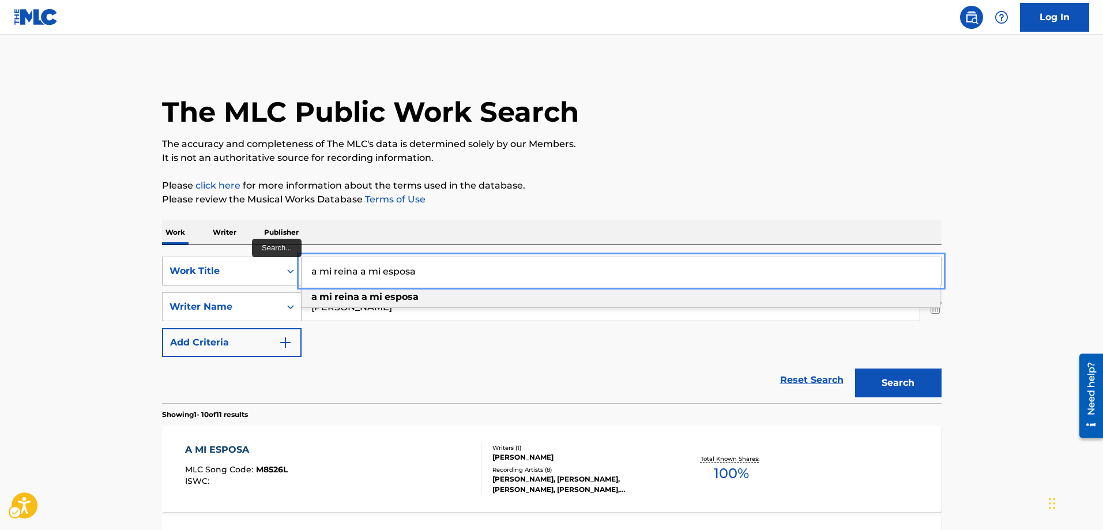
drag, startPoint x: 431, startPoint y: 269, endPoint x: 288, endPoint y: 268, distance: 143.1
click at [288, 268] on div "SearchWithCriteriab8ece3ab-2b38-472e-8b24-ec1a79ea07ea Work Title a mi reina a …" at bounding box center [552, 271] width 780 height 29
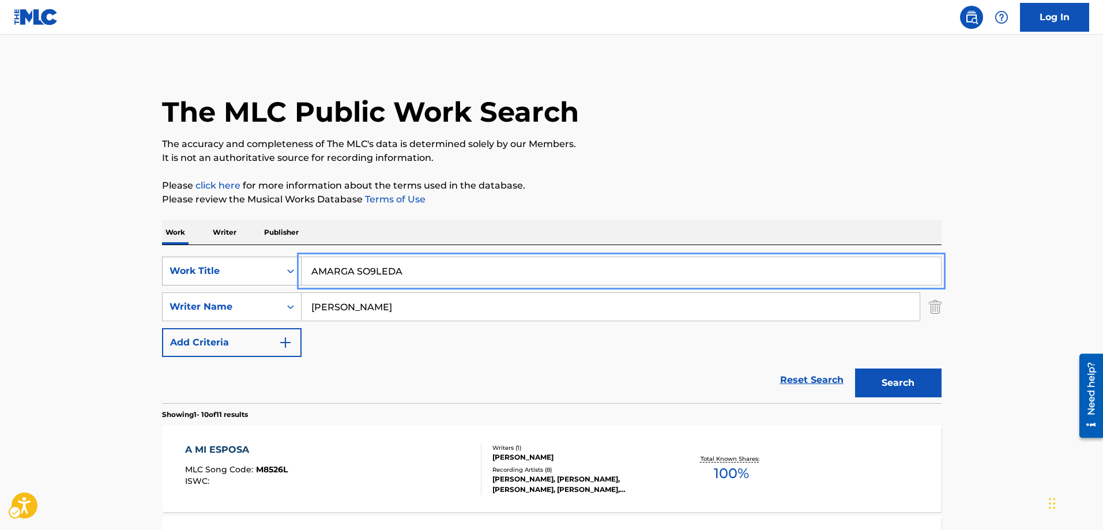
click at [855, 369] on button "Search" at bounding box center [898, 383] width 87 height 29
type input "AMARGA SO9LEDAD\"
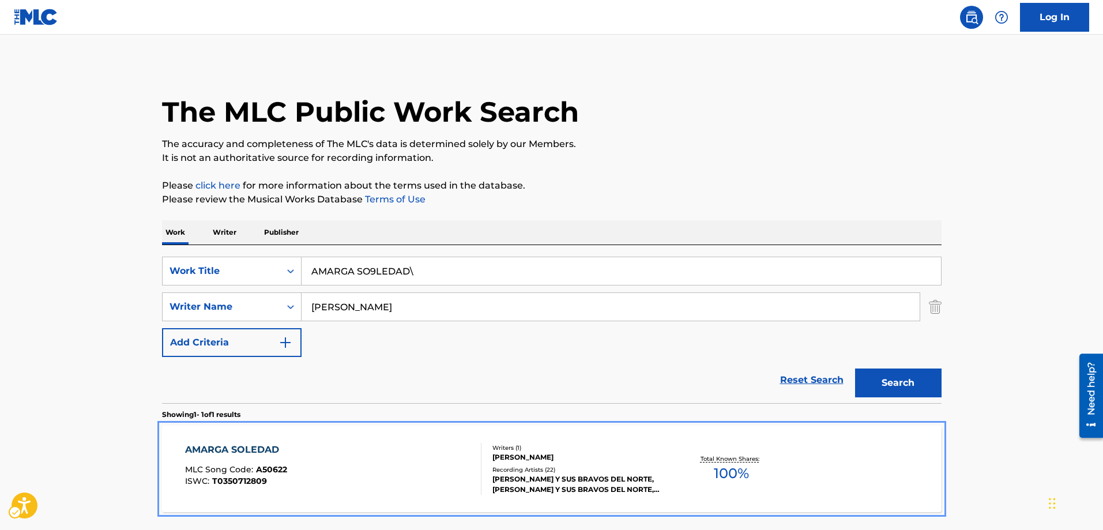
click at [264, 465] on span "A50622" at bounding box center [271, 469] width 31 height 10
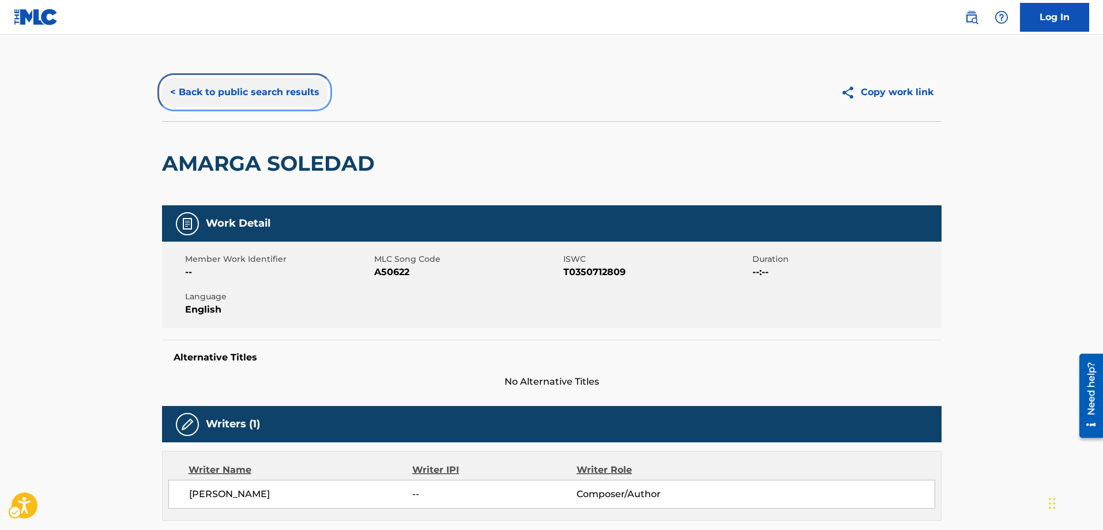
click at [175, 96] on button "< Back to public search results" at bounding box center [245, 92] width 166 height 29
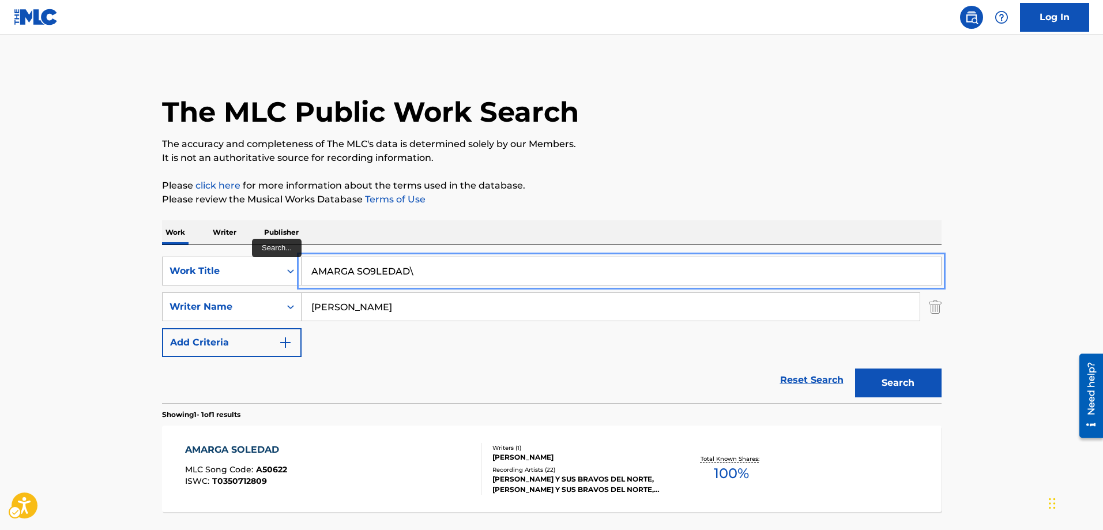
drag, startPoint x: 388, startPoint y: 270, endPoint x: 306, endPoint y: 264, distance: 81.5
click at [306, 264] on input "AMARGA SO9LEDAD\" at bounding box center [622, 271] width 640 height 28
type input "aparentemente errado"
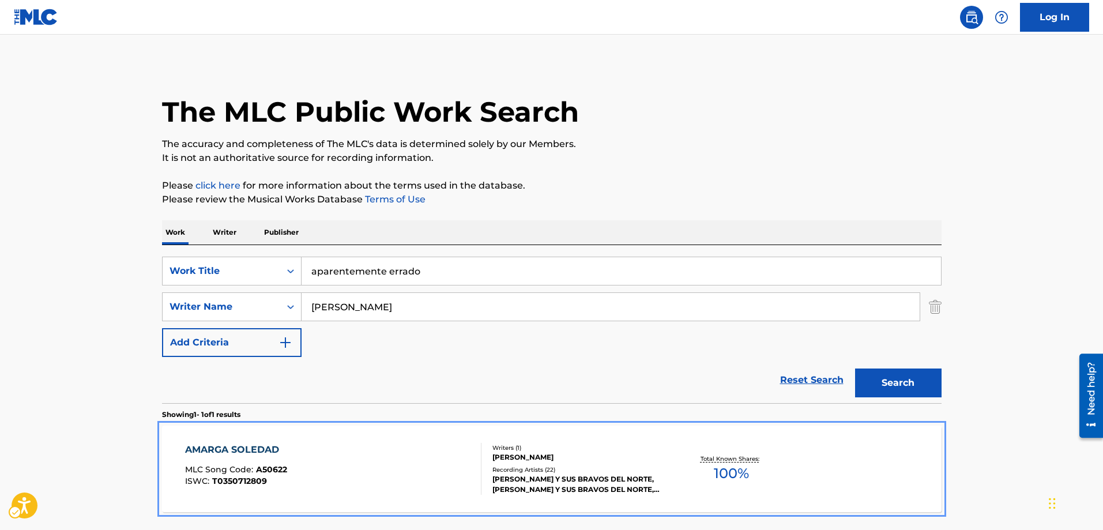
click at [276, 469] on span "A50622" at bounding box center [271, 469] width 31 height 10
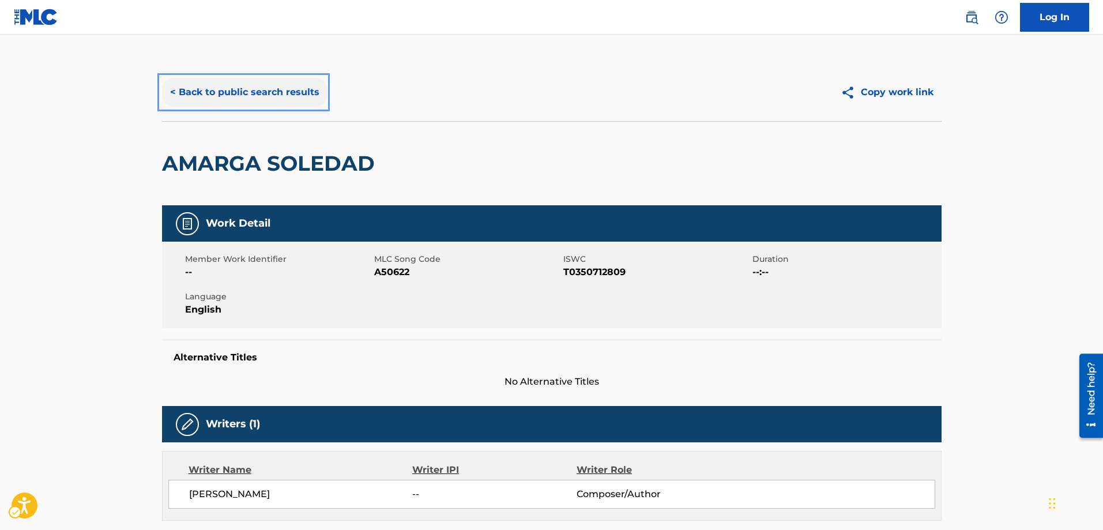
click at [171, 92] on button "< Back to public search results" at bounding box center [245, 92] width 166 height 29
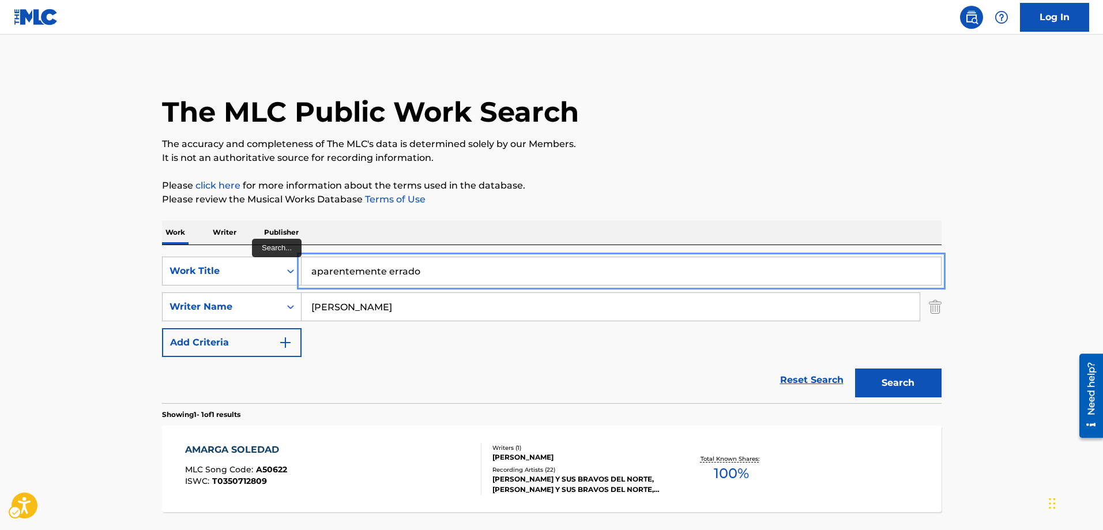
click at [422, 270] on input "aparentemente errado" at bounding box center [622, 271] width 640 height 28
click at [419, 265] on input "aparentemente errado" at bounding box center [622, 271] width 640 height 28
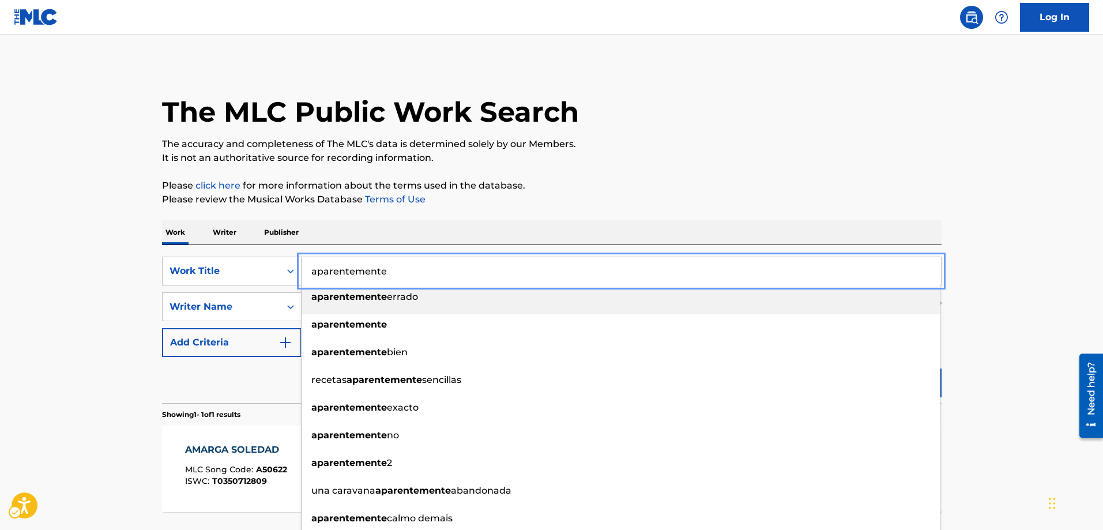
type input "aparentemente errado"
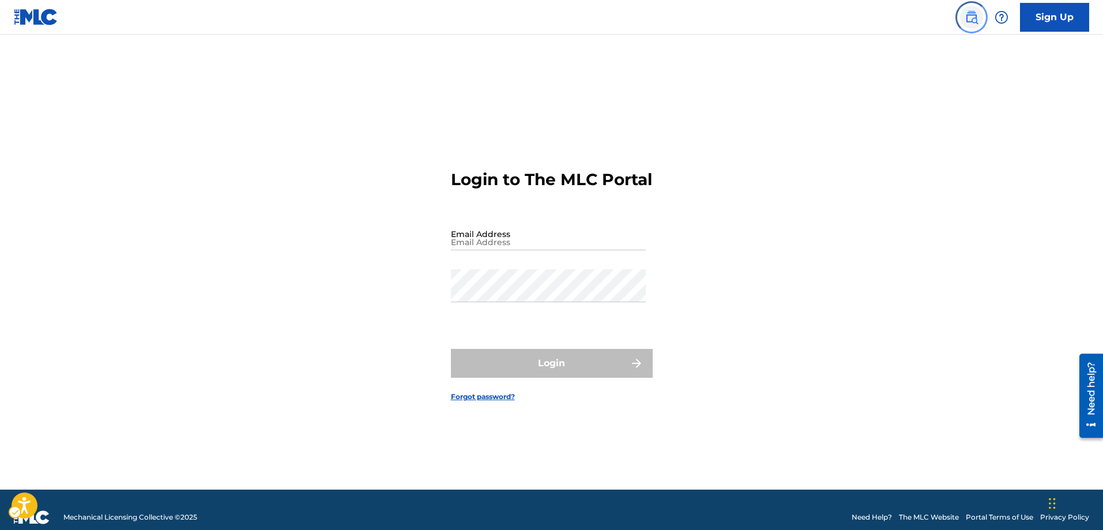
click at [971, 13] on img "Page Menu" at bounding box center [972, 17] width 14 height 14
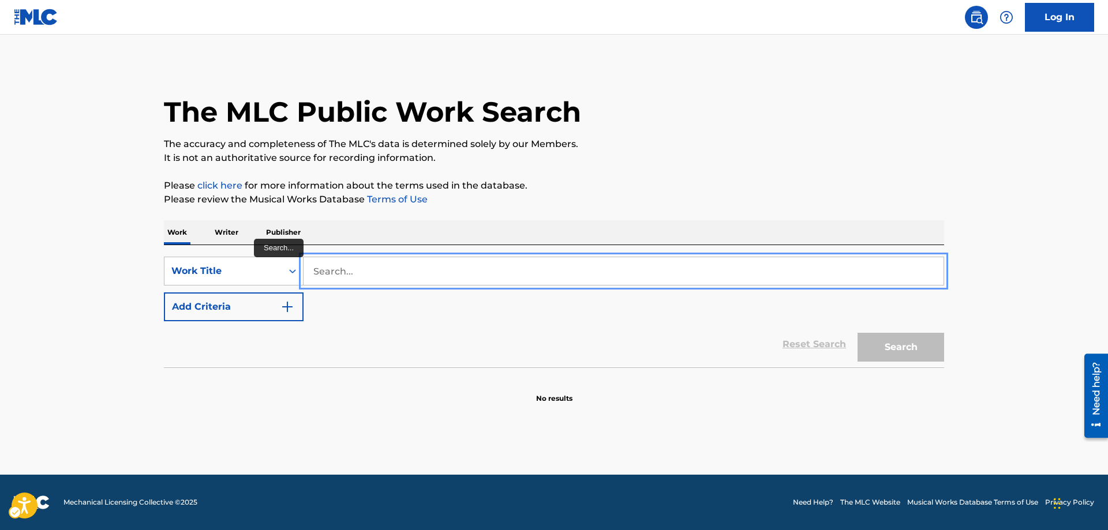
click at [320, 267] on input "Search..." at bounding box center [623, 271] width 640 height 28
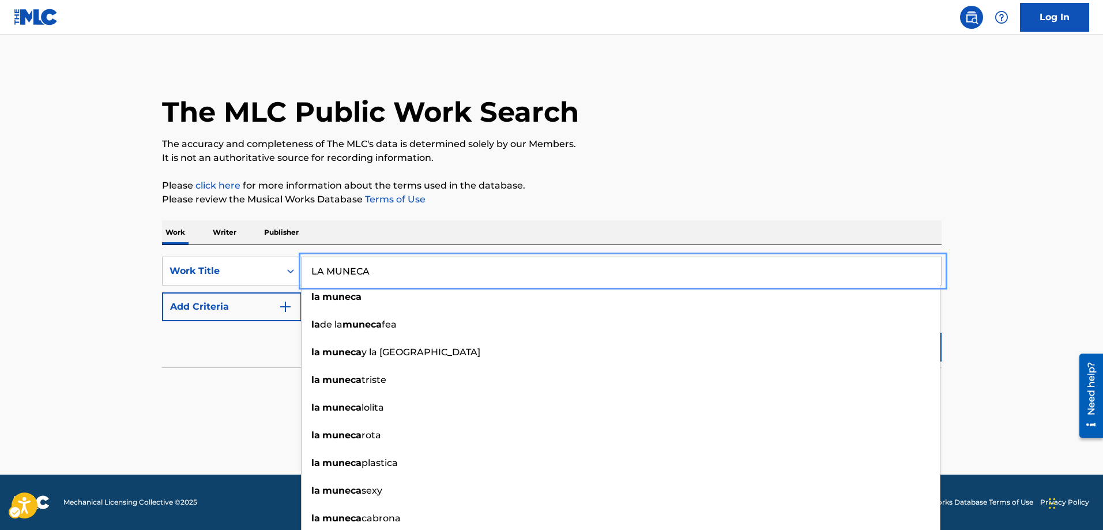
type input "LA MUNECA"
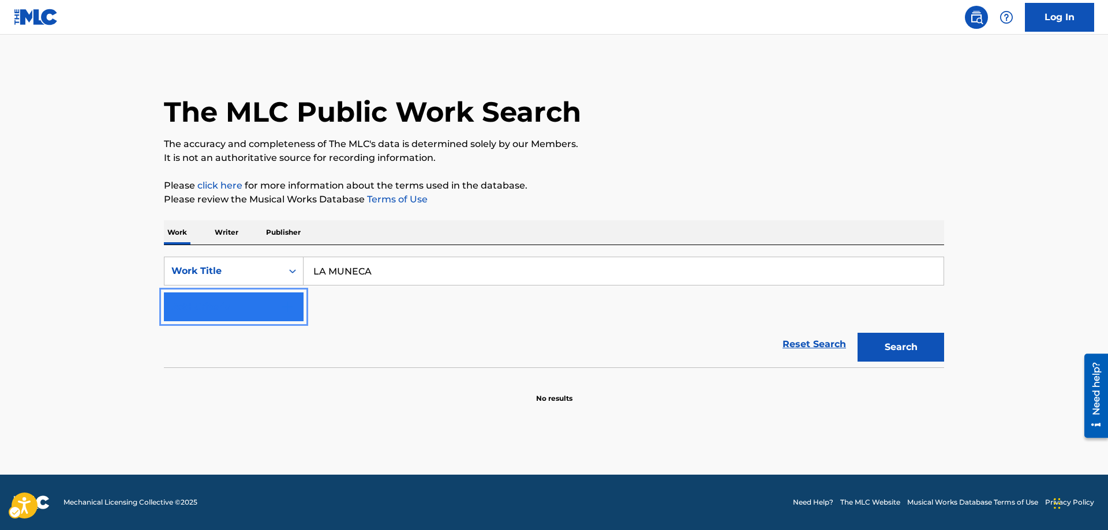
click at [288, 300] on img "Search Form" at bounding box center [287, 307] width 14 height 14
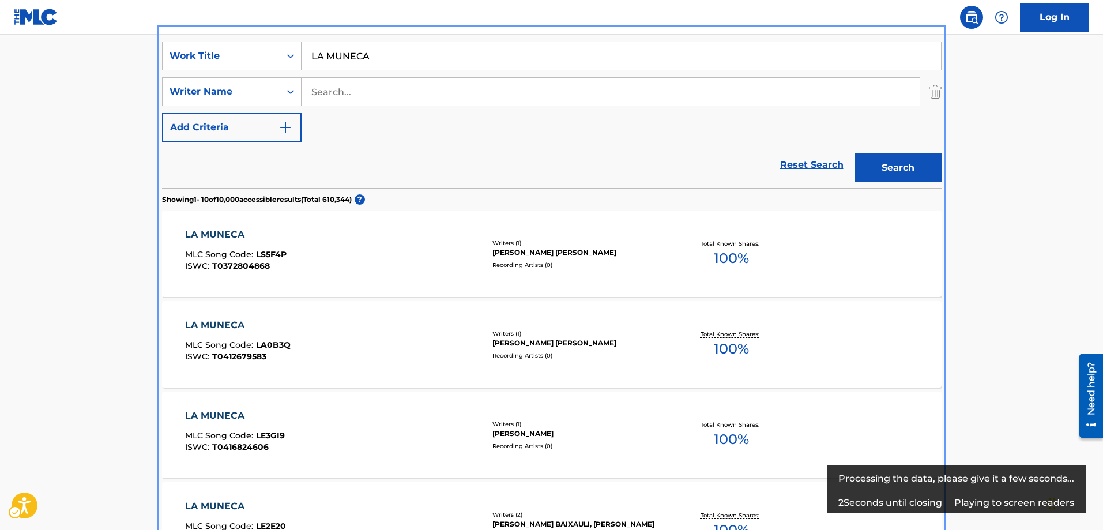
scroll to position [172, 0]
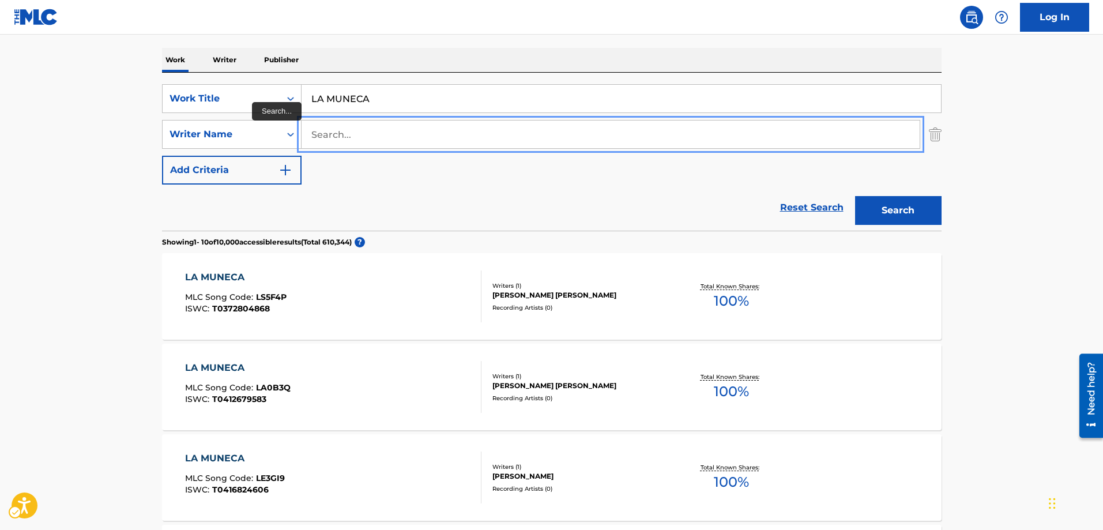
click at [315, 133] on input "Search..." at bounding box center [611, 135] width 618 height 28
type input "[PERSON_NAME]"
click at [162, 156] on button "Add Criteria" at bounding box center [232, 170] width 140 height 29
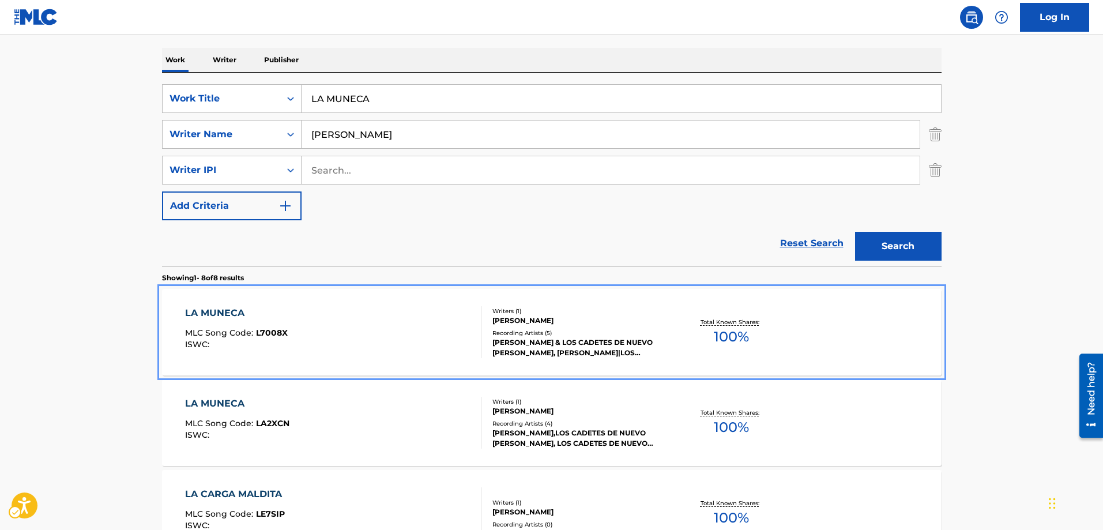
click at [267, 330] on span "L7008X" at bounding box center [272, 333] width 32 height 10
